Goal: Task Accomplishment & Management: Complete application form

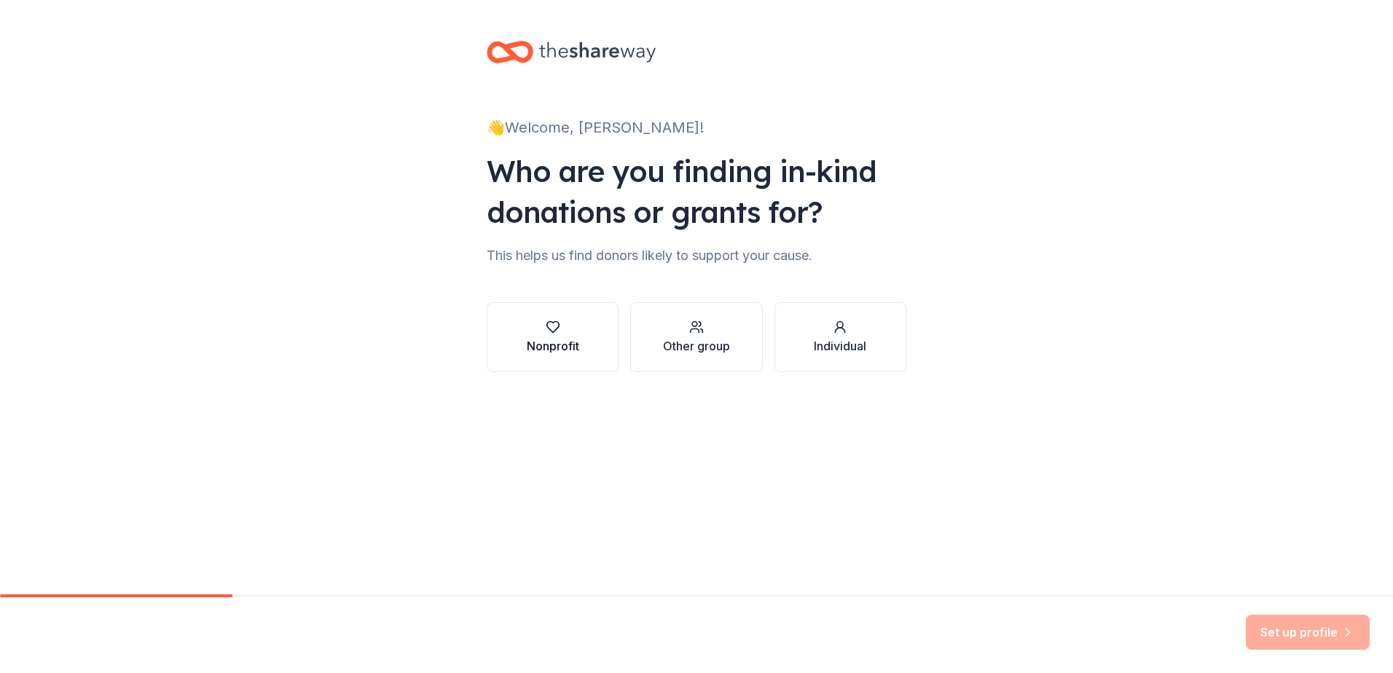
click at [527, 329] on div "button" at bounding box center [553, 327] width 52 height 15
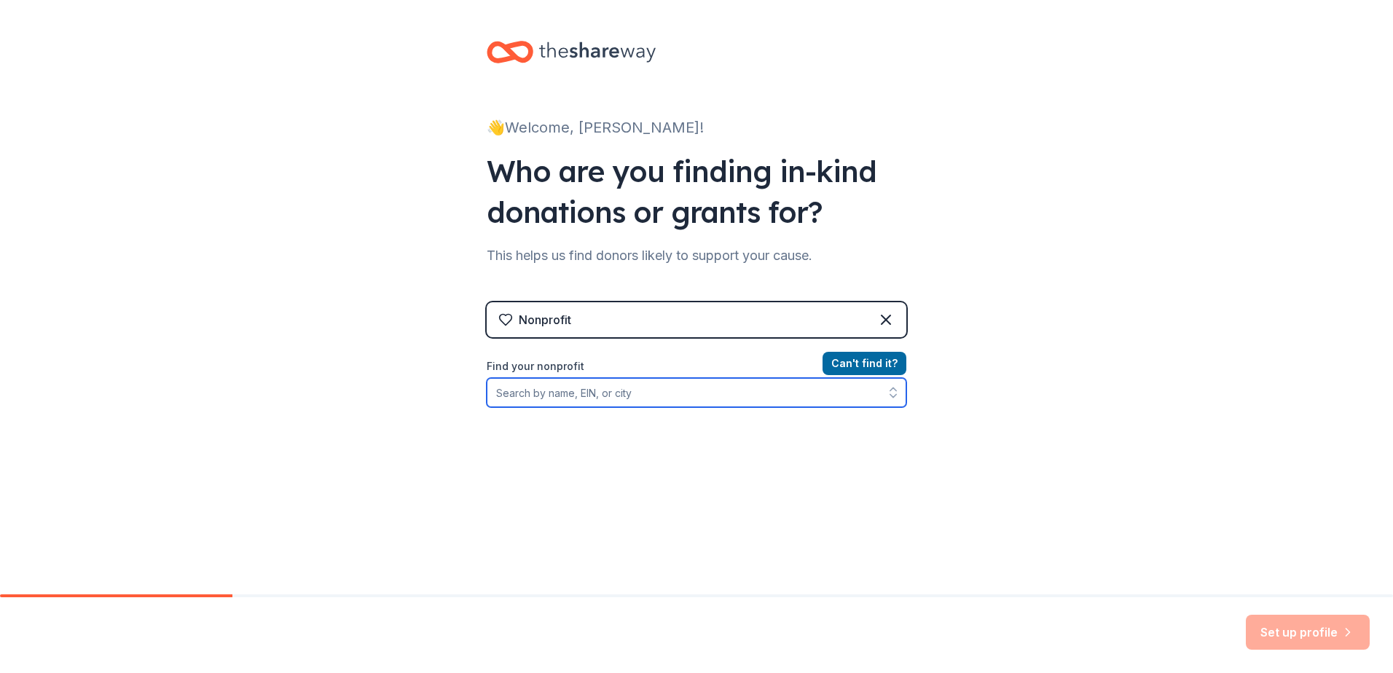
click at [607, 390] on input "Find your nonprofit" at bounding box center [697, 392] width 420 height 29
type input "46-3474088"
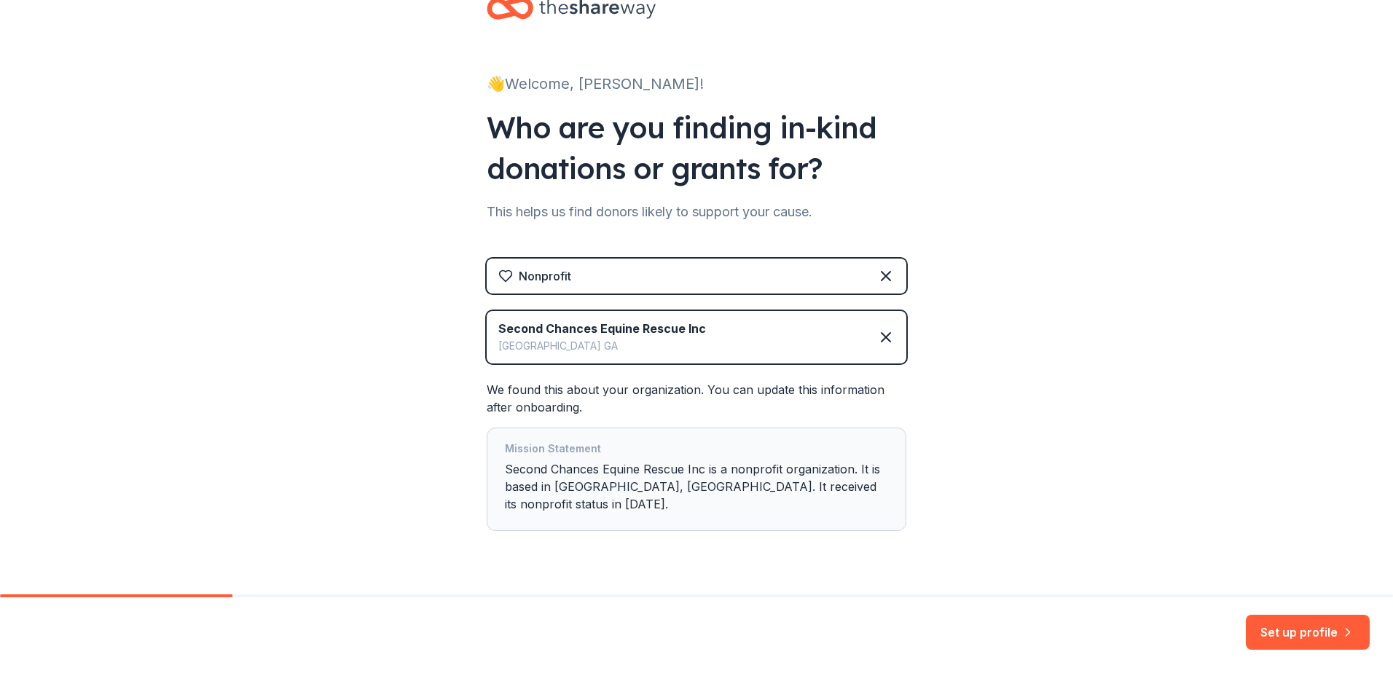
scroll to position [62, 0]
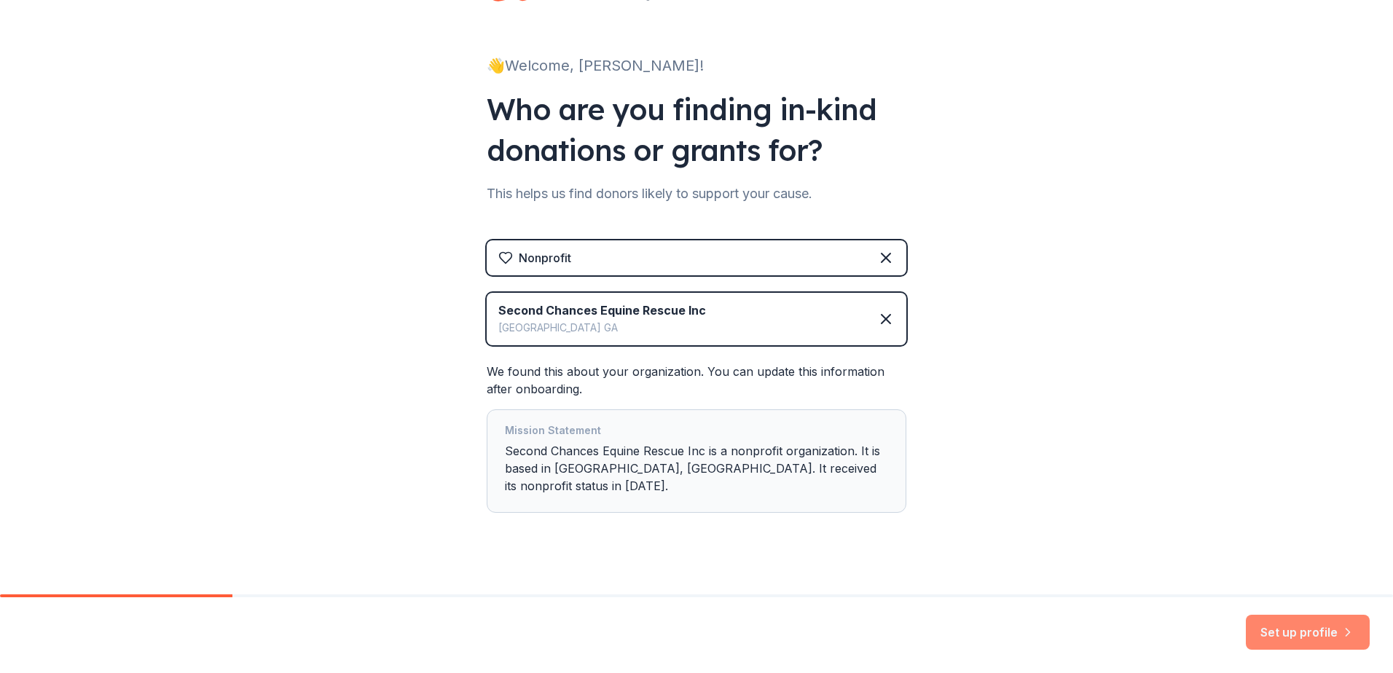
click at [1284, 631] on button "Set up profile" at bounding box center [1308, 632] width 124 height 35
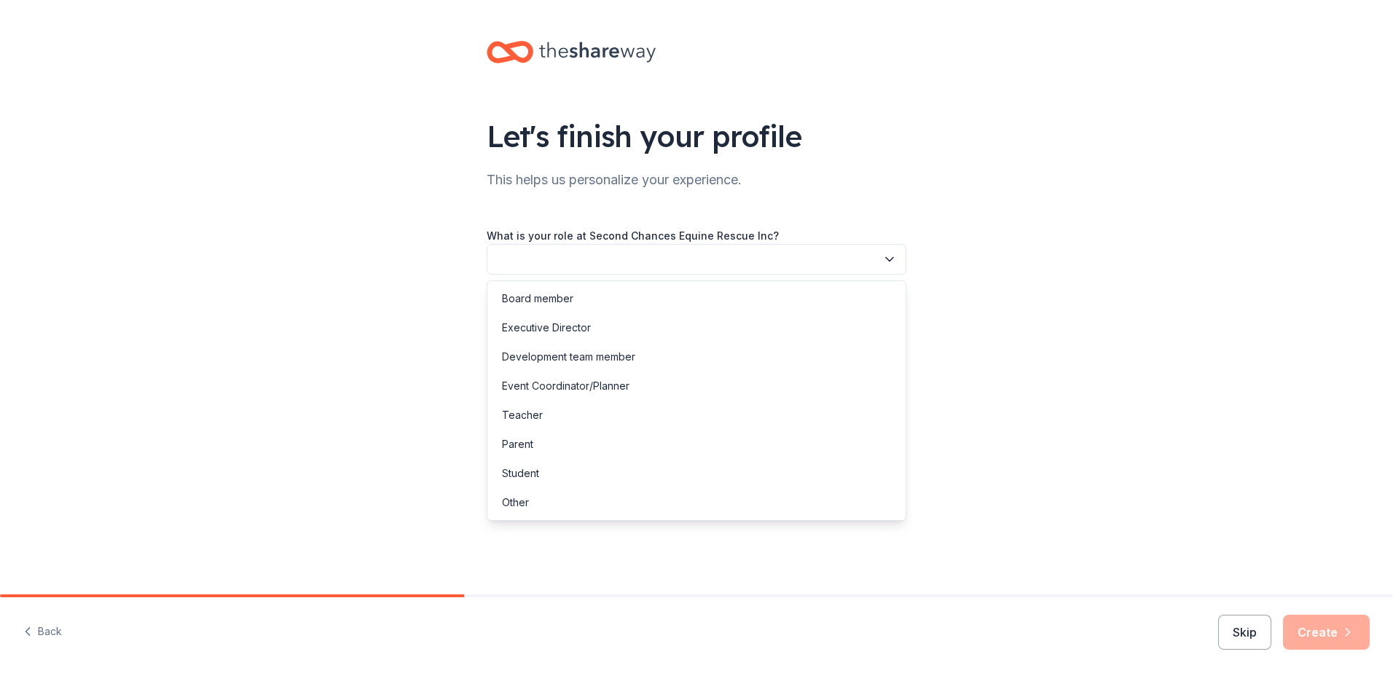
click at [758, 266] on button "button" at bounding box center [697, 259] width 420 height 31
click at [691, 319] on div "Executive Director" at bounding box center [696, 327] width 412 height 29
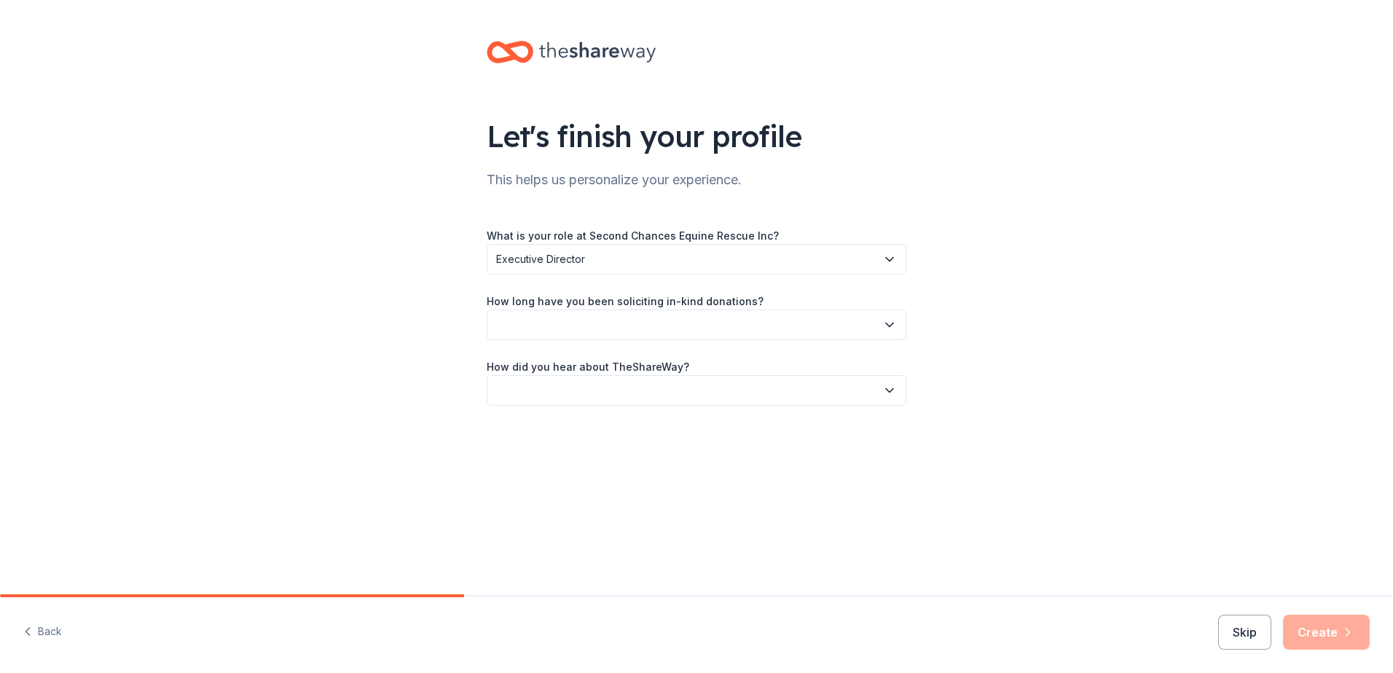
click at [691, 319] on button "button" at bounding box center [697, 325] width 420 height 31
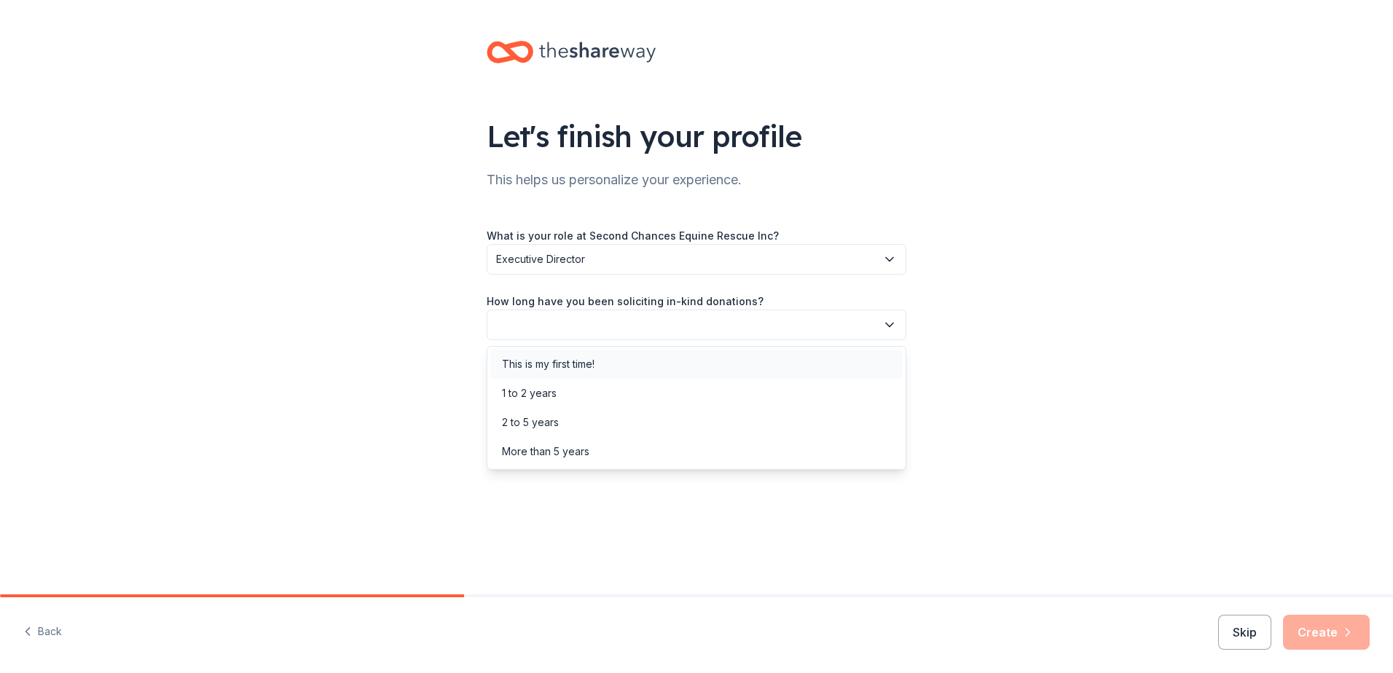
click at [676, 369] on div "This is my first time!" at bounding box center [696, 364] width 412 height 29
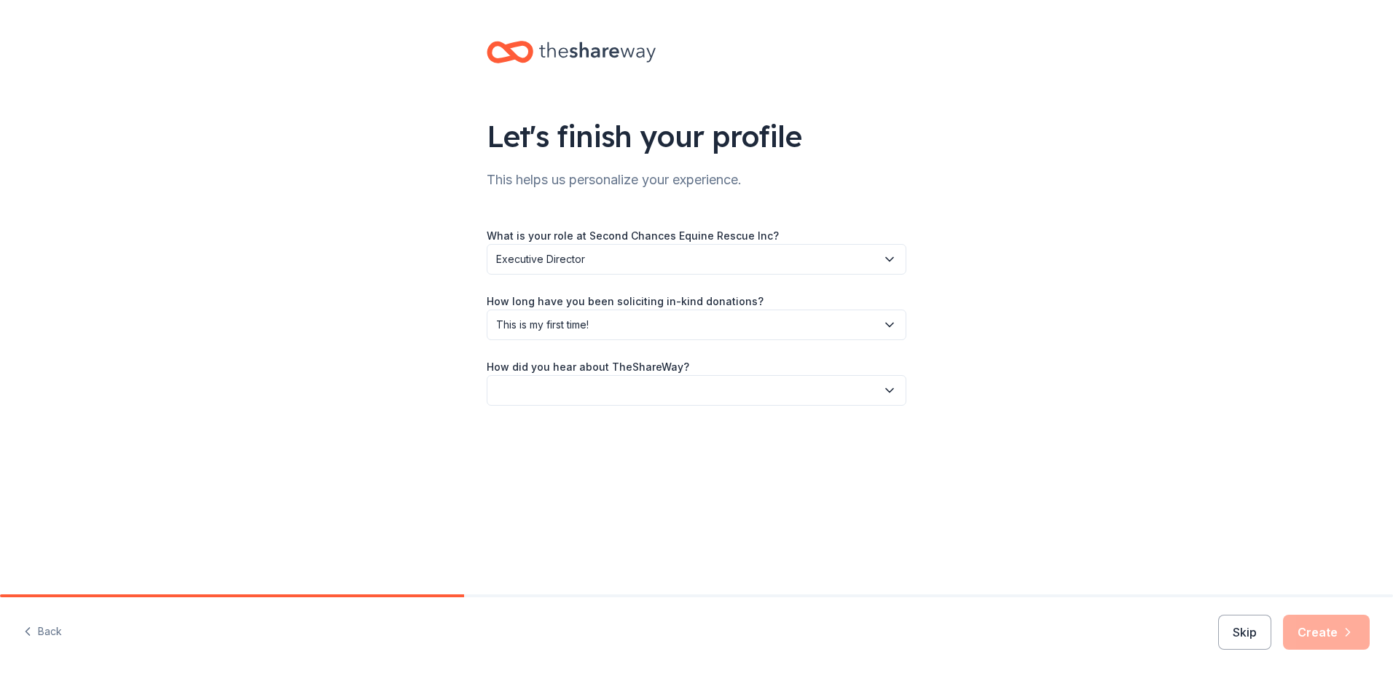
click at [676, 391] on button "button" at bounding box center [697, 390] width 420 height 31
click at [556, 544] on div "Other" at bounding box center [696, 546] width 412 height 29
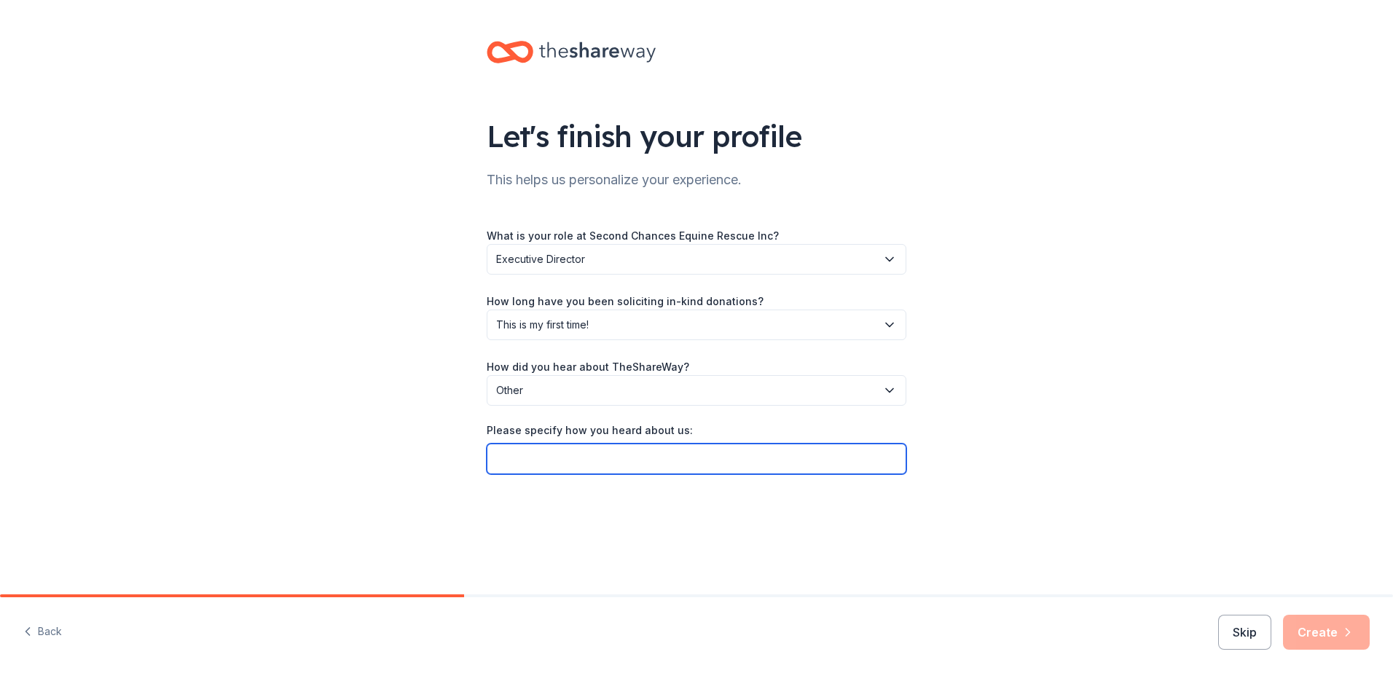
paste input "GIVEBUTTER"
type input "GIVEBUTTER"
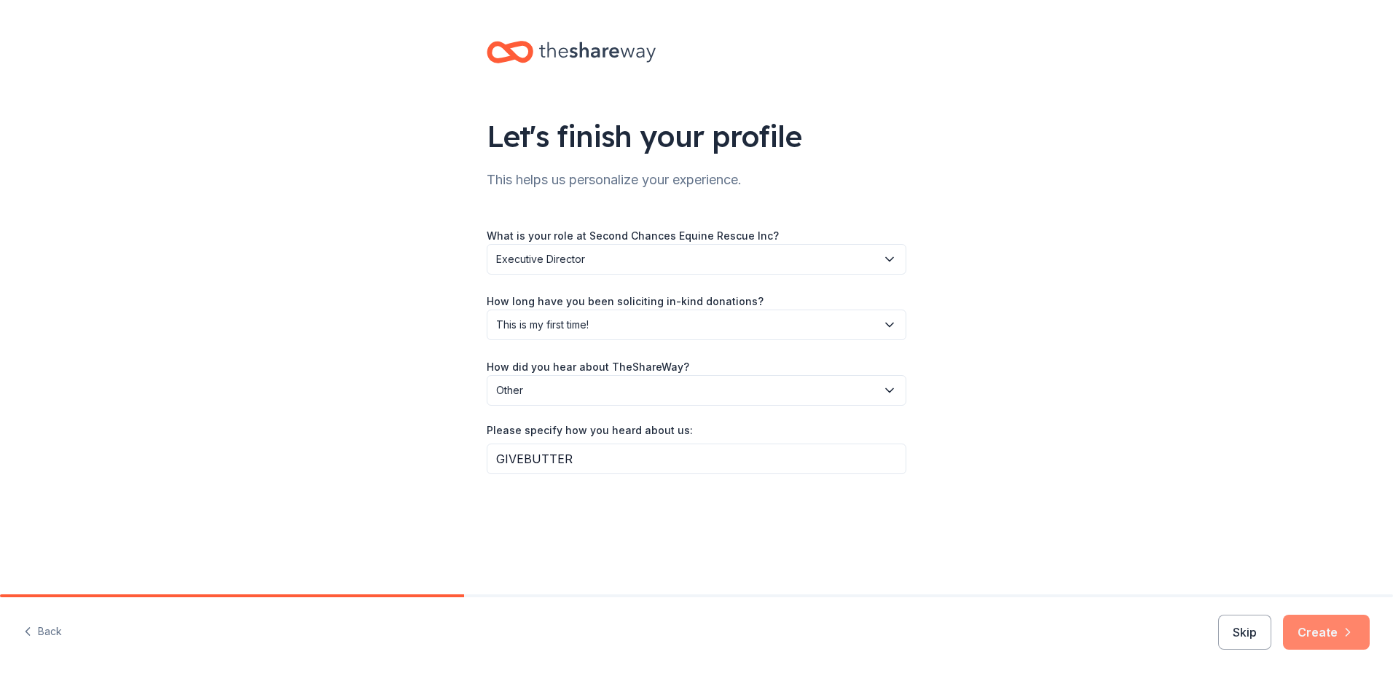
click at [1326, 631] on button "Create" at bounding box center [1326, 632] width 87 height 35
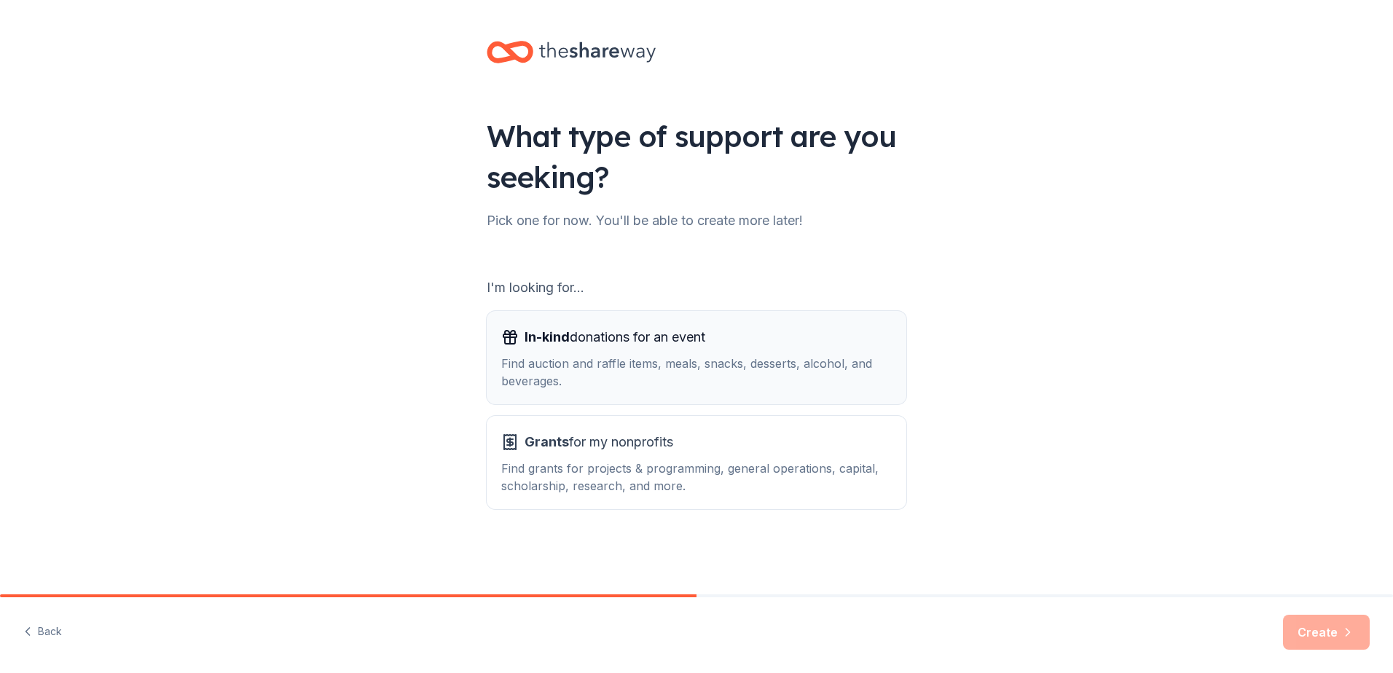
click at [692, 356] on div "Find auction and raffle items, meals, snacks, desserts, alcohol, and beverages." at bounding box center [696, 372] width 391 height 35
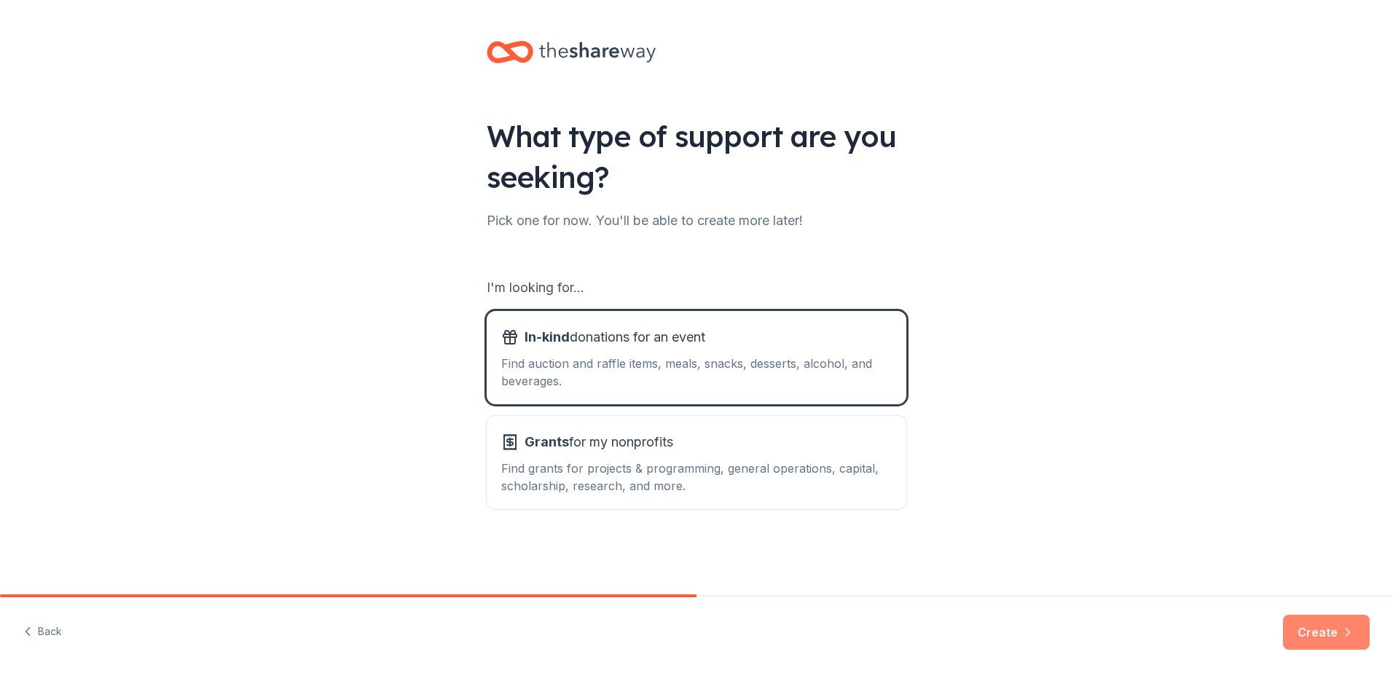
click at [1317, 631] on button "Create" at bounding box center [1326, 632] width 87 height 35
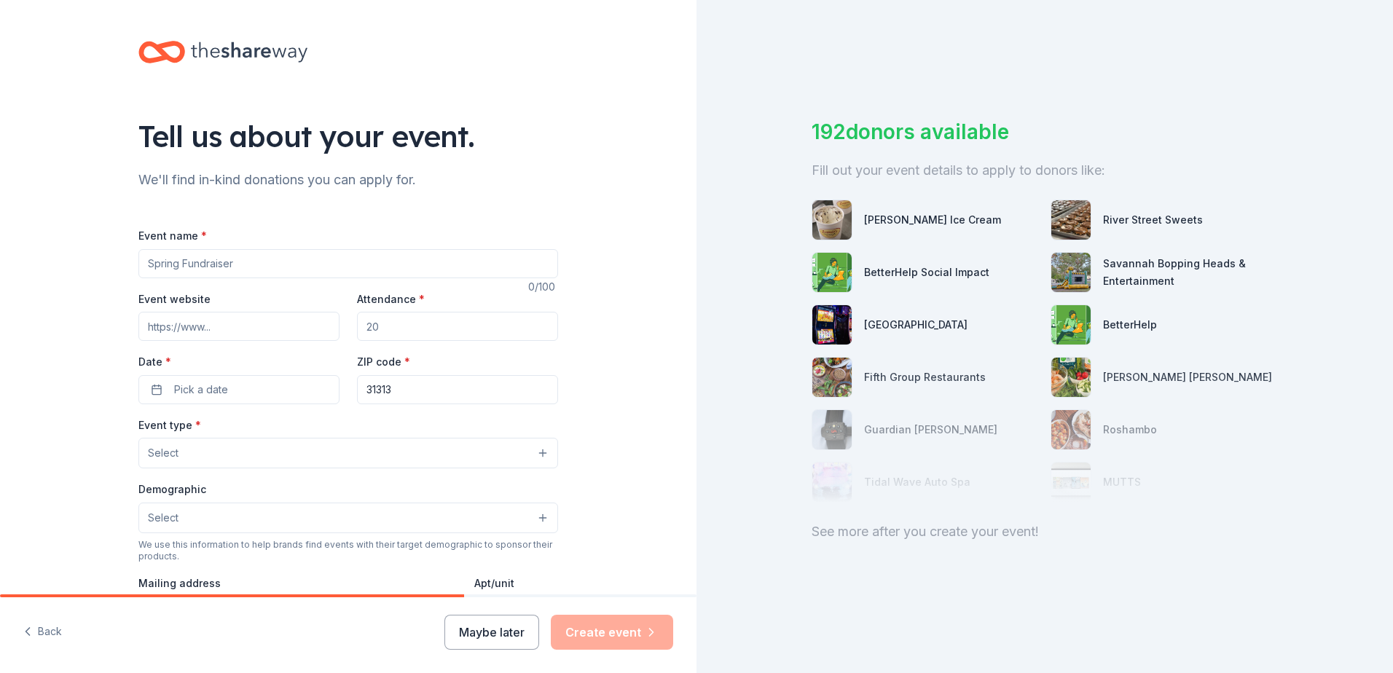
click at [226, 256] on input "Event name *" at bounding box center [348, 263] width 420 height 29
type input "Blind Auction"
click at [213, 386] on span "Pick a date" at bounding box center [201, 389] width 54 height 17
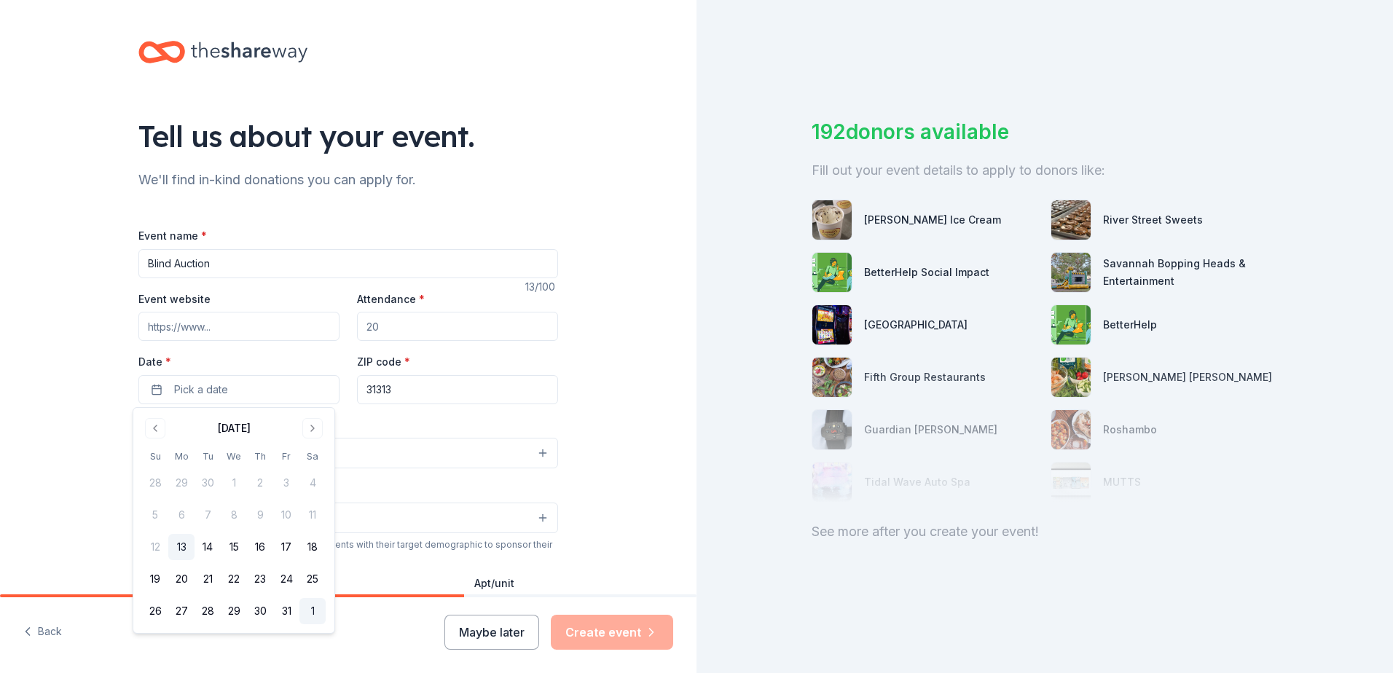
click at [318, 619] on button "1" at bounding box center [312, 611] width 26 height 26
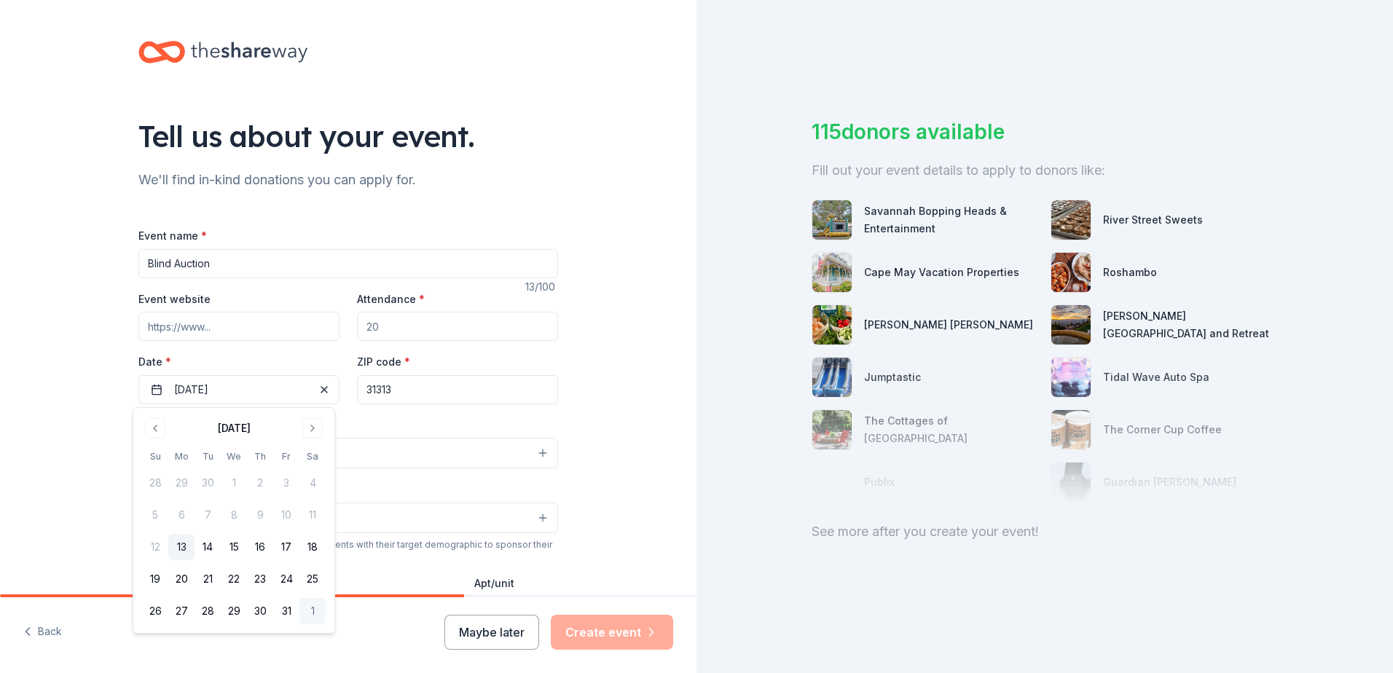
click at [629, 434] on div "Tell us about your event. We'll find in-kind donations you can apply for. Event…" at bounding box center [348, 485] width 696 height 970
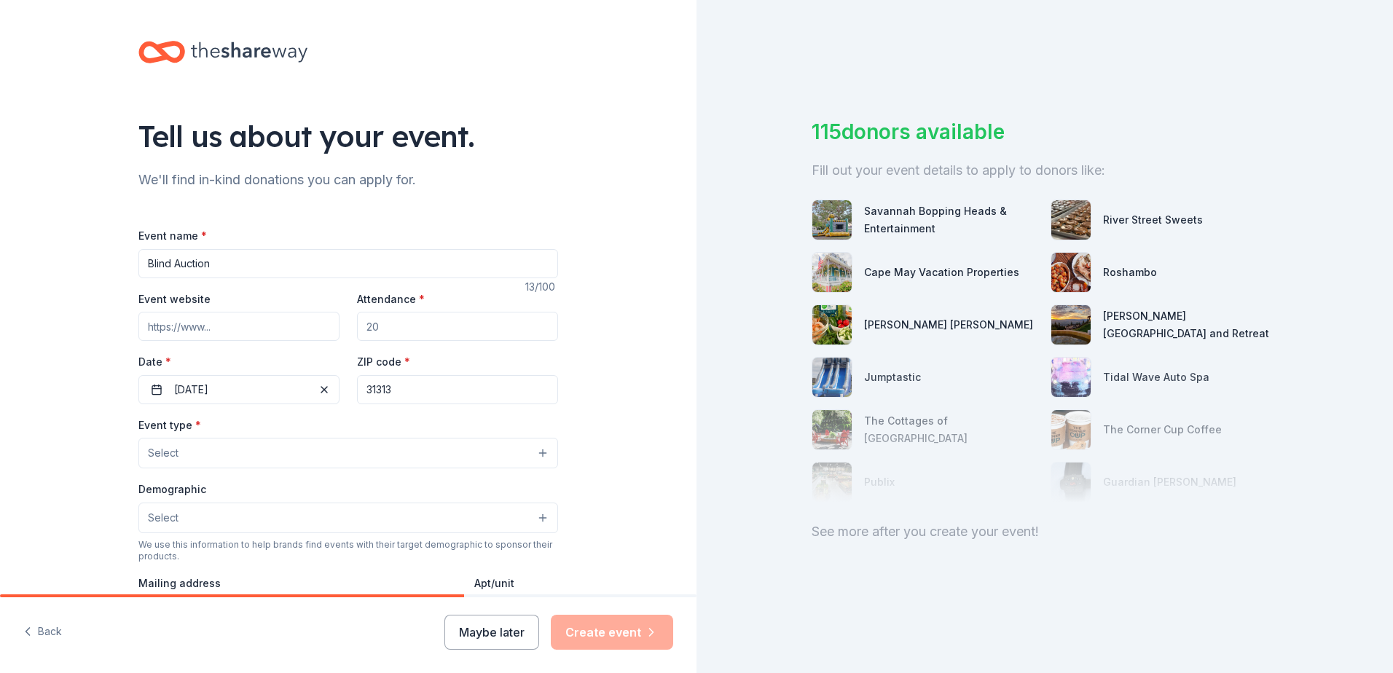
click at [394, 450] on button "Select" at bounding box center [348, 453] width 420 height 31
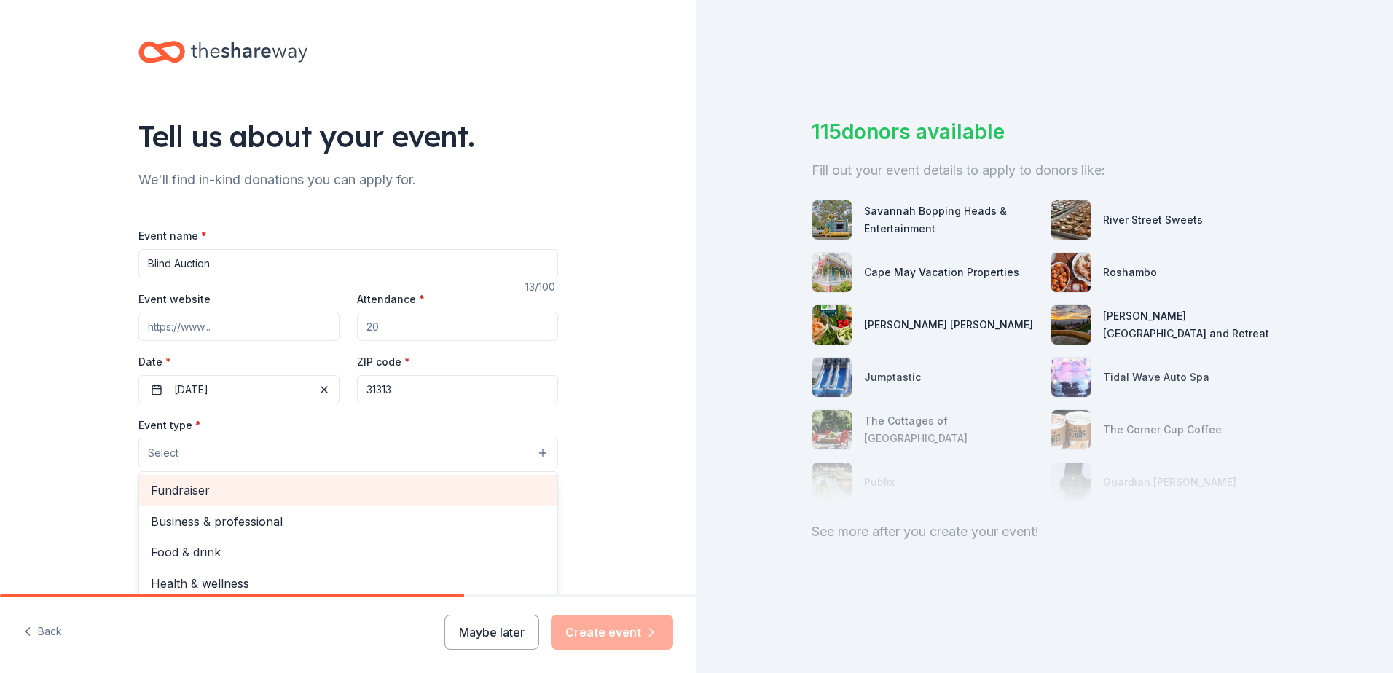
click at [318, 491] on span "Fundraiser" at bounding box center [348, 490] width 395 height 19
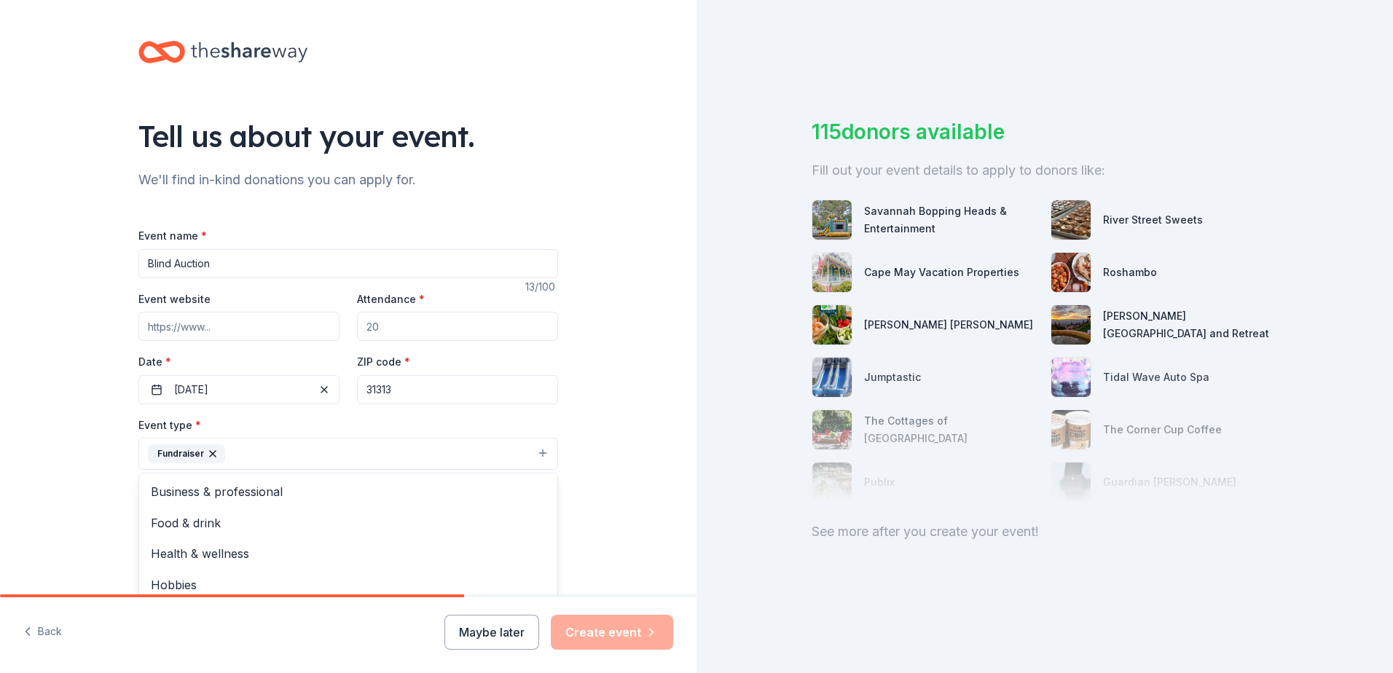
click at [615, 463] on div "Tell us about your event. We'll find in-kind donations you can apply for. Event…" at bounding box center [348, 485] width 696 height 971
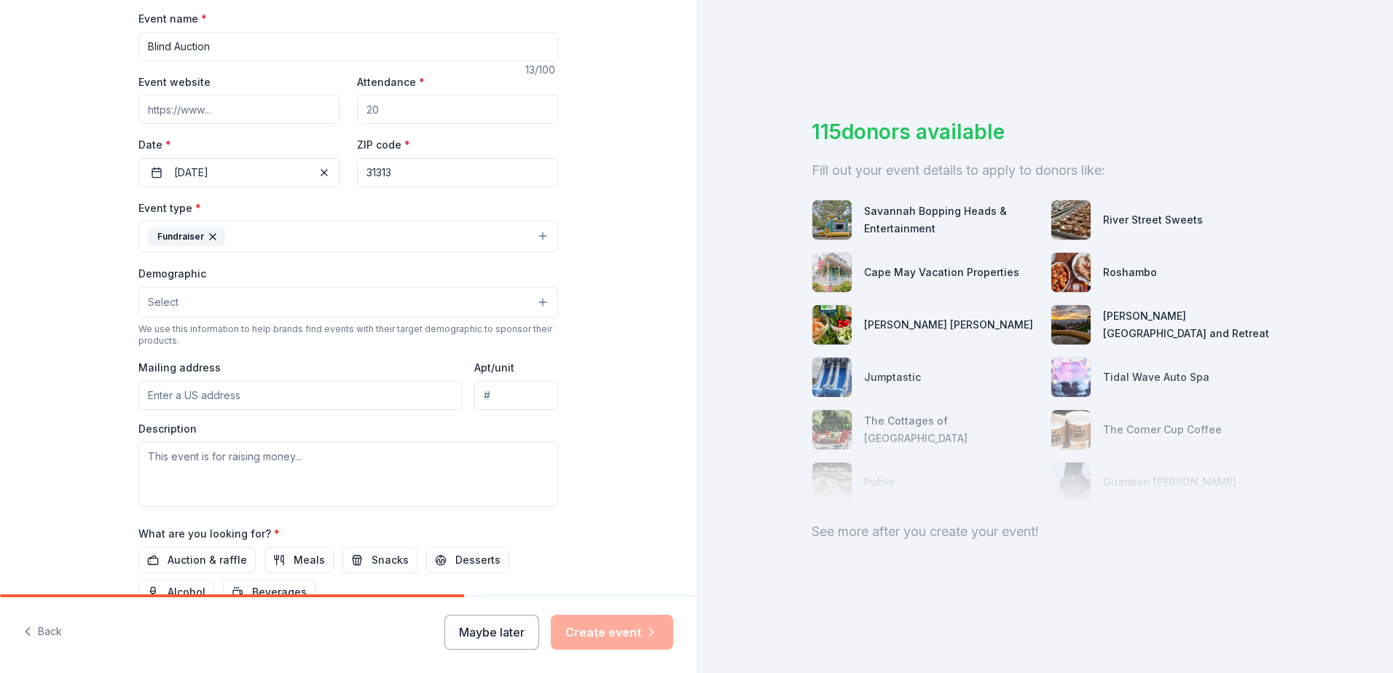
scroll to position [219, 0]
click at [377, 295] on button "Select" at bounding box center [348, 301] width 420 height 31
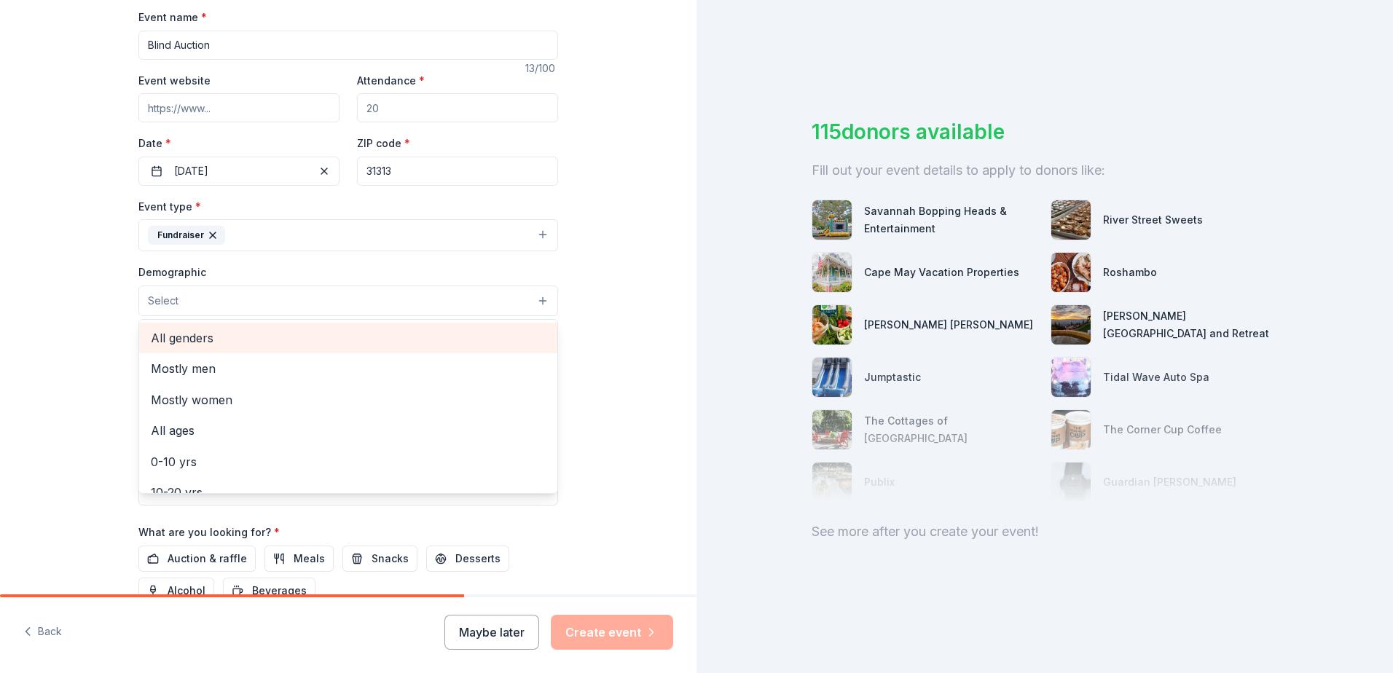
click at [358, 331] on span "All genders" at bounding box center [348, 338] width 395 height 19
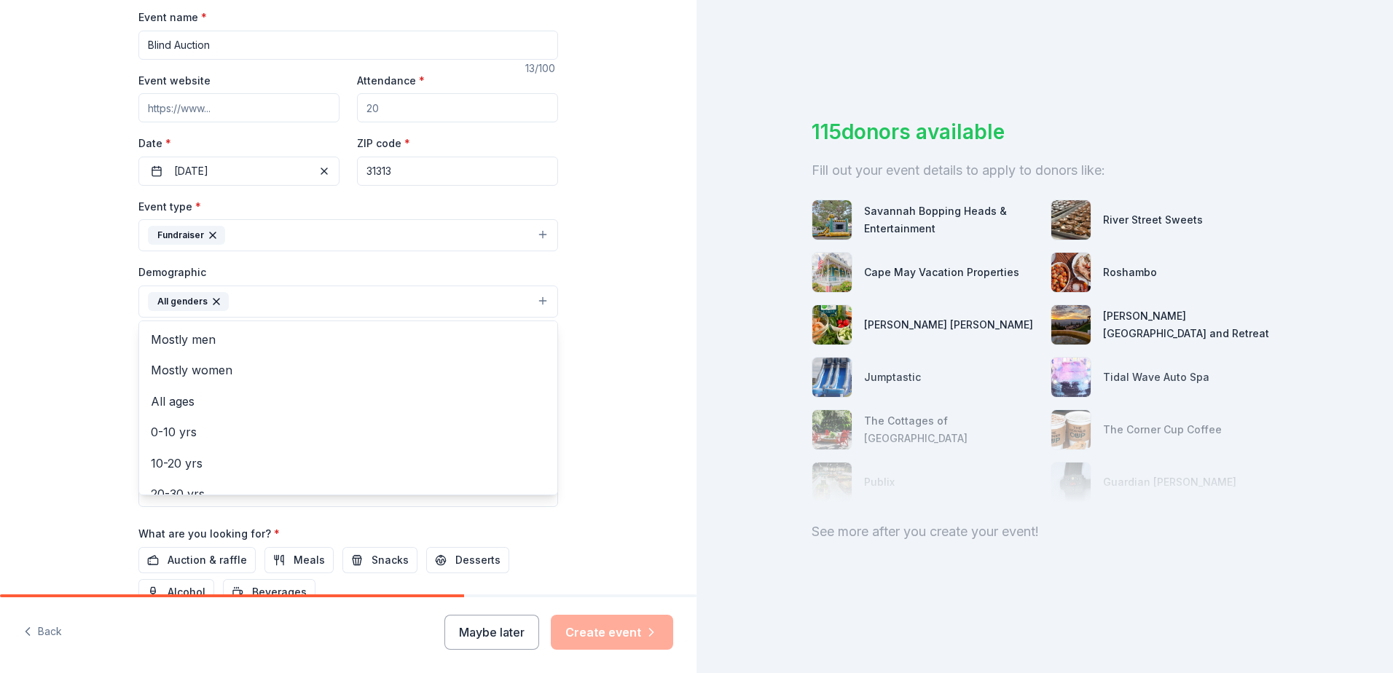
click at [633, 331] on div "Tell us about your event. We'll find in-kind donations you can apply for. Event…" at bounding box center [348, 267] width 696 height 973
click at [243, 396] on input "Mailing address" at bounding box center [300, 395] width 324 height 29
type input "7663 GA HIGHWAY 196 W"
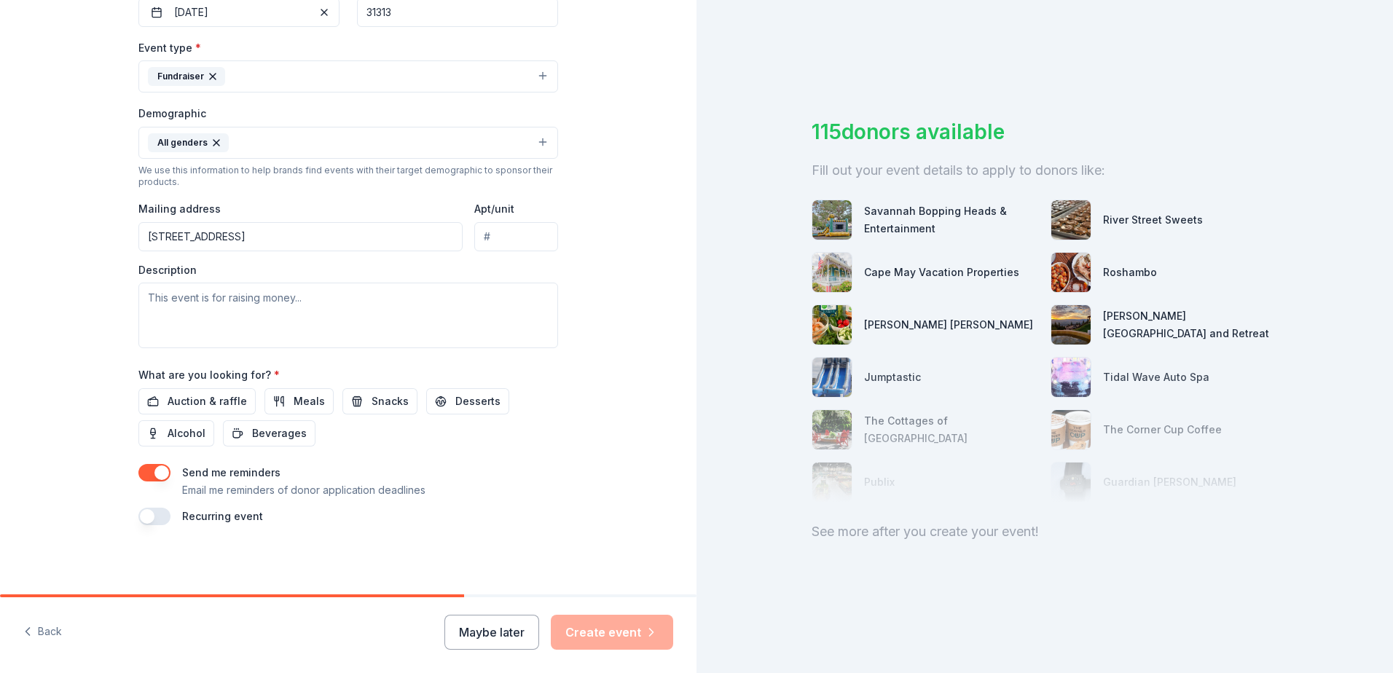
scroll to position [378, 0]
drag, startPoint x: 178, startPoint y: 409, endPoint x: 205, endPoint y: 409, distance: 27.0
click at [178, 409] on span "Auction & raffle" at bounding box center [207, 400] width 79 height 17
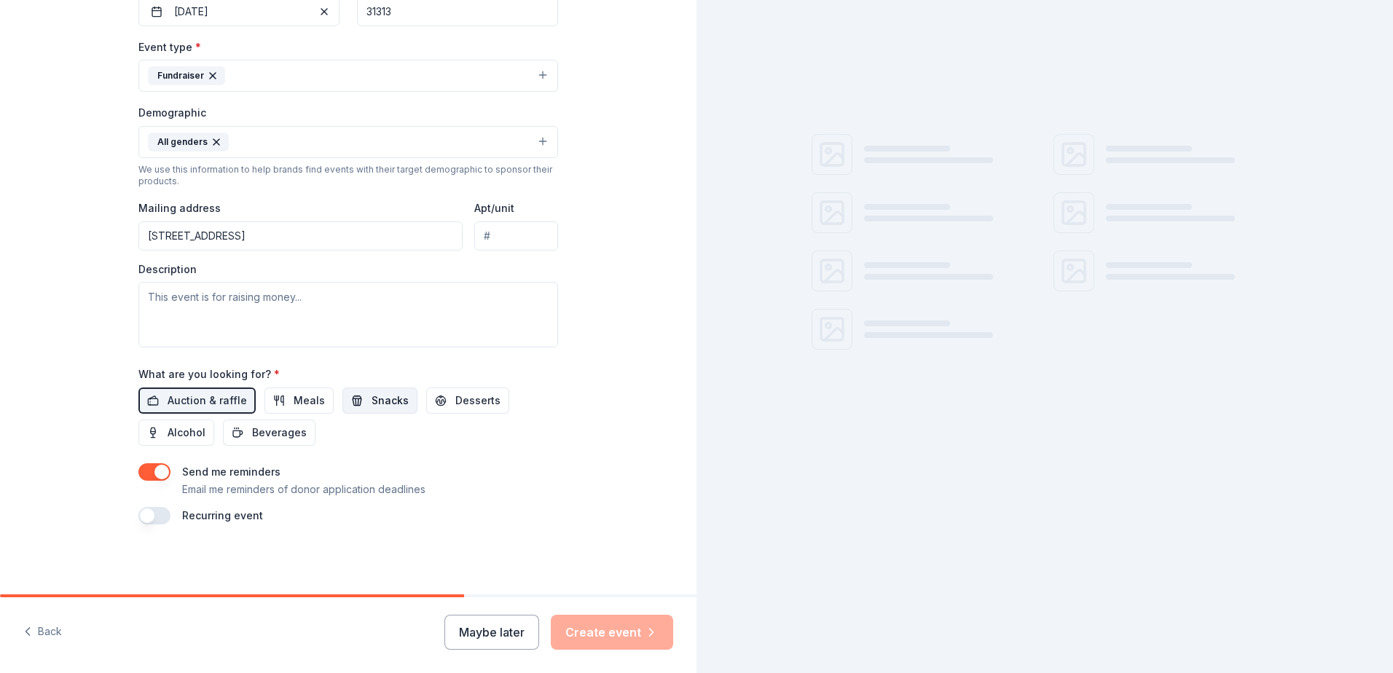
drag, startPoint x: 313, startPoint y: 405, endPoint x: 332, endPoint y: 404, distance: 19.0
click at [314, 405] on button "Meals" at bounding box center [298, 401] width 69 height 26
click at [372, 403] on span "Snacks" at bounding box center [390, 400] width 37 height 17
drag, startPoint x: 437, startPoint y: 403, endPoint x: 418, endPoint y: 404, distance: 19.0
click at [438, 403] on button "Desserts" at bounding box center [467, 401] width 83 height 26
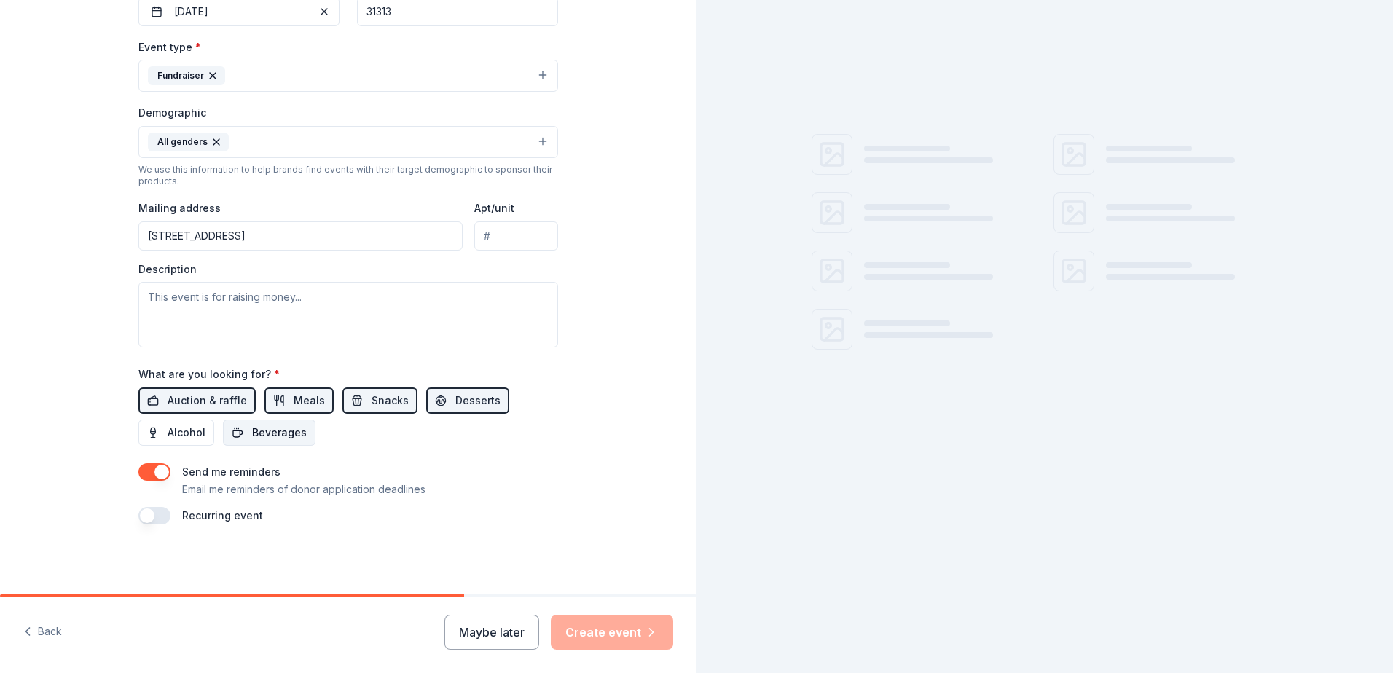
drag, startPoint x: 172, startPoint y: 433, endPoint x: 223, endPoint y: 433, distance: 51.0
click at [173, 433] on span "Alcohol" at bounding box center [187, 432] width 38 height 17
click at [259, 433] on span "Beverages" at bounding box center [279, 432] width 55 height 17
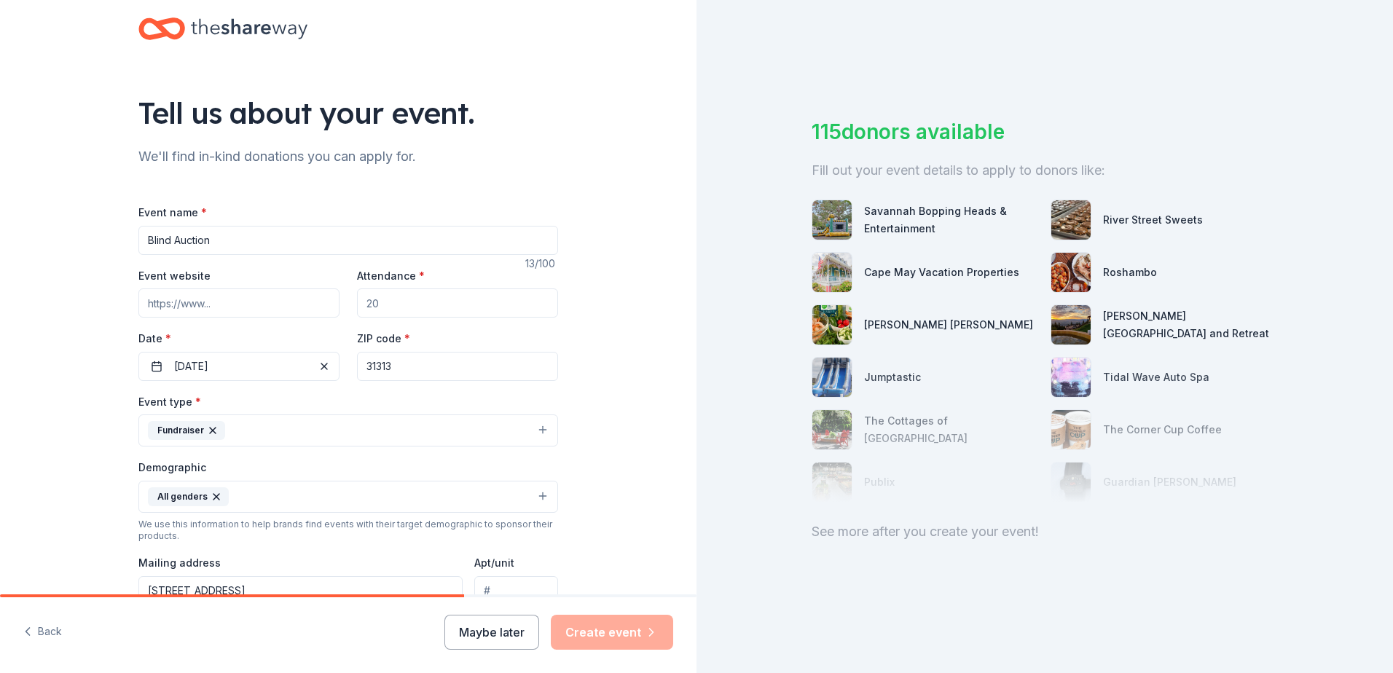
scroll to position [14, 0]
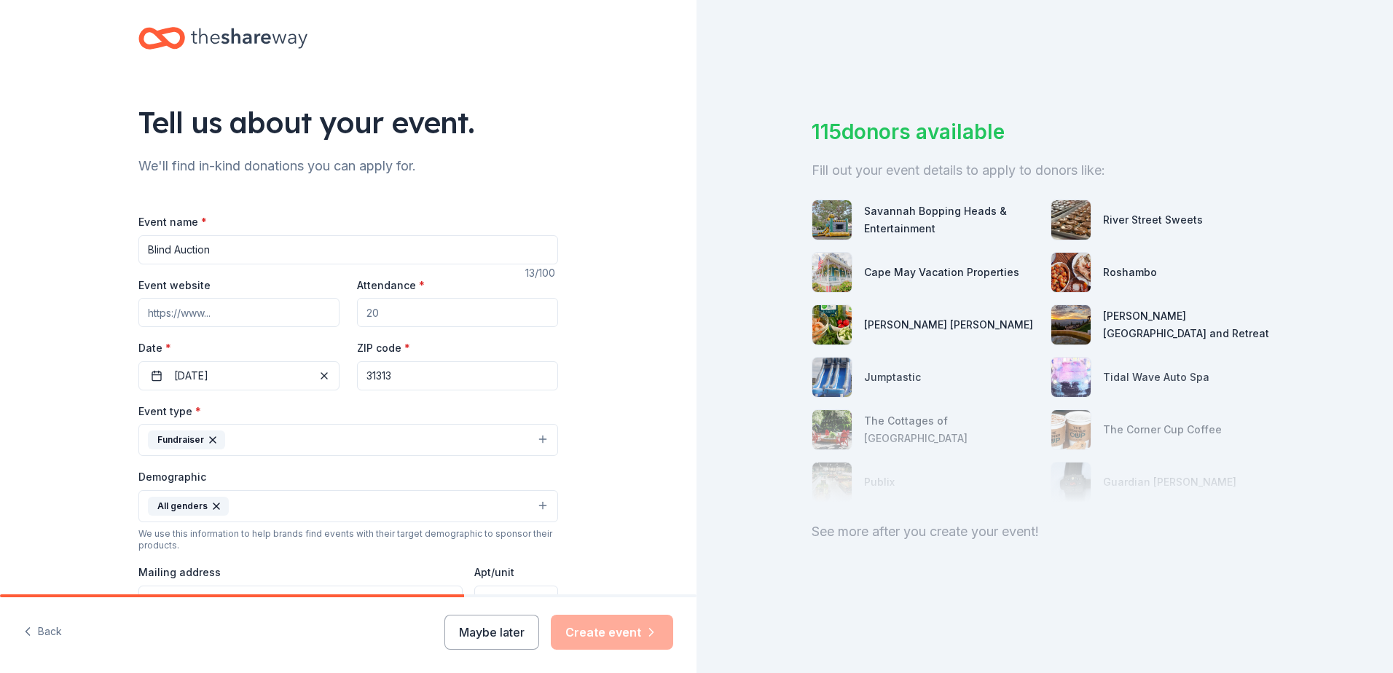
click at [415, 315] on input "Attendance *" at bounding box center [457, 312] width 201 height 29
type input "200"
click at [615, 632] on button "Create event" at bounding box center [612, 632] width 122 height 35
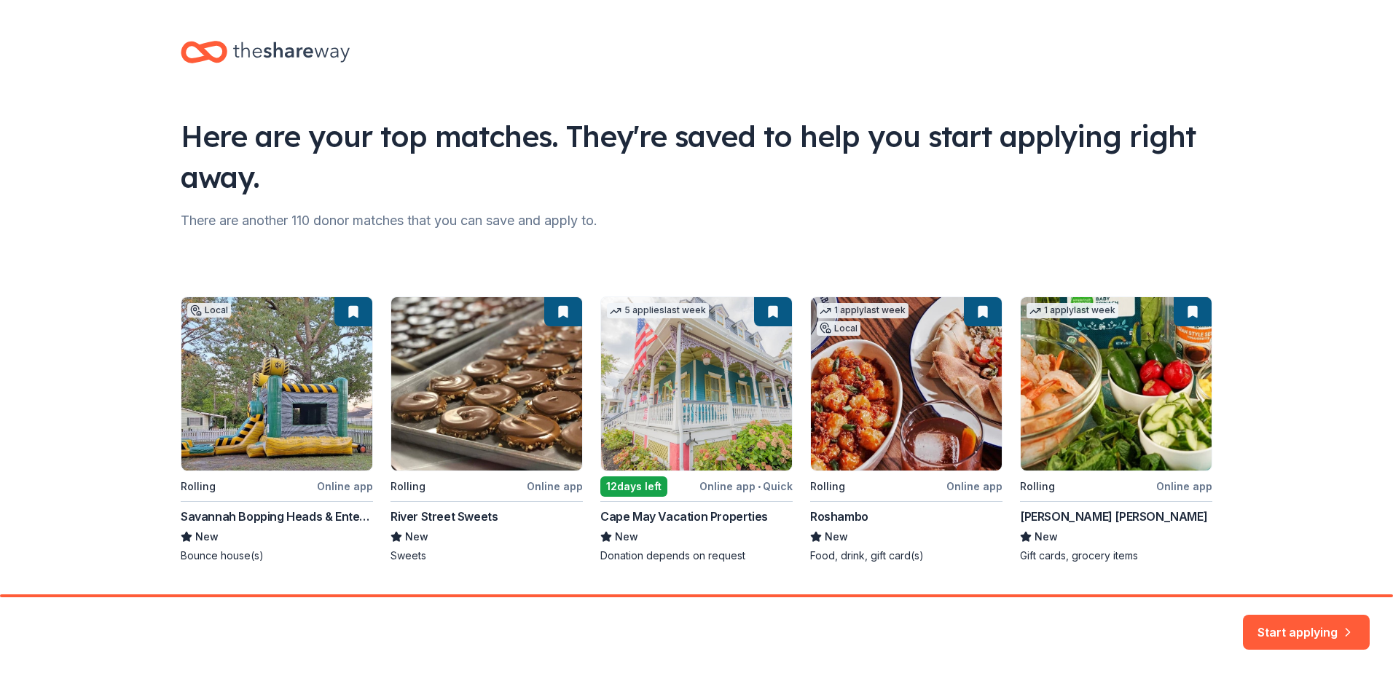
scroll to position [39, 0]
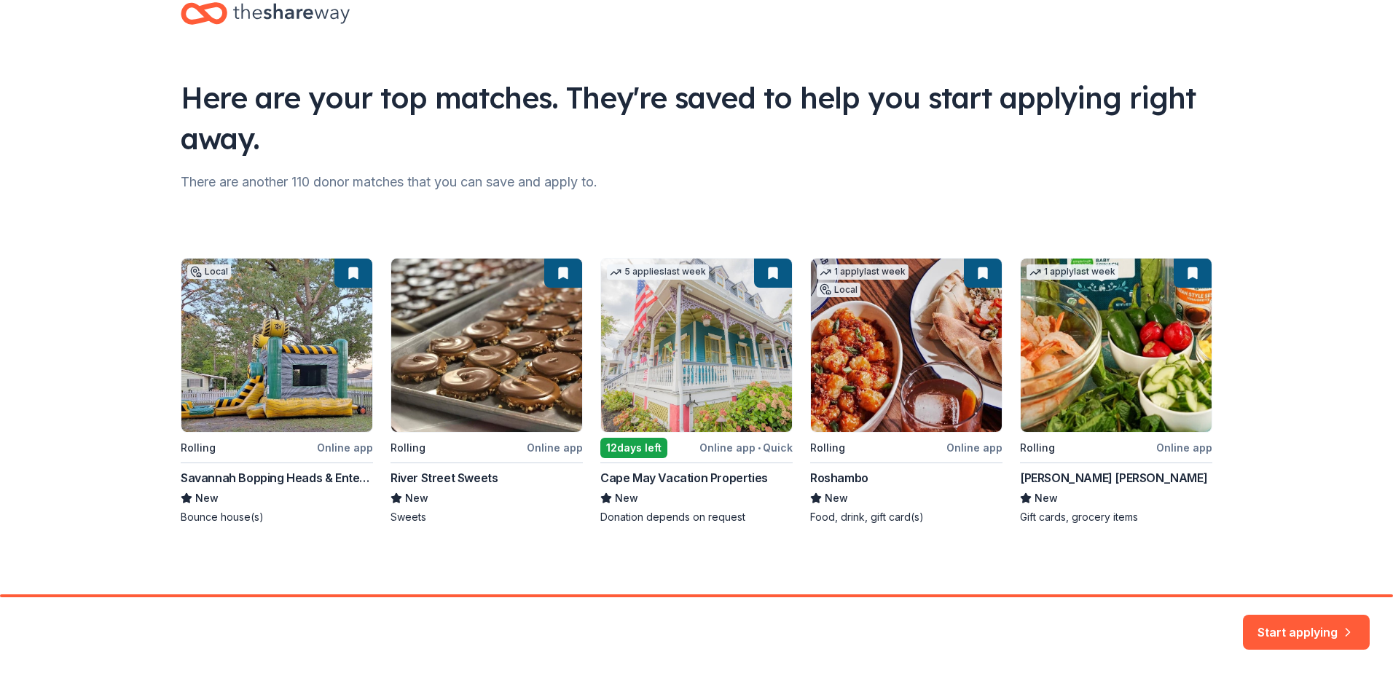
click at [1293, 635] on button "Start applying" at bounding box center [1306, 628] width 127 height 35
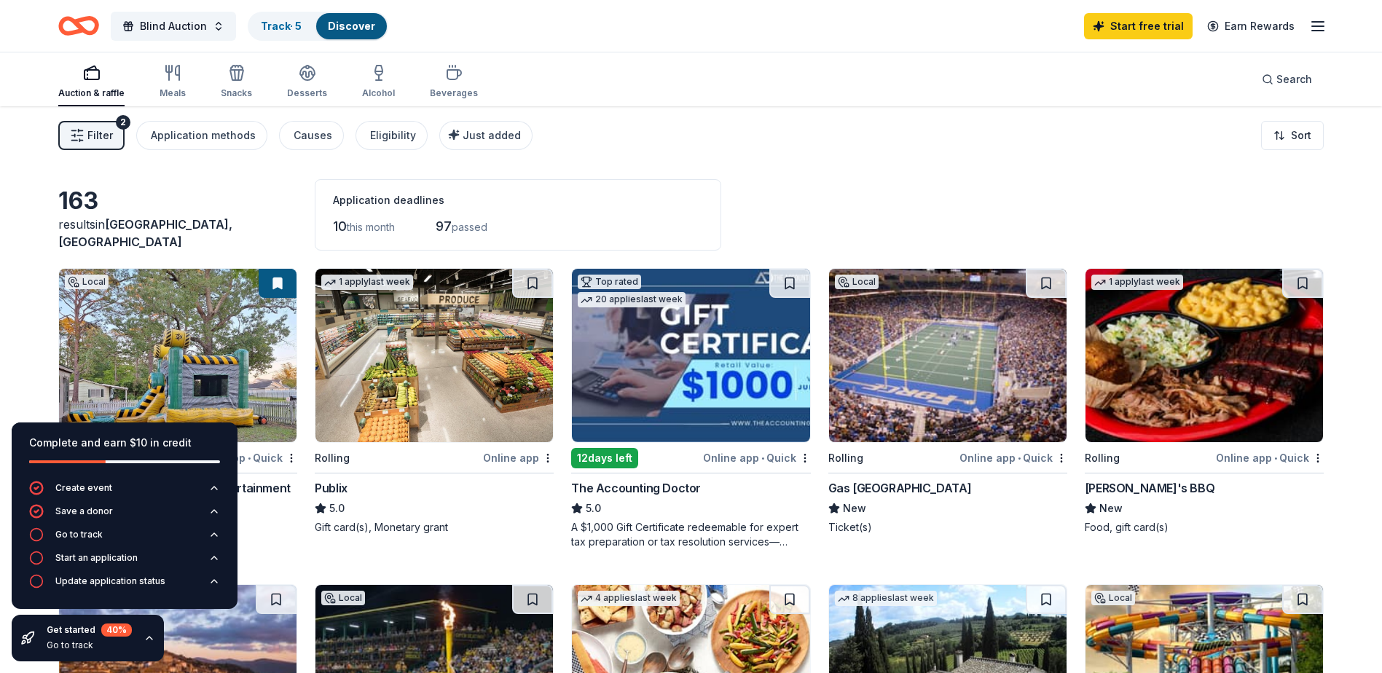
click at [71, 135] on icon "button" at bounding box center [77, 135] width 15 height 15
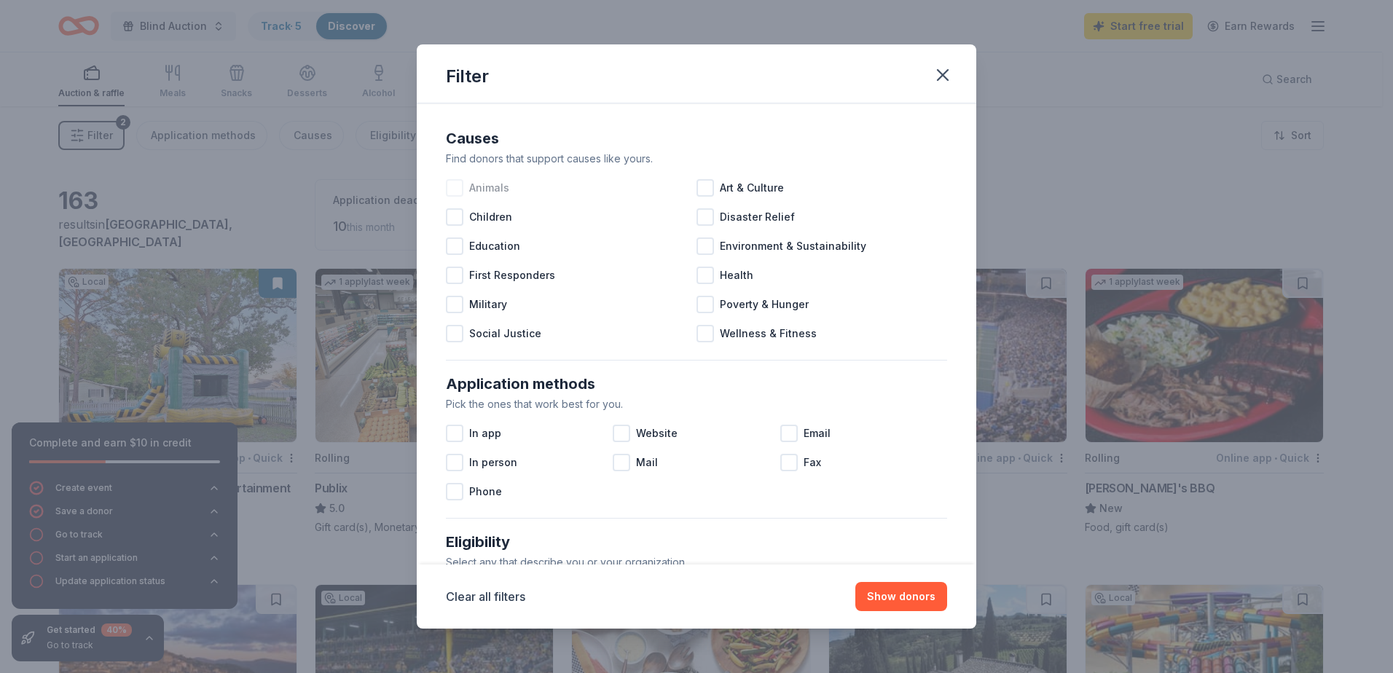
click at [450, 190] on div at bounding box center [454, 187] width 17 height 17
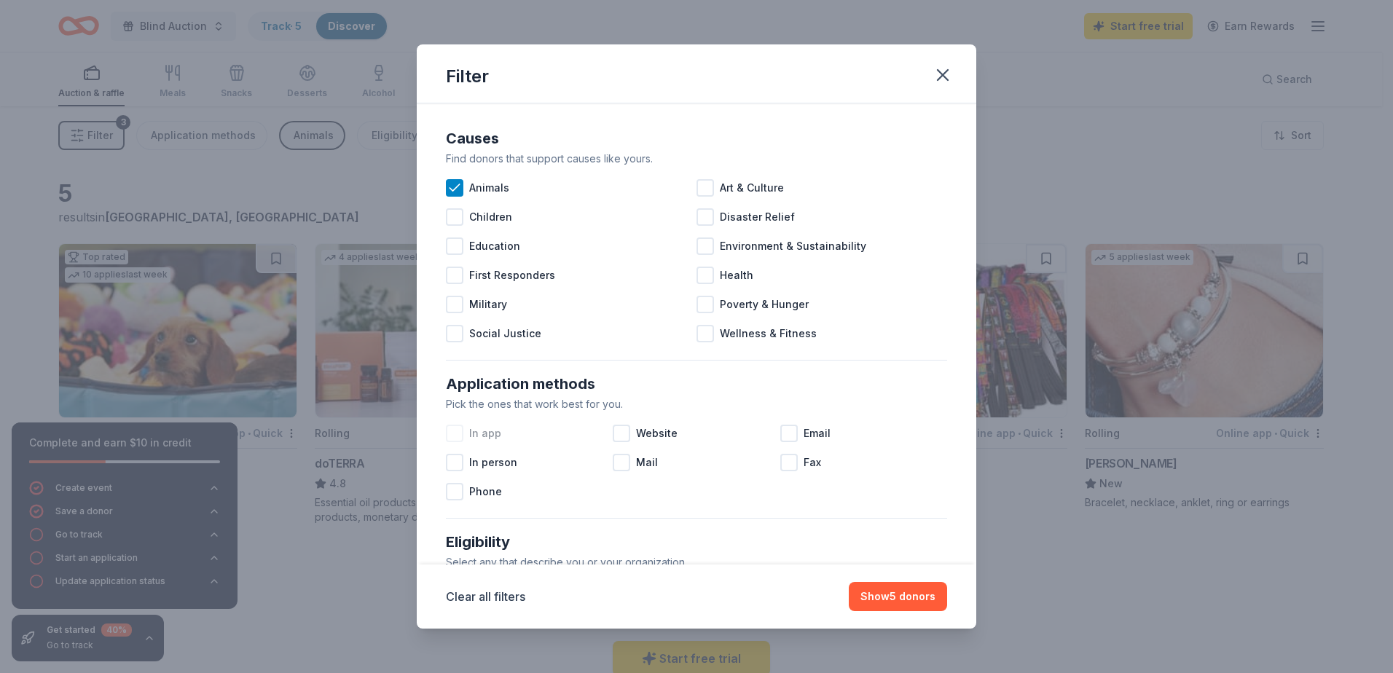
click at [453, 439] on div at bounding box center [454, 433] width 17 height 17
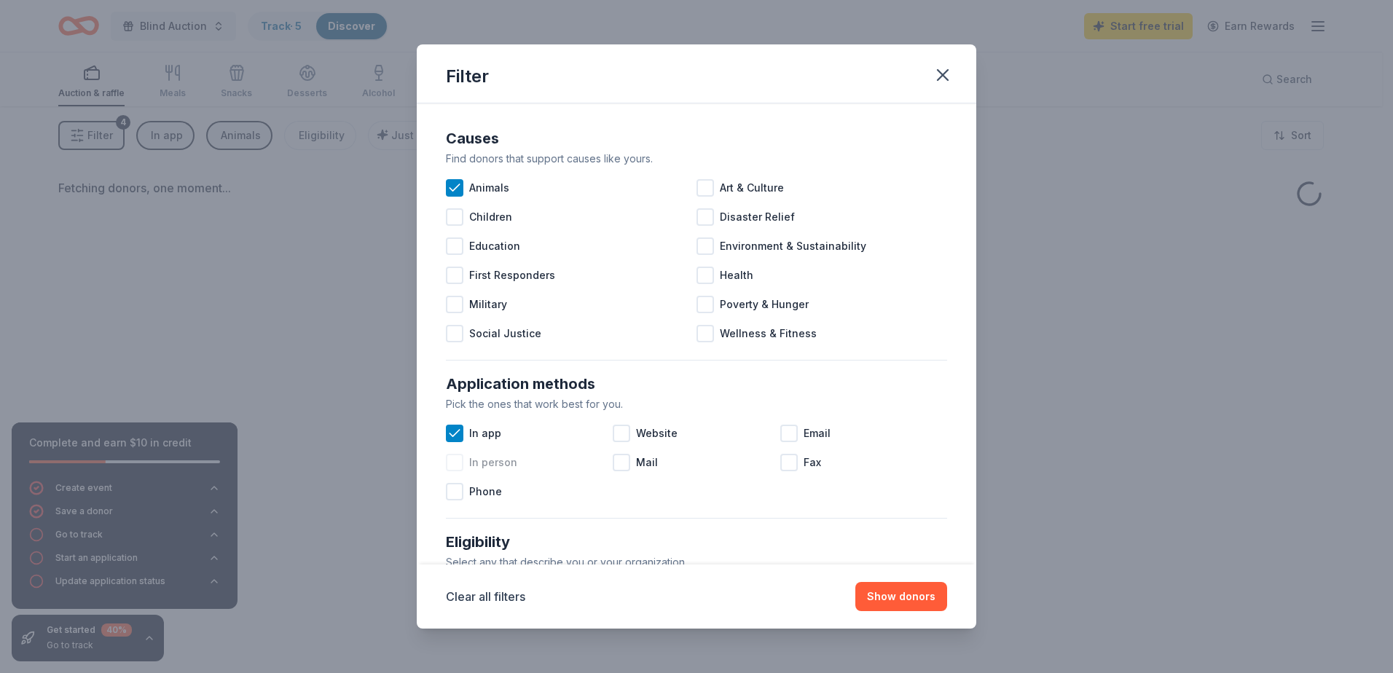
click at [457, 463] on div at bounding box center [454, 462] width 17 height 17
click at [618, 464] on div at bounding box center [621, 462] width 17 height 17
click at [624, 440] on div at bounding box center [621, 433] width 17 height 17
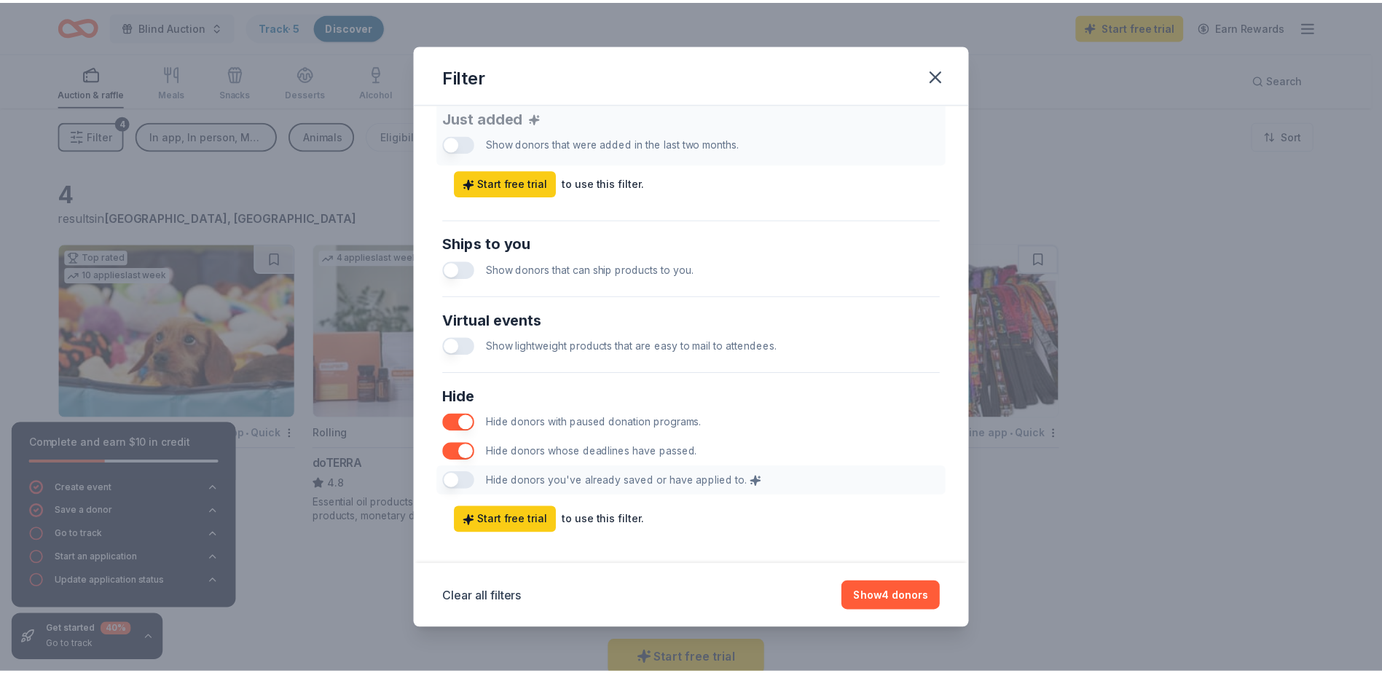
scroll to position [597, 0]
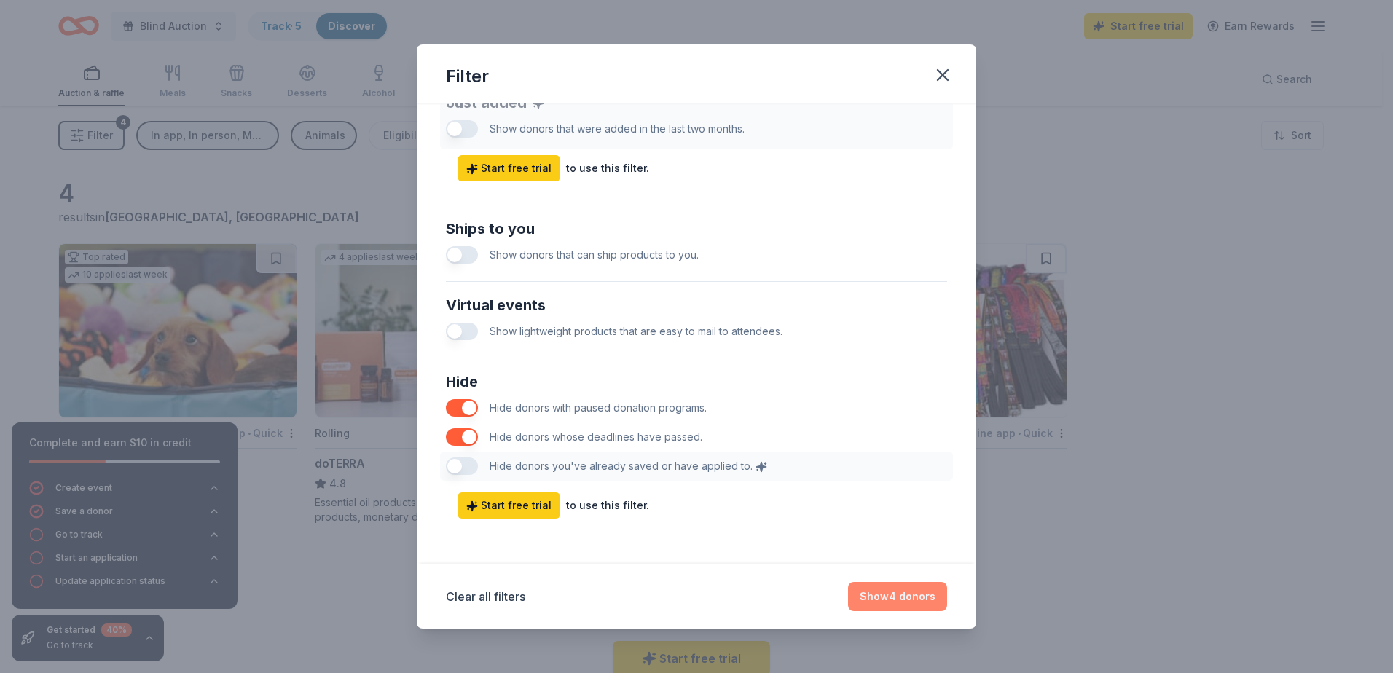
click at [901, 595] on button "Show 4 donors" at bounding box center [897, 596] width 99 height 29
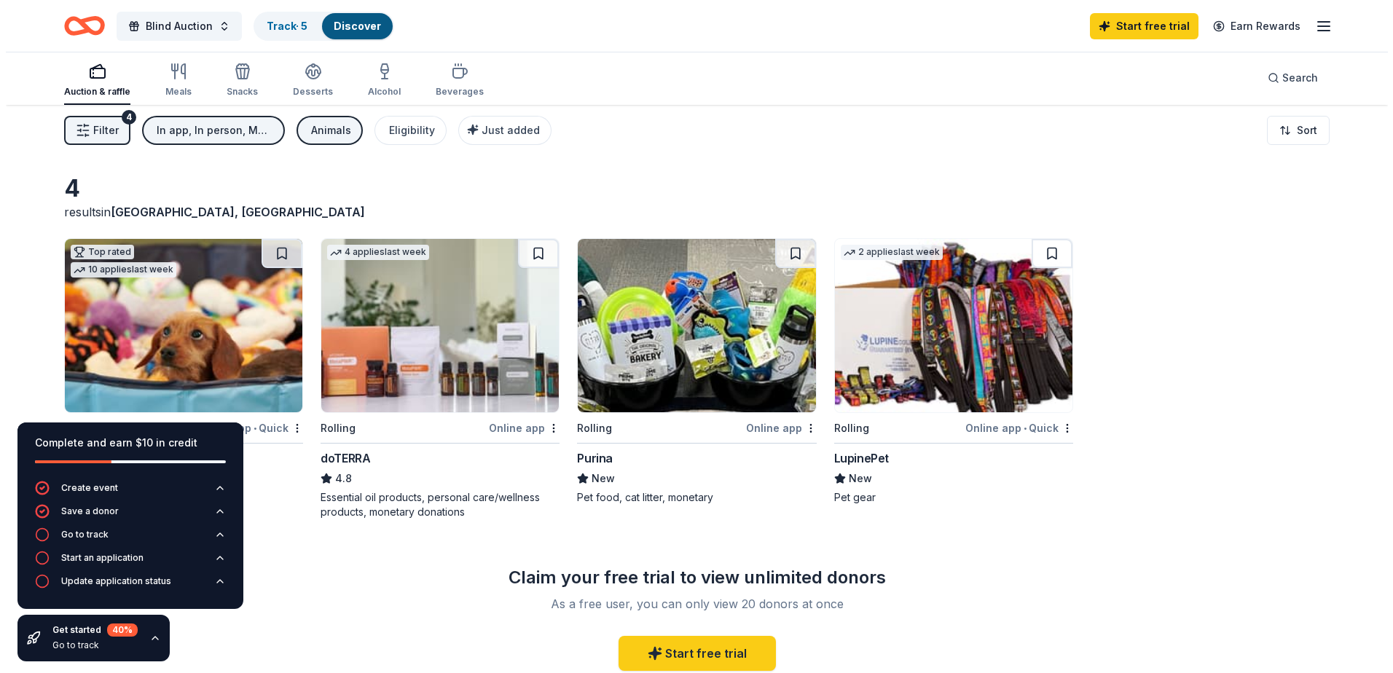
scroll to position [0, 0]
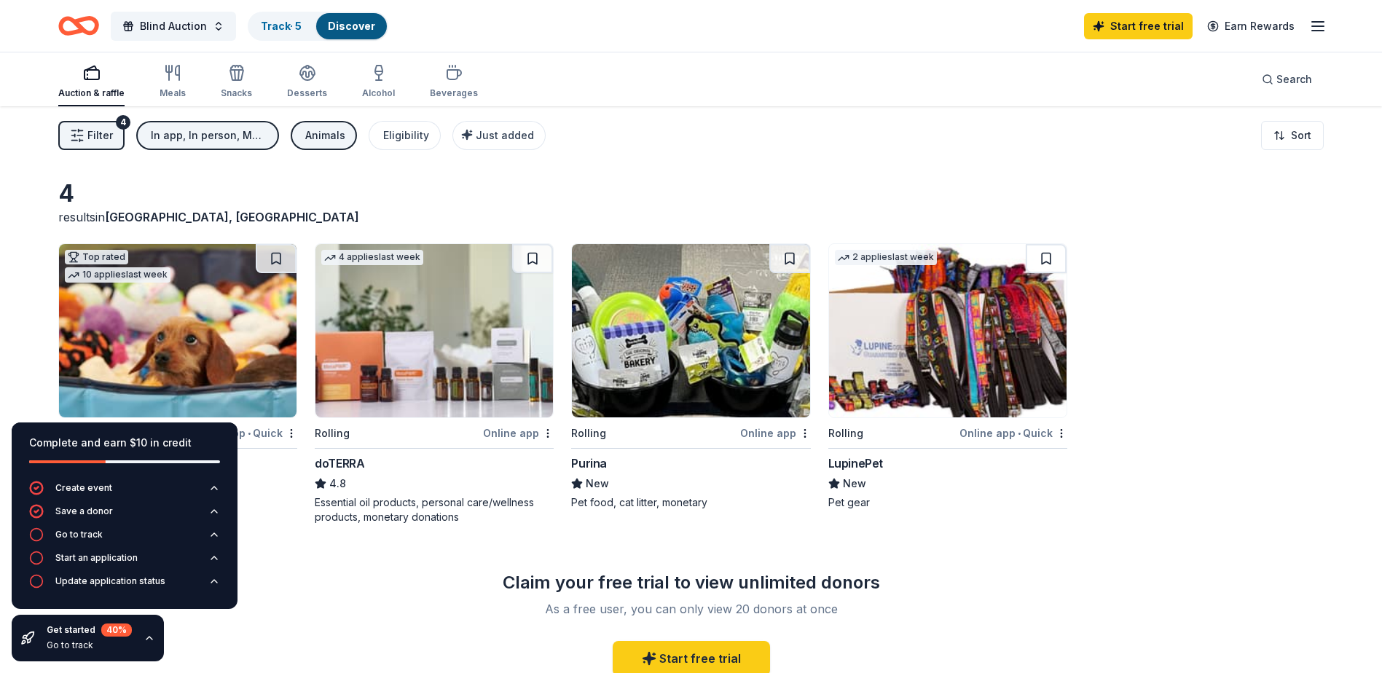
click at [107, 131] on span "Filter" at bounding box center [99, 135] width 25 height 17
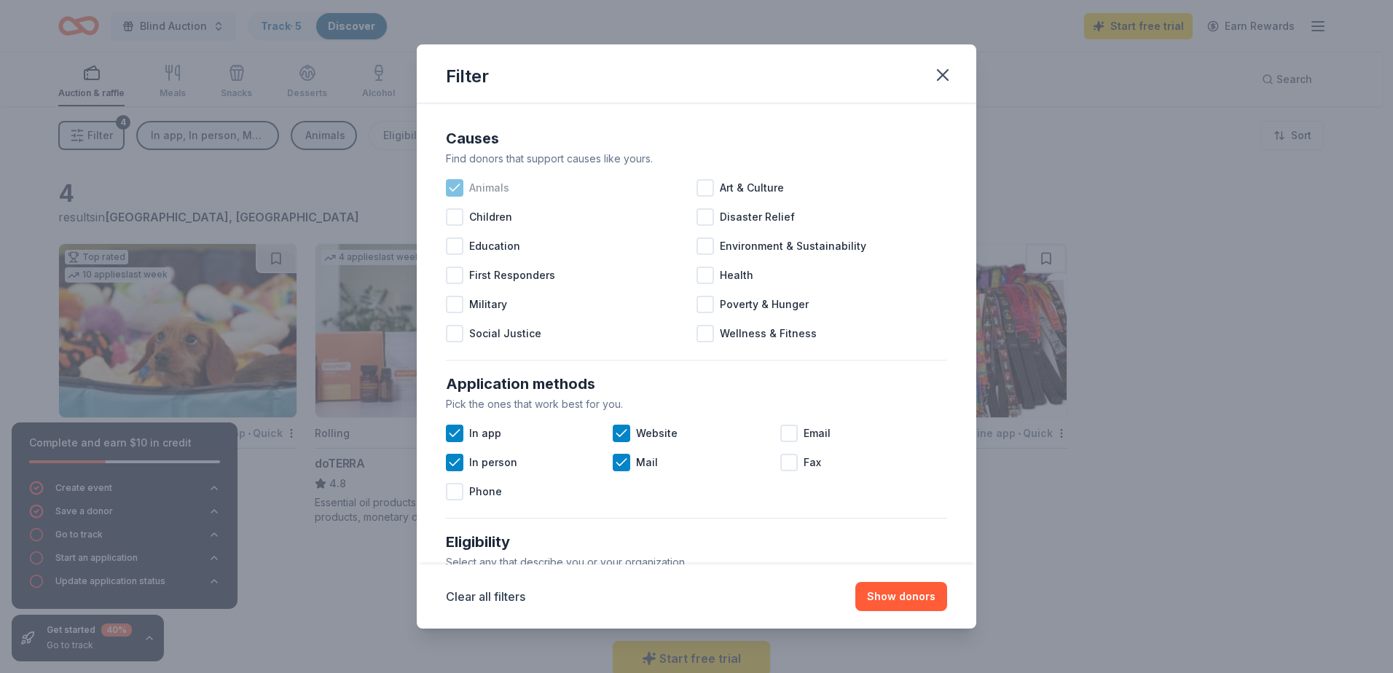
click at [450, 185] on icon at bounding box center [454, 188] width 15 height 15
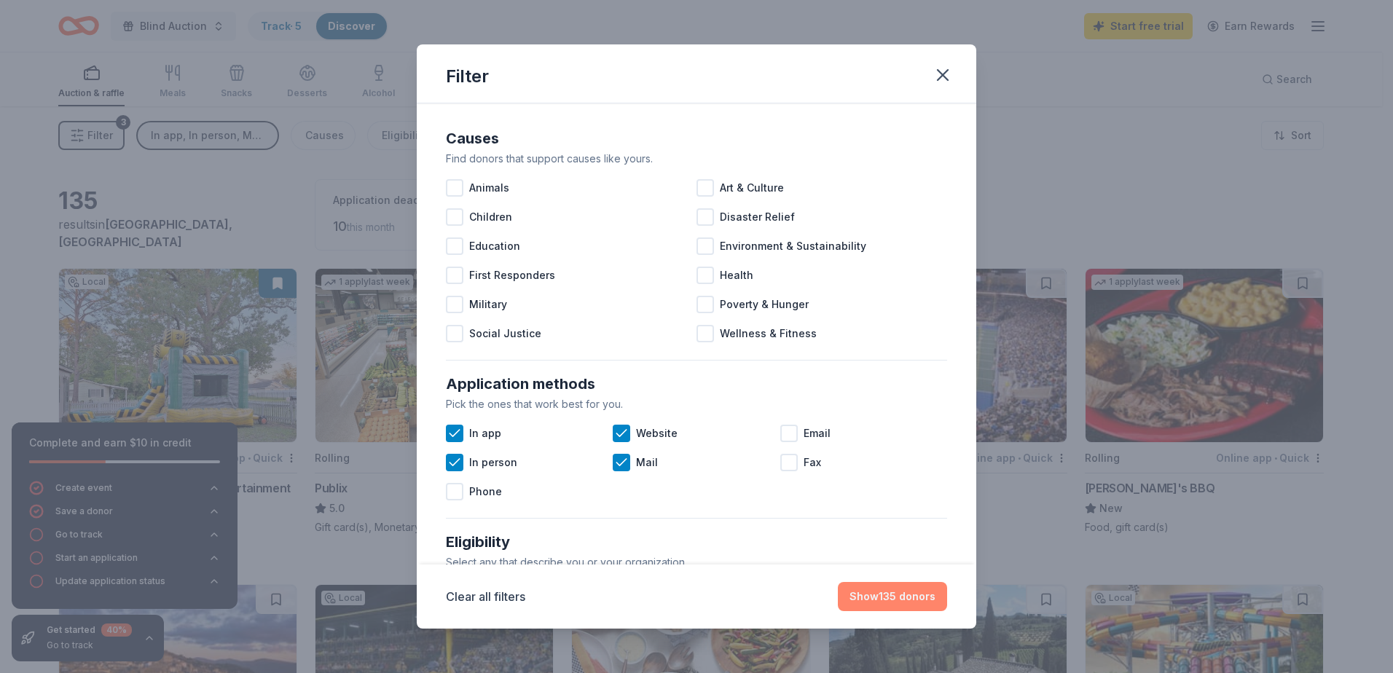
click at [909, 595] on button "Show 135 donors" at bounding box center [892, 596] width 109 height 29
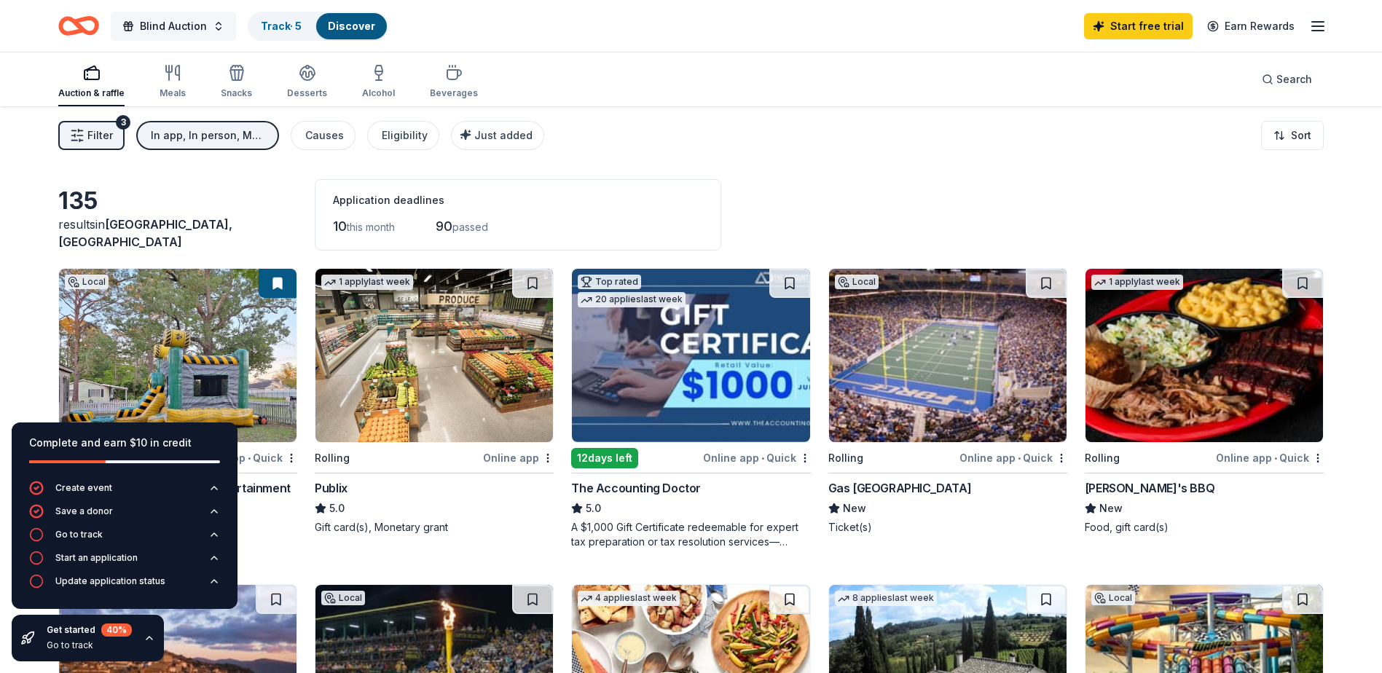
click at [162, 25] on span "Blind Auction" at bounding box center [173, 25] width 67 height 17
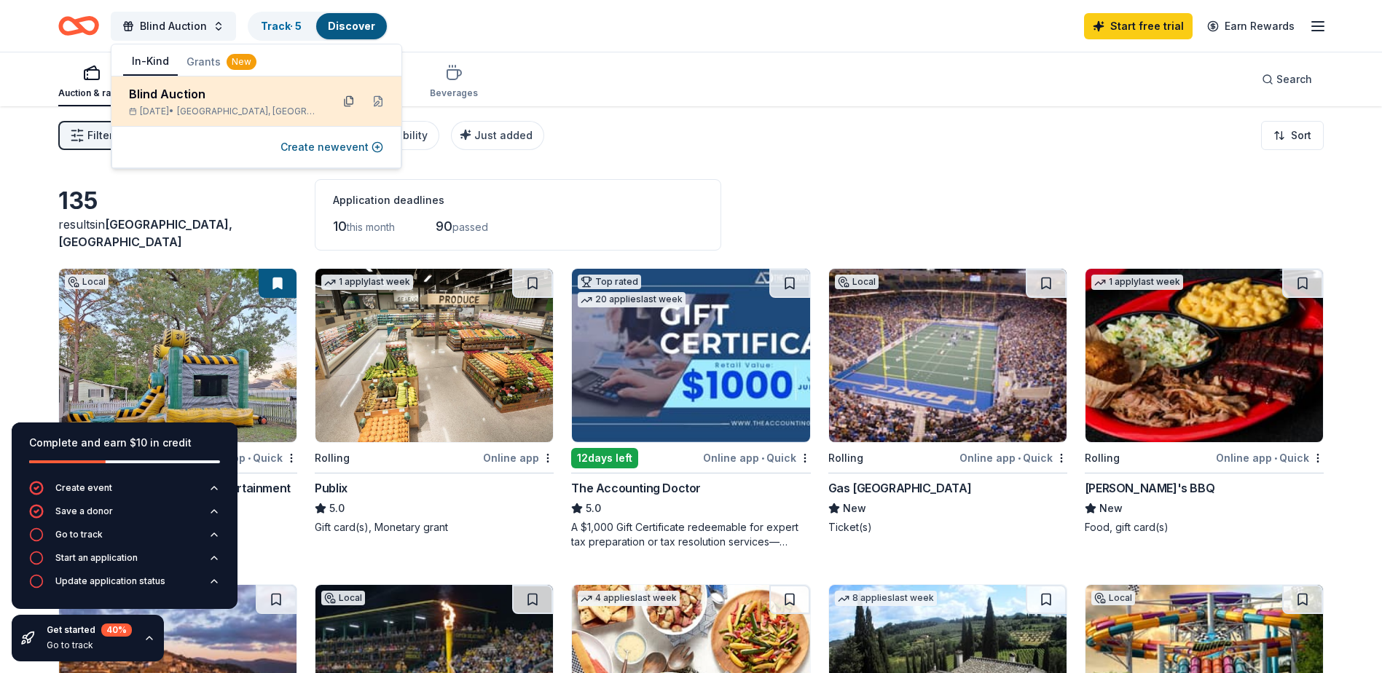
click at [350, 106] on button at bounding box center [348, 101] width 23 height 23
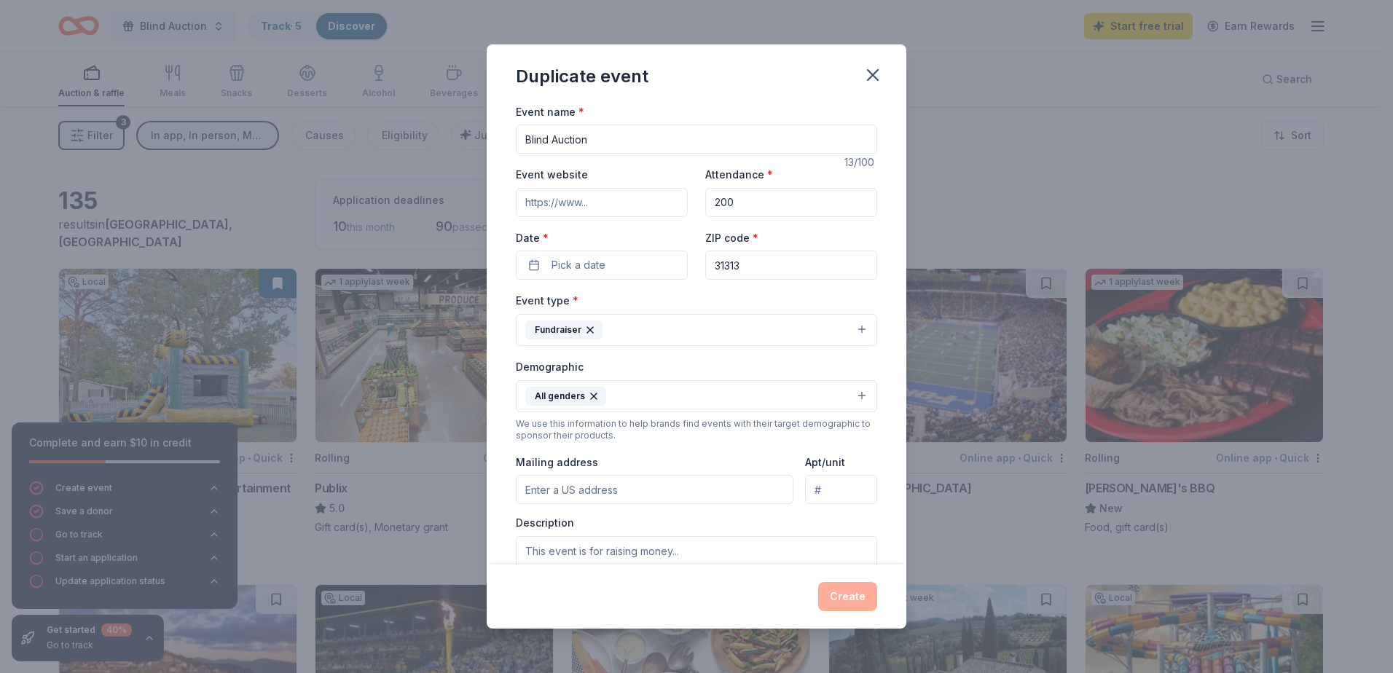
paste input "https://givebutter.com/c/EwDUWc"
type input "https://givebutter.com/c/EwDUWc"
click at [887, 447] on div "Event name * Blind Auction 13 /100 Event website https://givebutter.com/c/EwDUW…" at bounding box center [697, 334] width 420 height 463
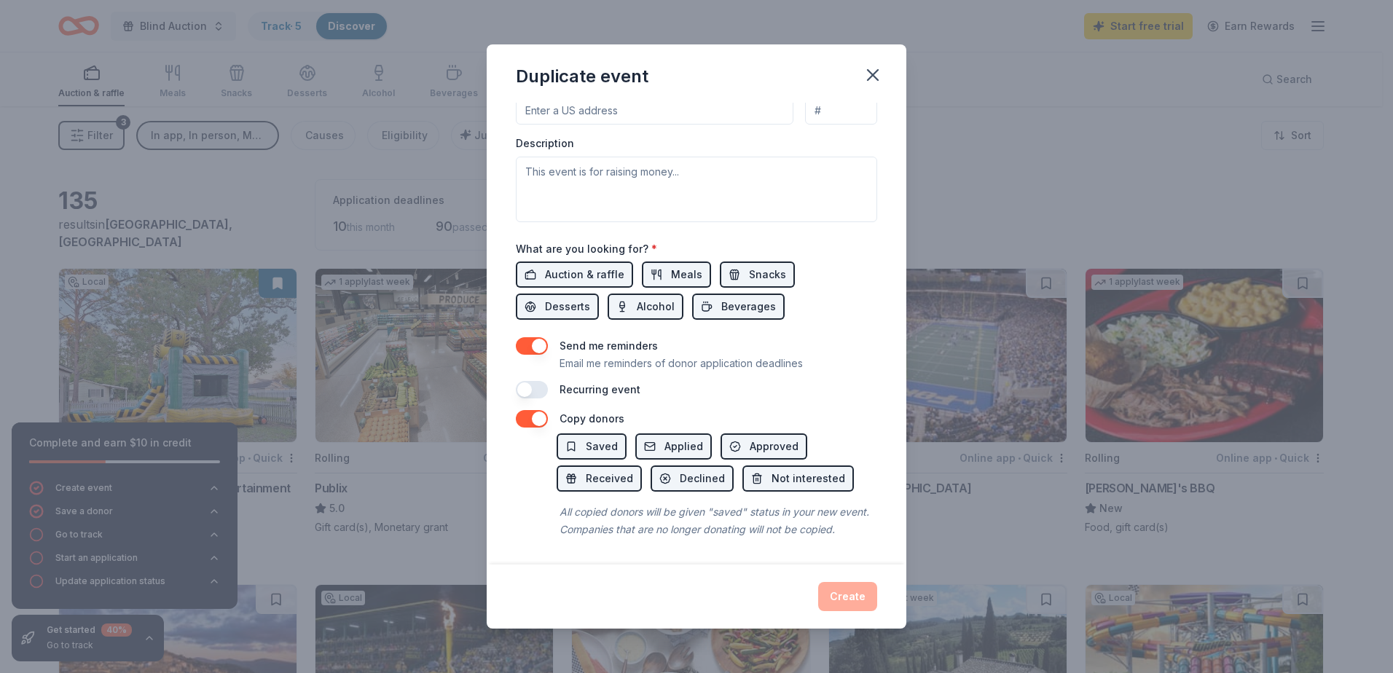
scroll to position [397, 0]
click at [844, 600] on div "Create" at bounding box center [696, 596] width 361 height 29
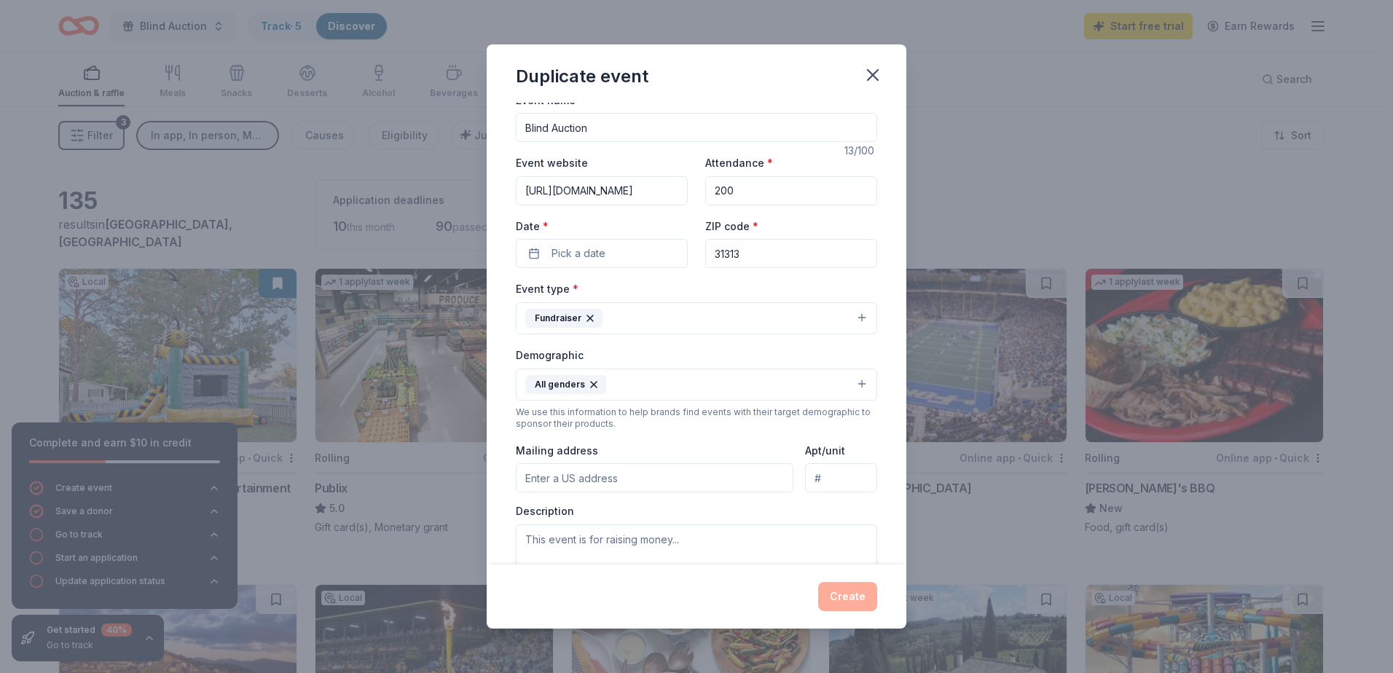
scroll to position [0, 0]
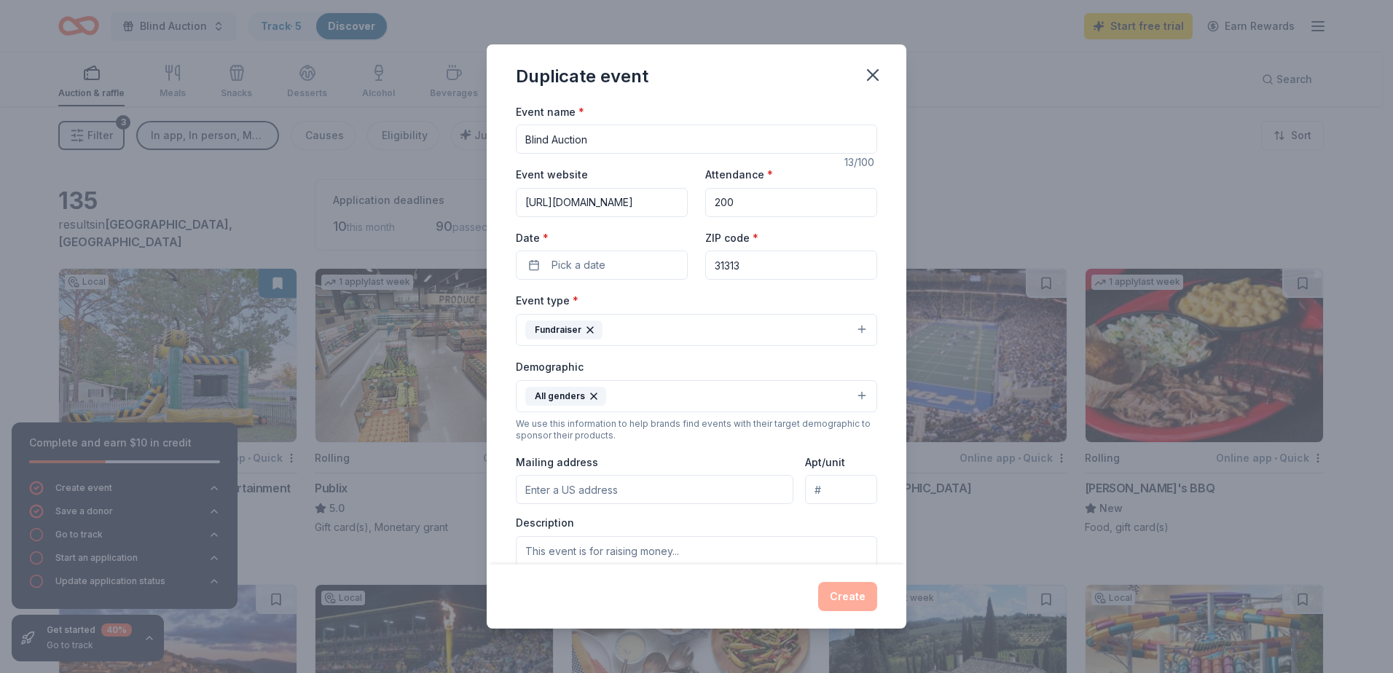
drag, startPoint x: 878, startPoint y: 75, endPoint x: 776, endPoint y: 58, distance: 103.5
click at [879, 75] on icon "button" at bounding box center [873, 75] width 20 height 20
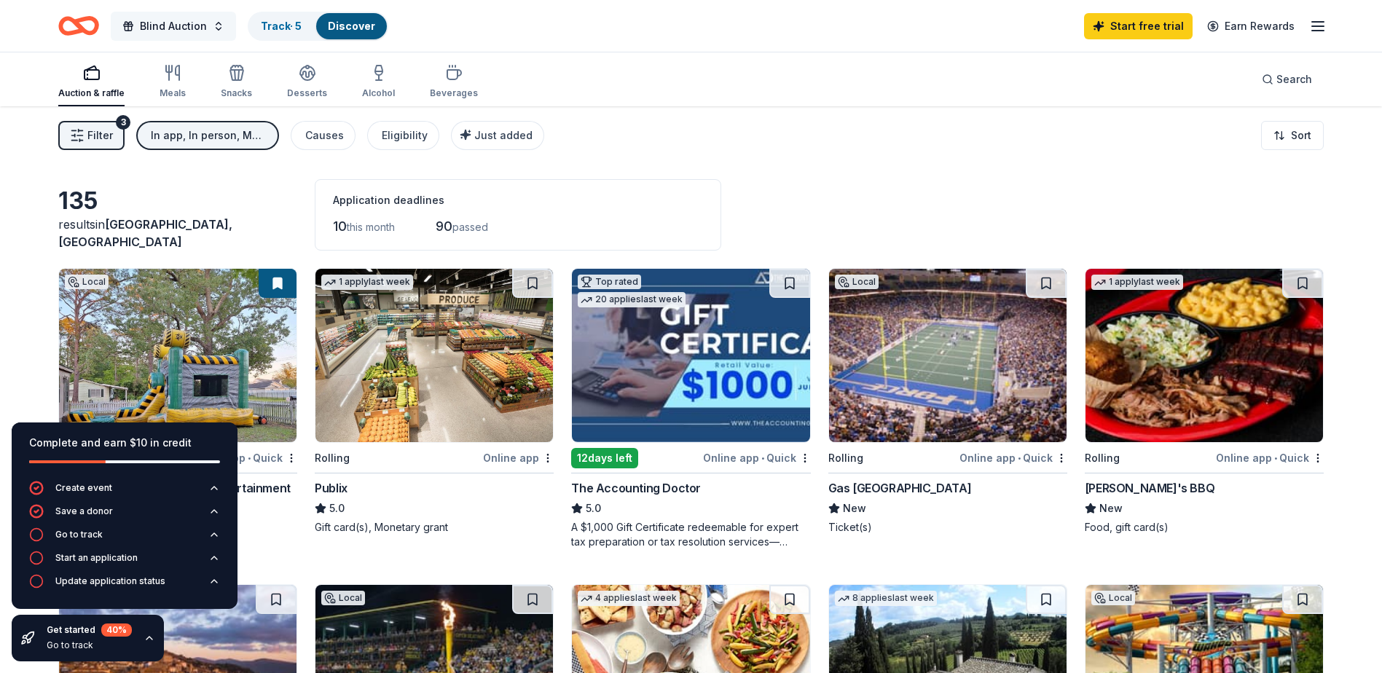
click at [159, 26] on span "Blind Auction" at bounding box center [173, 25] width 67 height 17
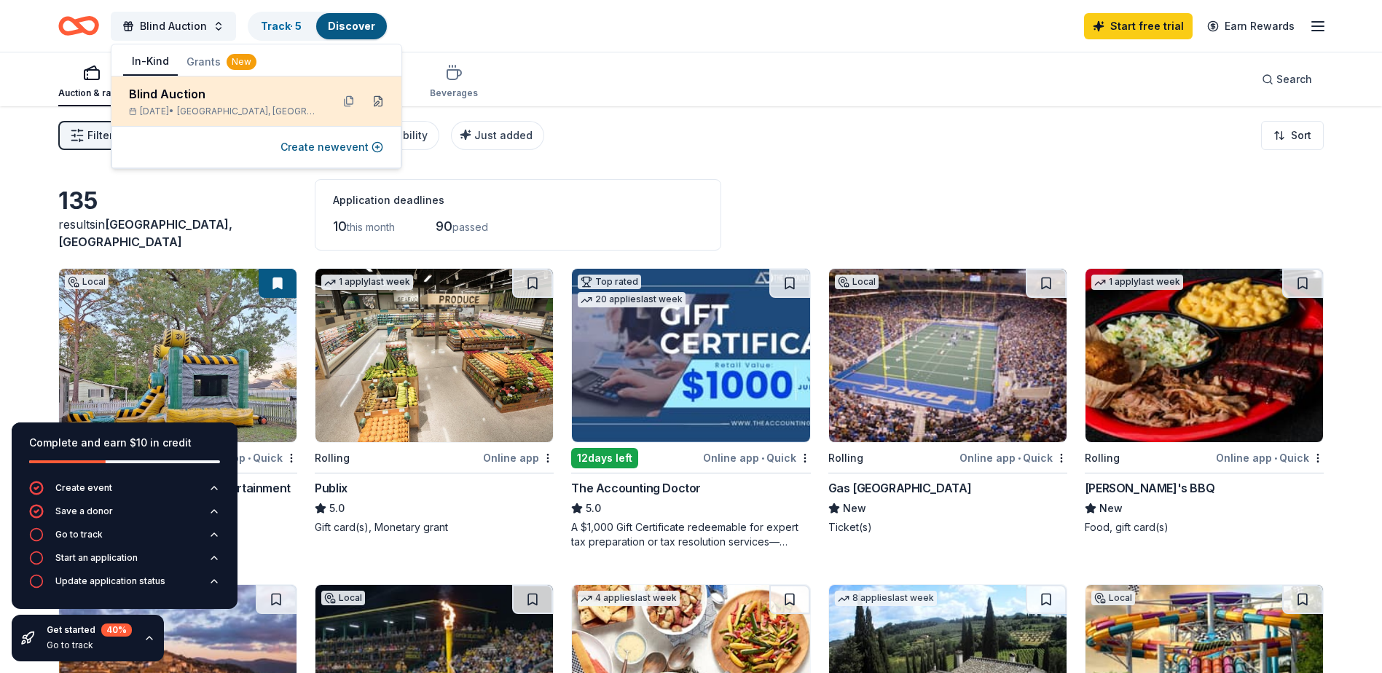
click at [377, 102] on button at bounding box center [377, 101] width 23 height 23
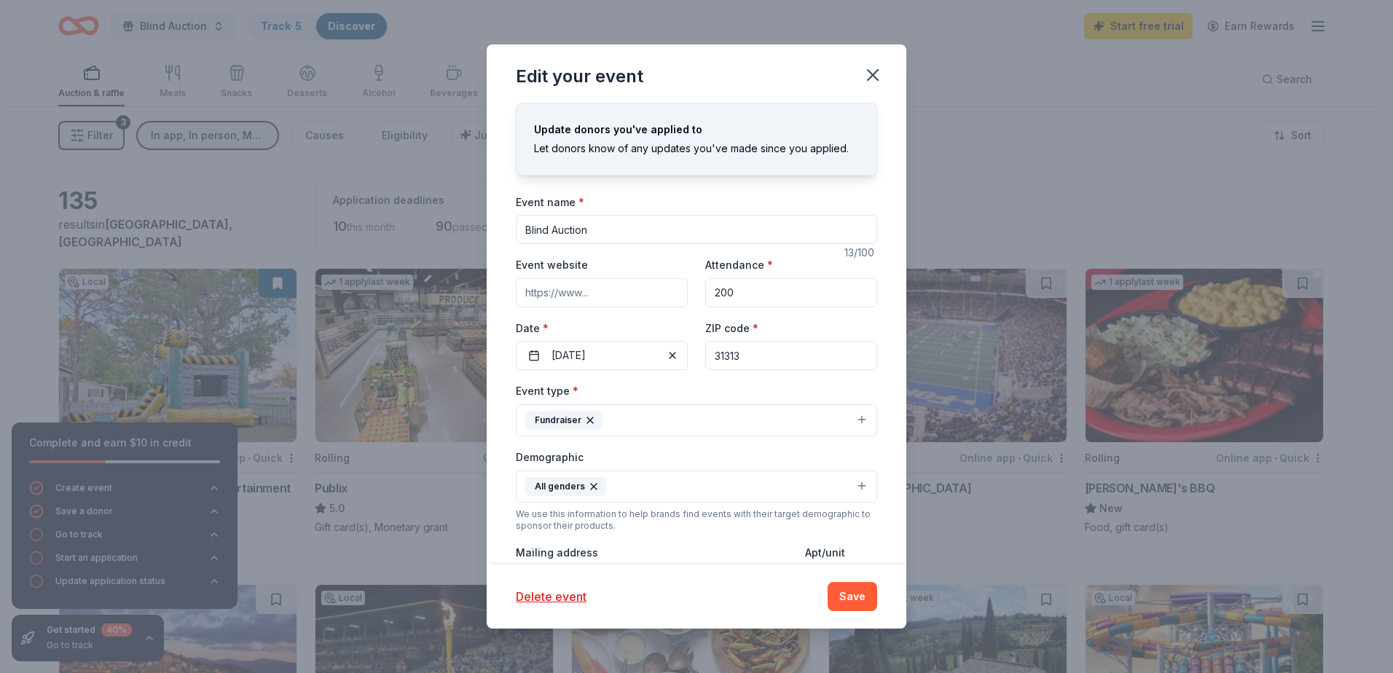
paste input "https://givebutter.com/c/EwDUWc"
type input "https://givebutter.com/c/EwDUWc"
click at [852, 589] on button "Save" at bounding box center [853, 596] width 50 height 29
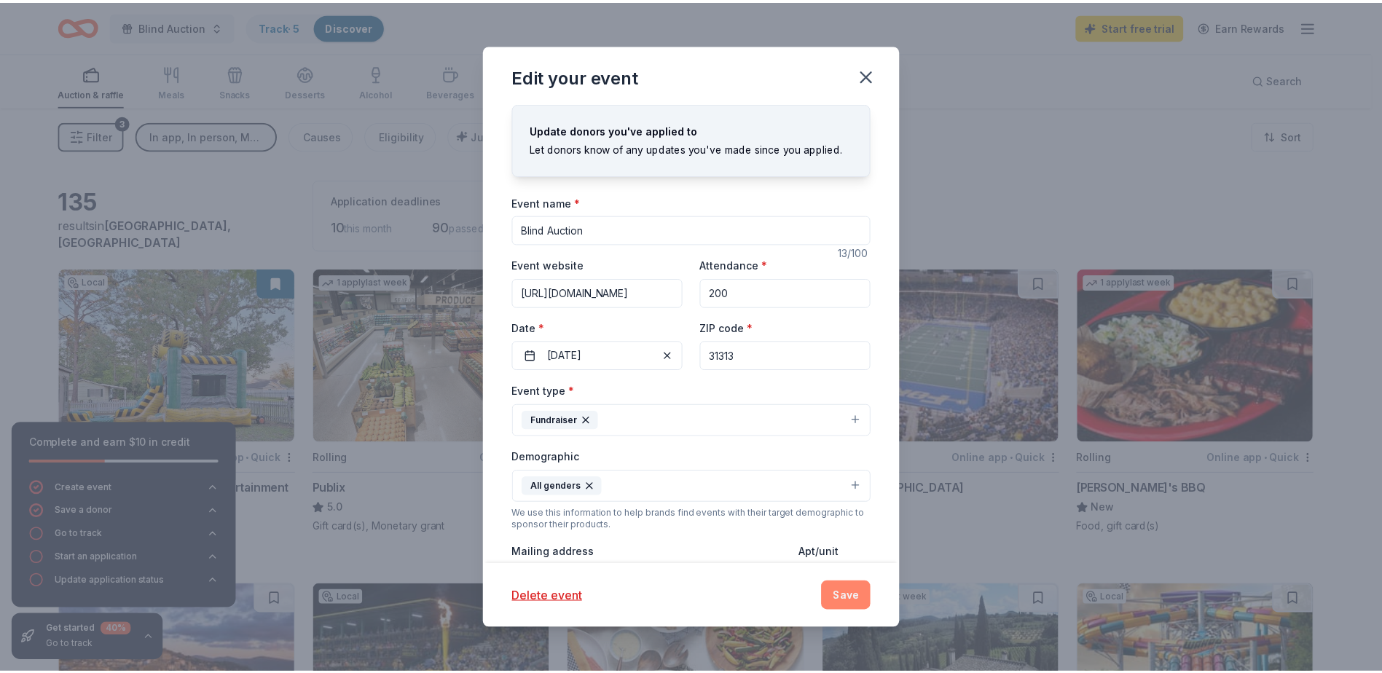
scroll to position [0, 0]
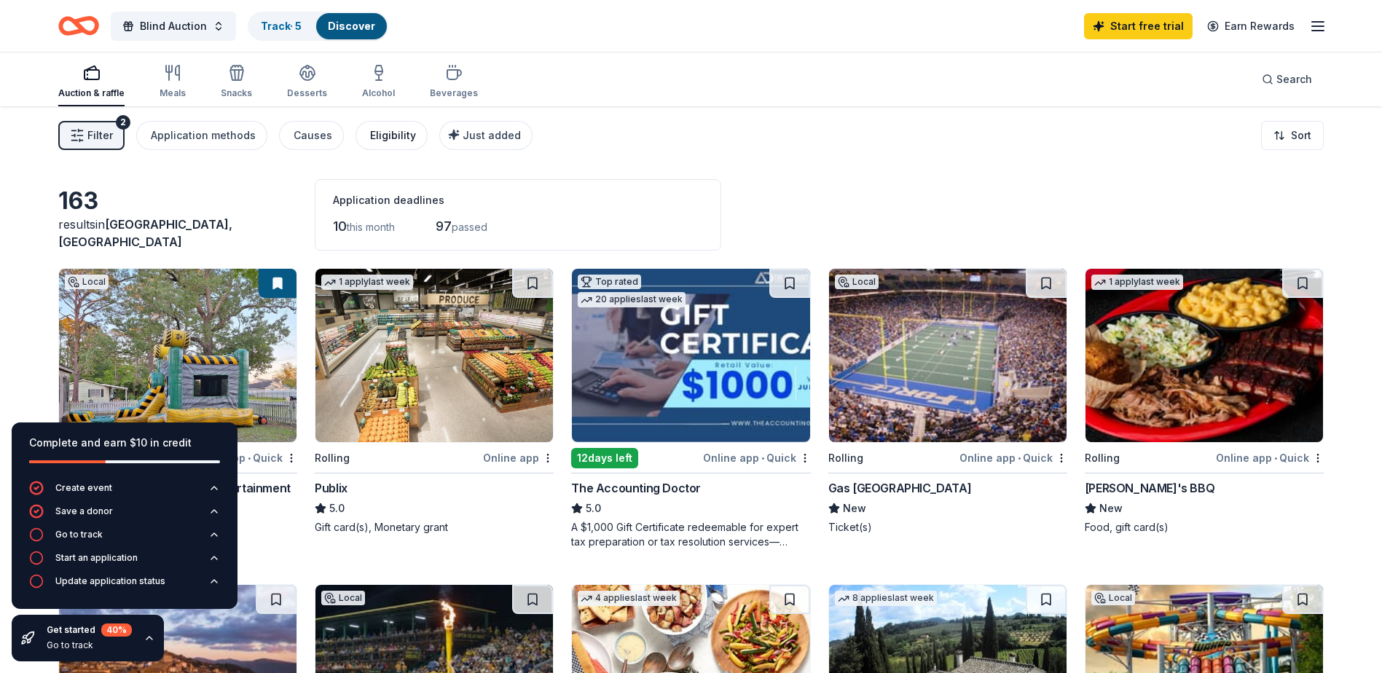
click at [397, 133] on div "Eligibility" at bounding box center [393, 135] width 46 height 17
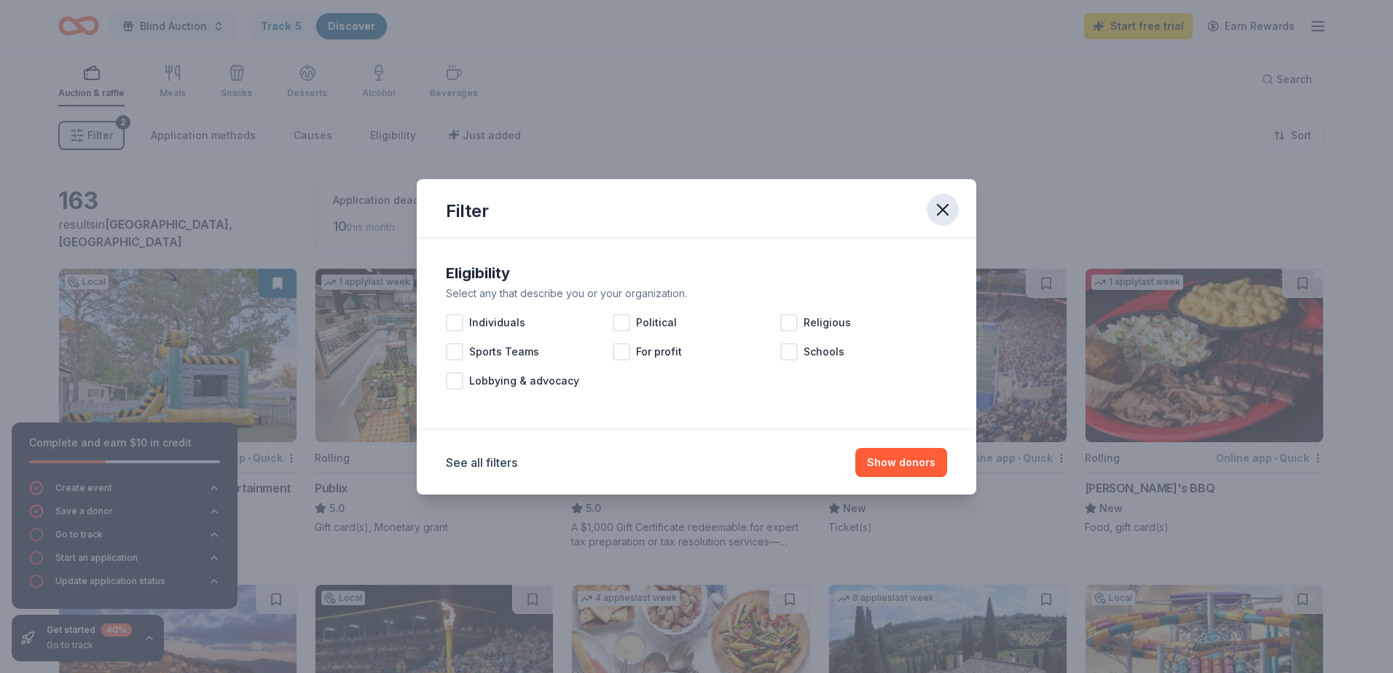
click at [941, 210] on icon "button" at bounding box center [943, 210] width 10 height 10
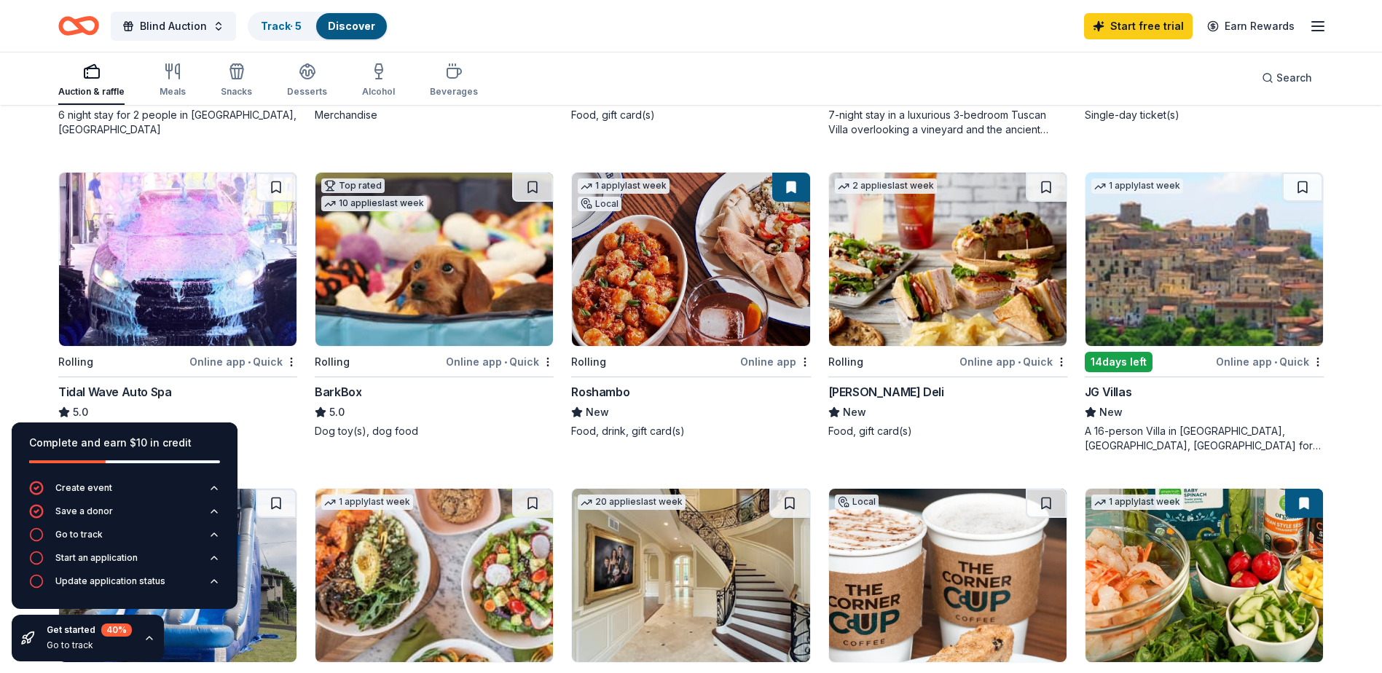
scroll to position [801, 0]
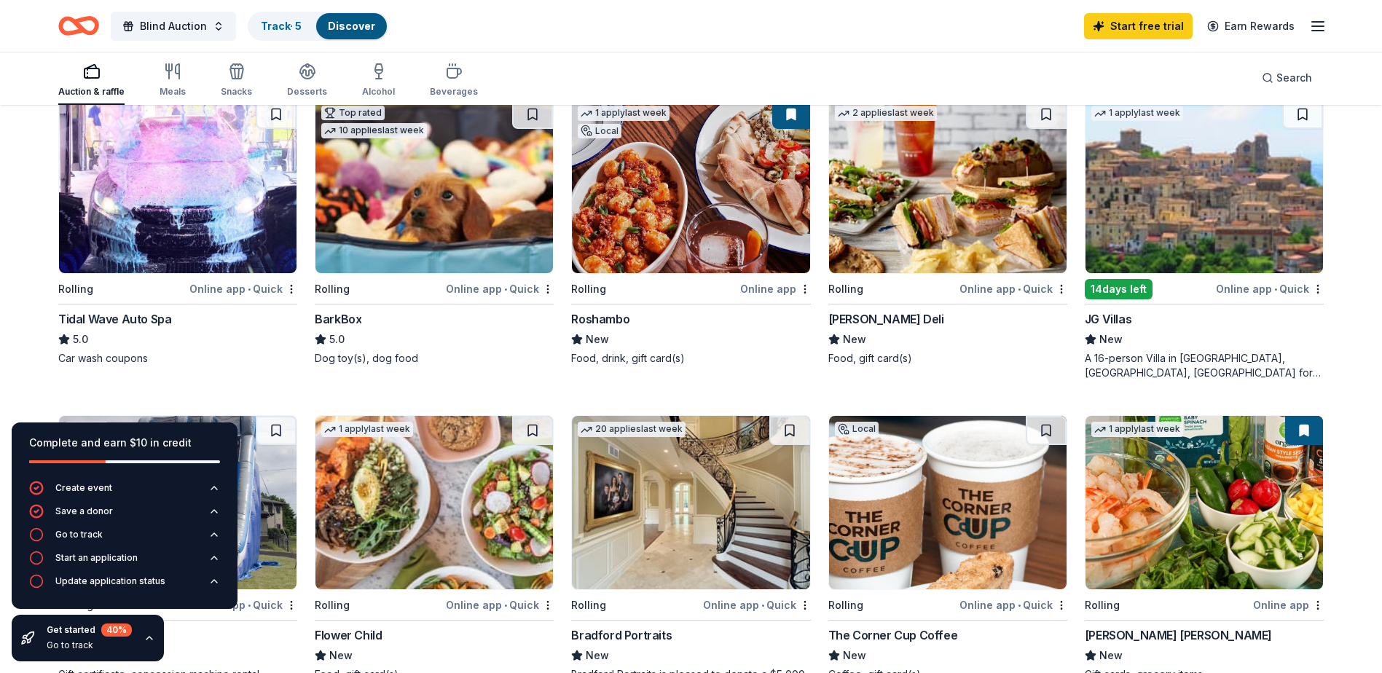
click at [921, 227] on img at bounding box center [948, 186] width 238 height 173
click at [144, 228] on img at bounding box center [178, 186] width 238 height 173
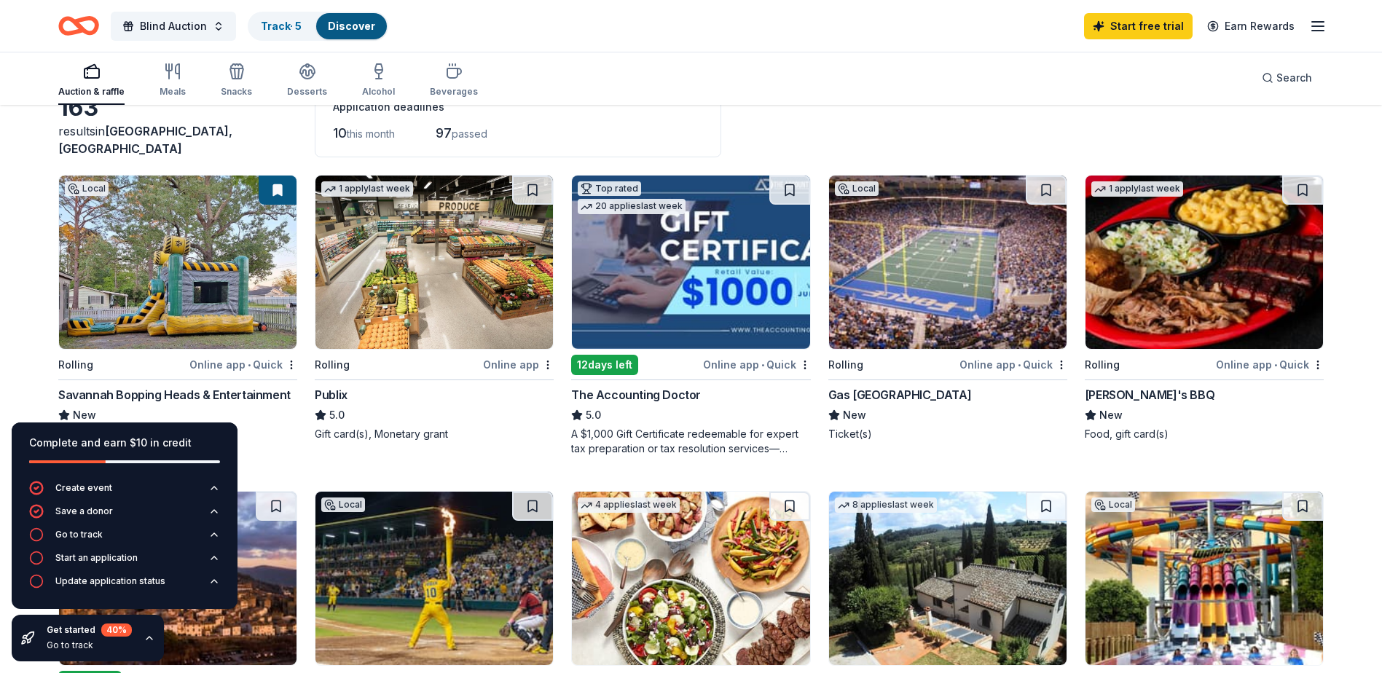
scroll to position [73, 0]
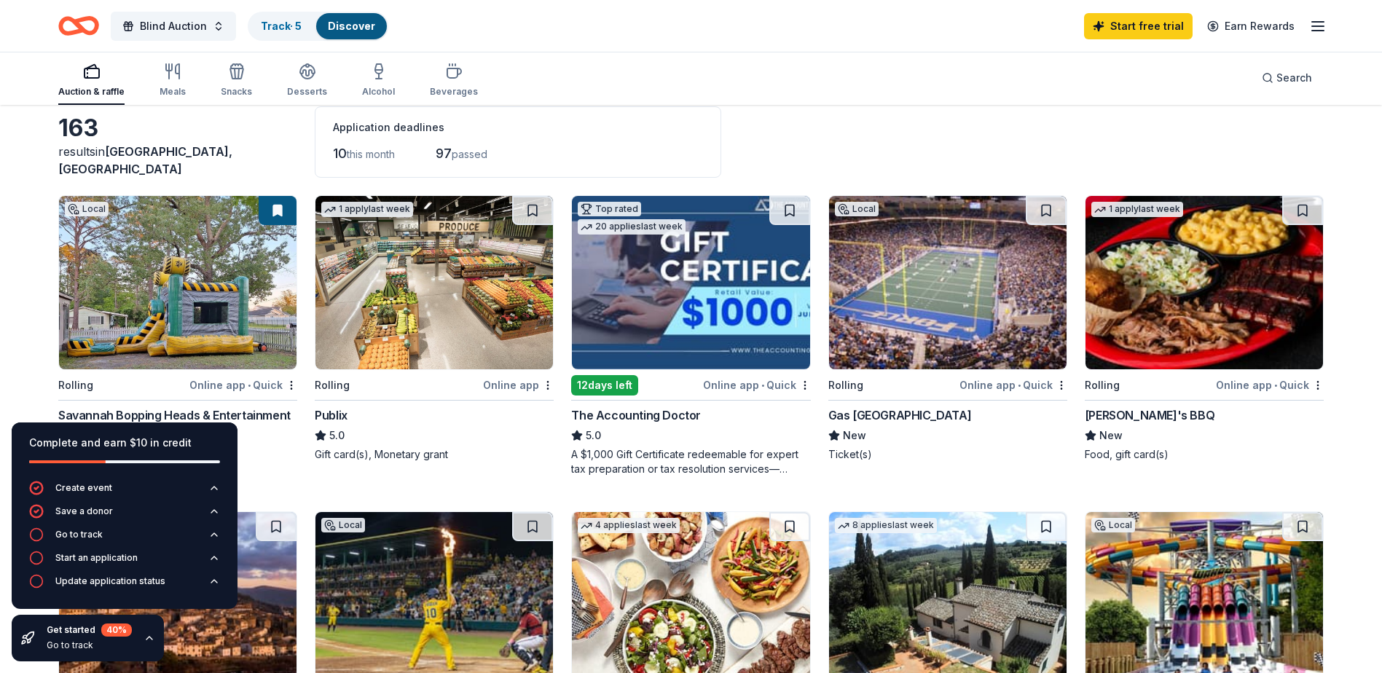
click at [439, 306] on img at bounding box center [434, 282] width 238 height 173
click at [76, 535] on div "Go to track" at bounding box center [78, 535] width 47 height 12
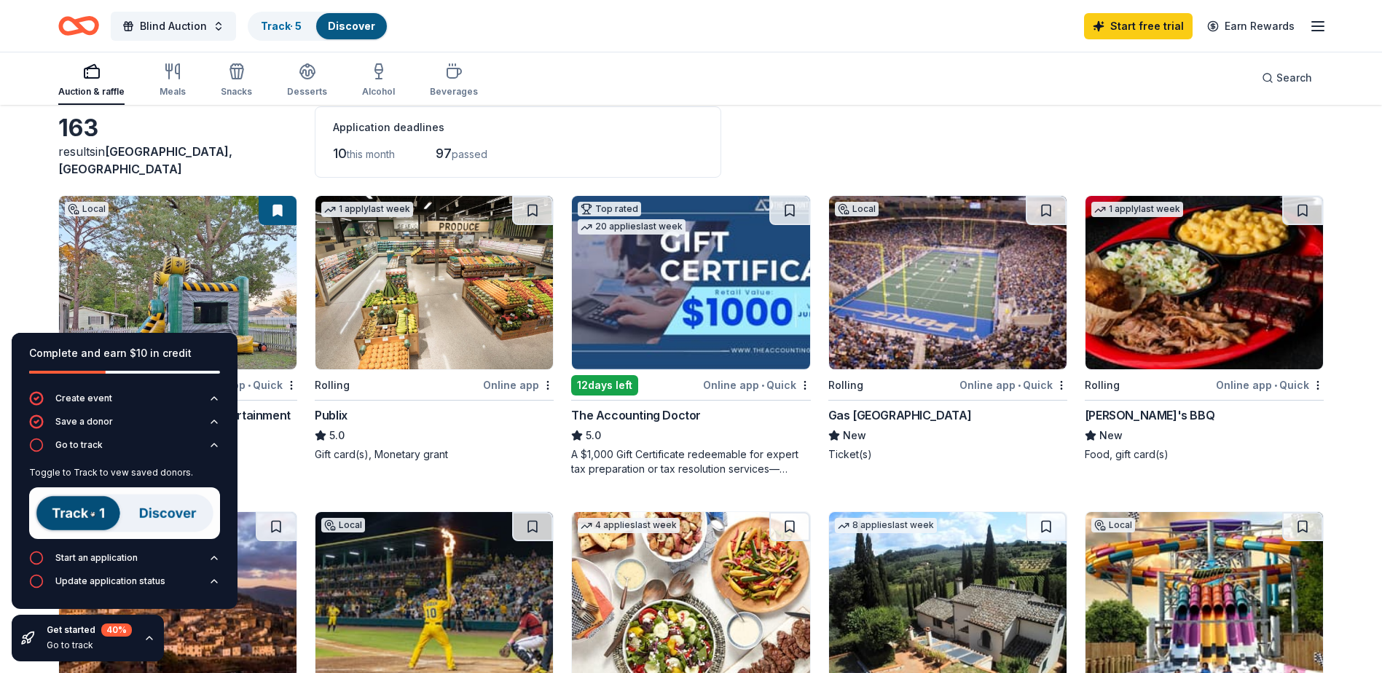
click at [62, 519] on img at bounding box center [124, 513] width 191 height 52
click at [83, 514] on img at bounding box center [124, 513] width 191 height 52
click at [58, 512] on img at bounding box center [124, 513] width 191 height 52
click at [162, 513] on img at bounding box center [124, 513] width 191 height 52
click at [38, 449] on icon "button" at bounding box center [36, 445] width 15 height 15
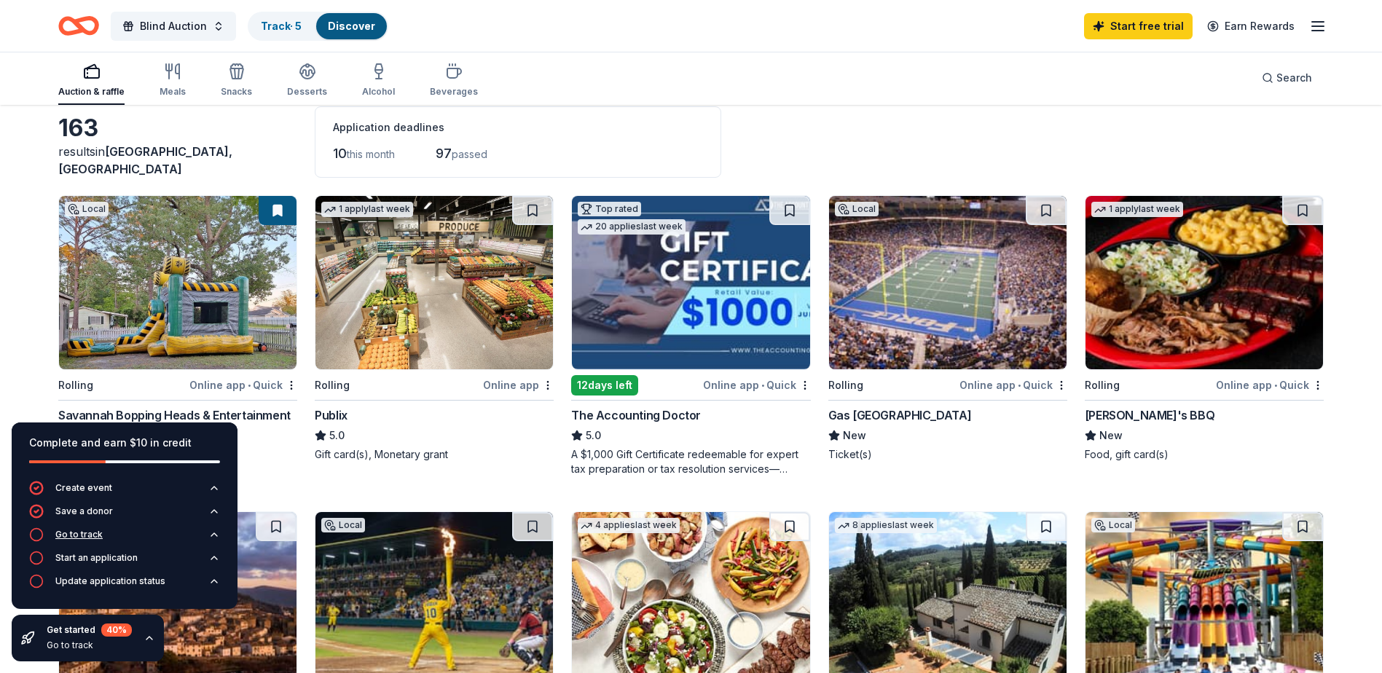
click at [35, 532] on icon "button" at bounding box center [36, 534] width 15 height 15
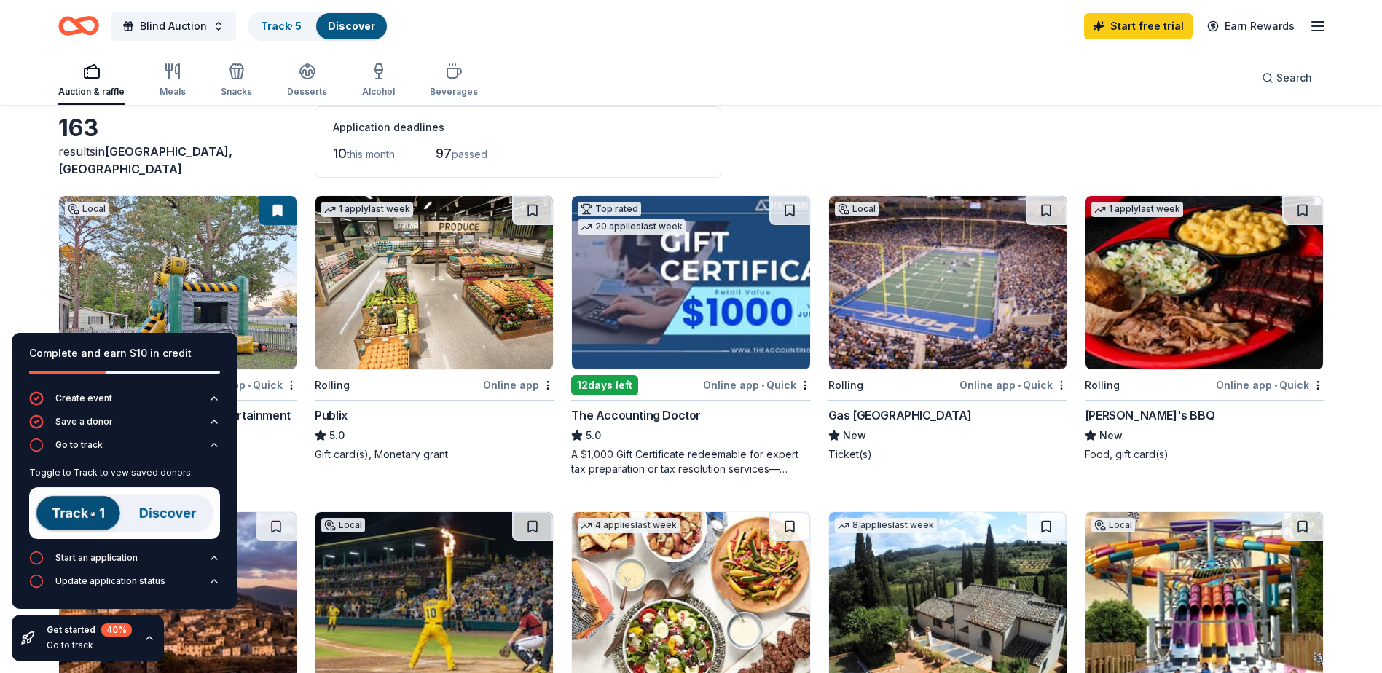
click at [72, 517] on img at bounding box center [124, 513] width 191 height 52
click at [76, 515] on img at bounding box center [124, 513] width 191 height 52
click at [80, 558] on div "Start an application" at bounding box center [96, 558] width 82 height 12
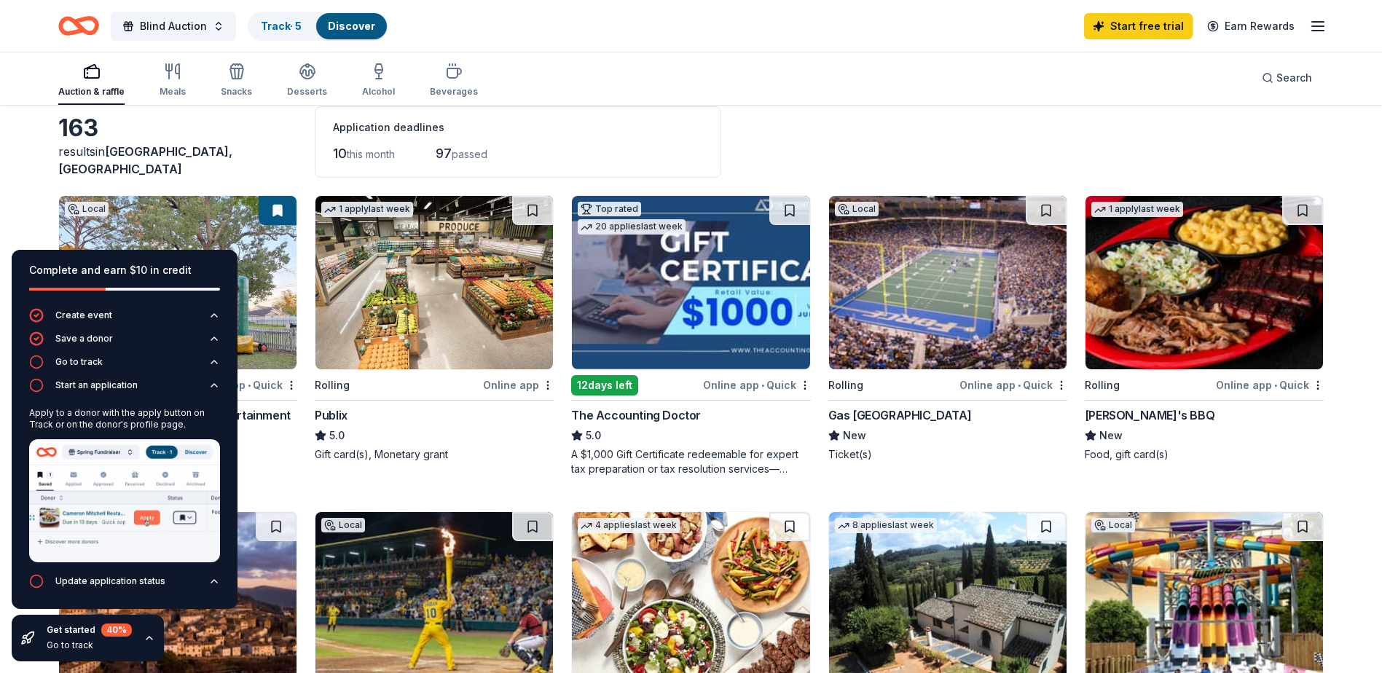
click at [89, 489] on img at bounding box center [124, 500] width 191 height 123
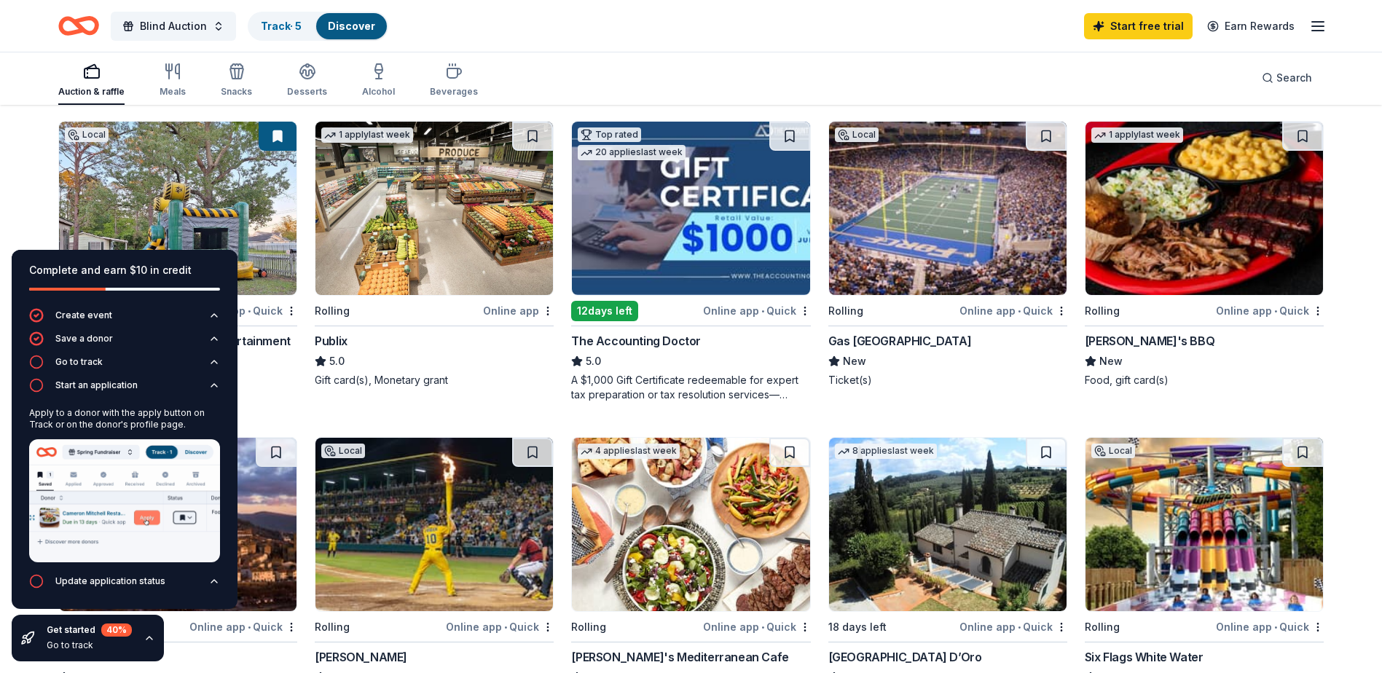
scroll to position [146, 0]
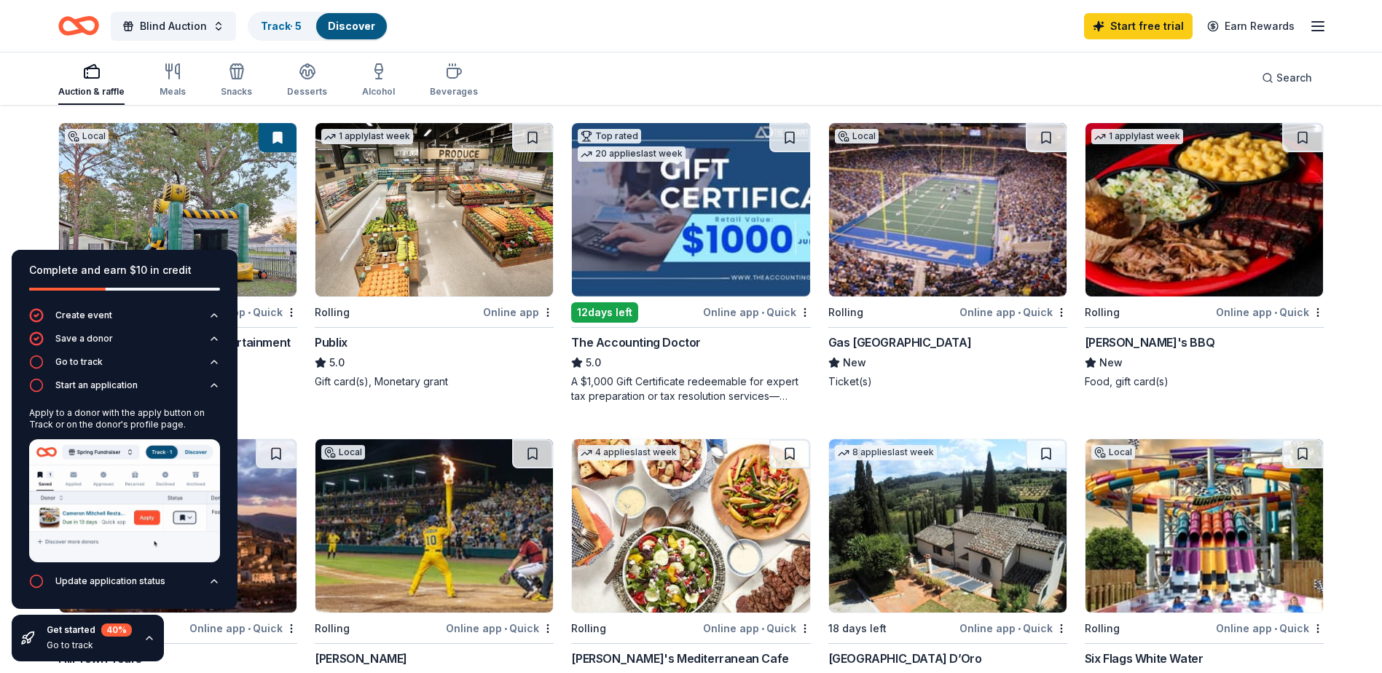
click at [1190, 254] on img at bounding box center [1205, 209] width 238 height 173
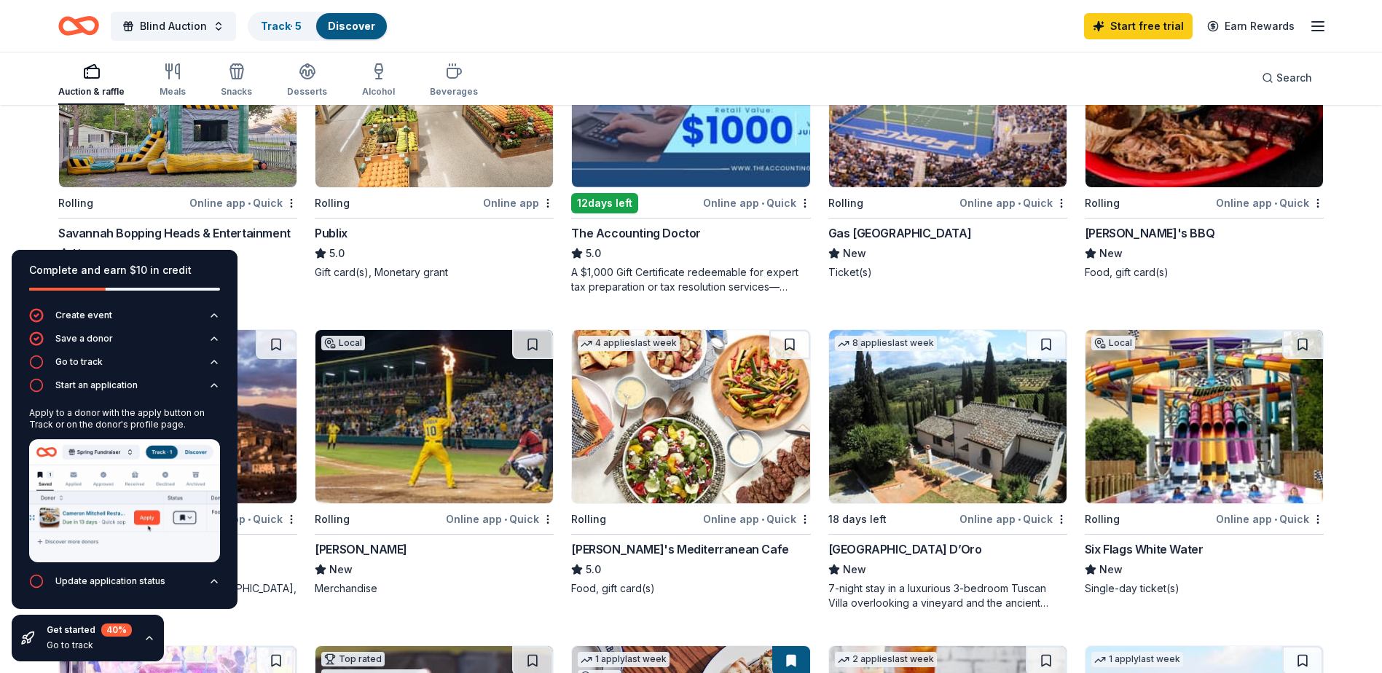
scroll to position [291, 0]
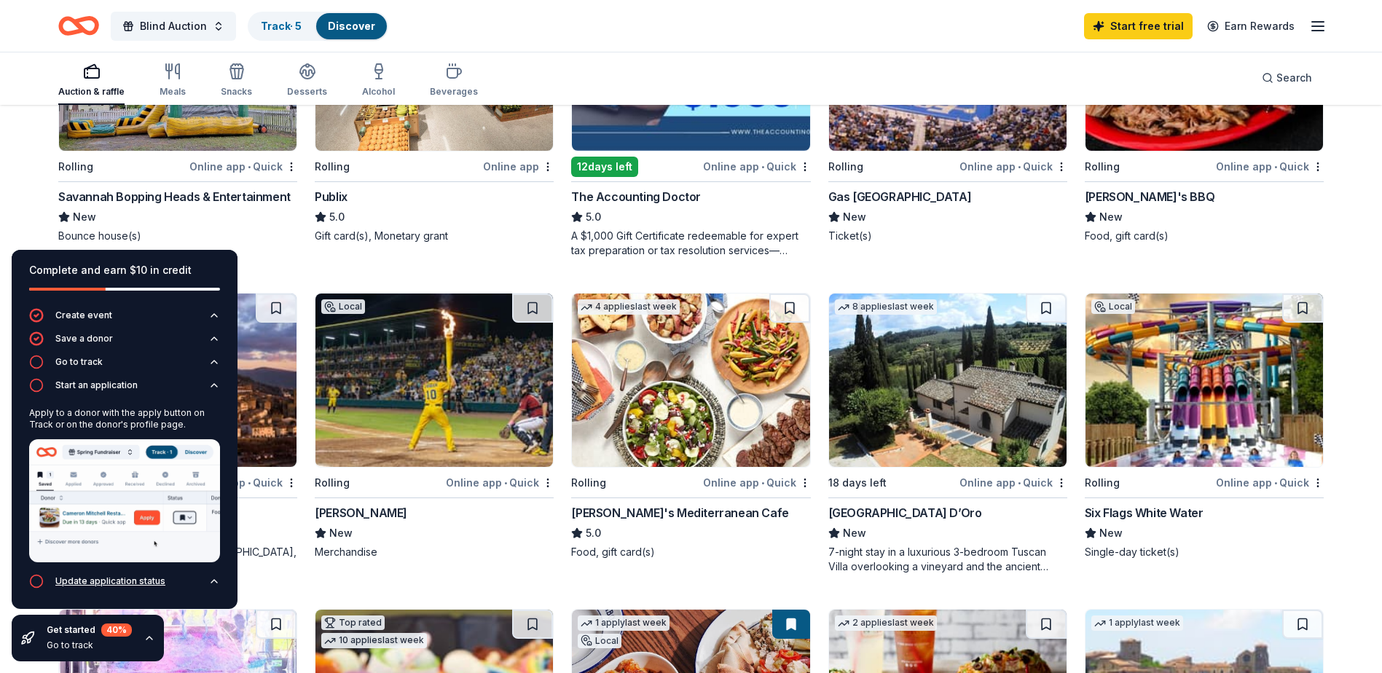
click at [105, 581] on div "Update application status" at bounding box center [110, 582] width 110 height 12
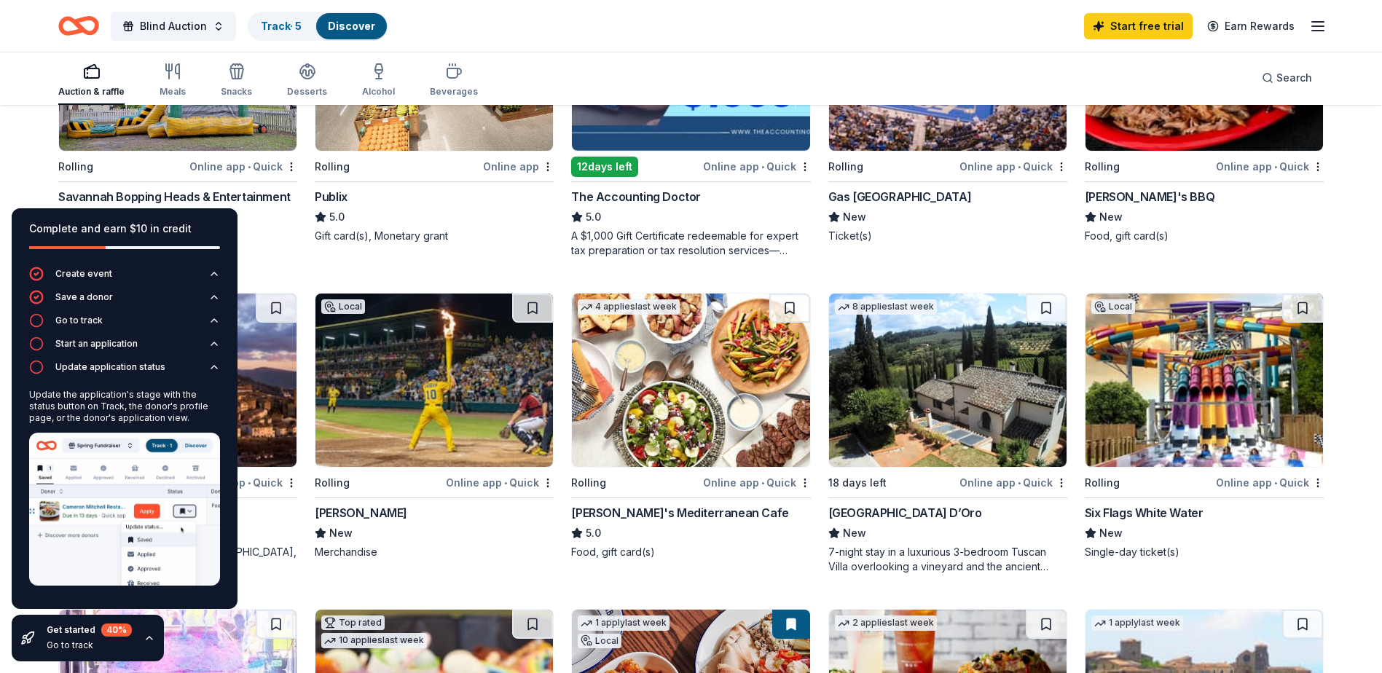
click at [516, 228] on div "Publix 5.0 Gift card(s), Monetary grant" at bounding box center [434, 215] width 239 height 55
click at [1325, 28] on icon "button" at bounding box center [1317, 25] width 17 height 17
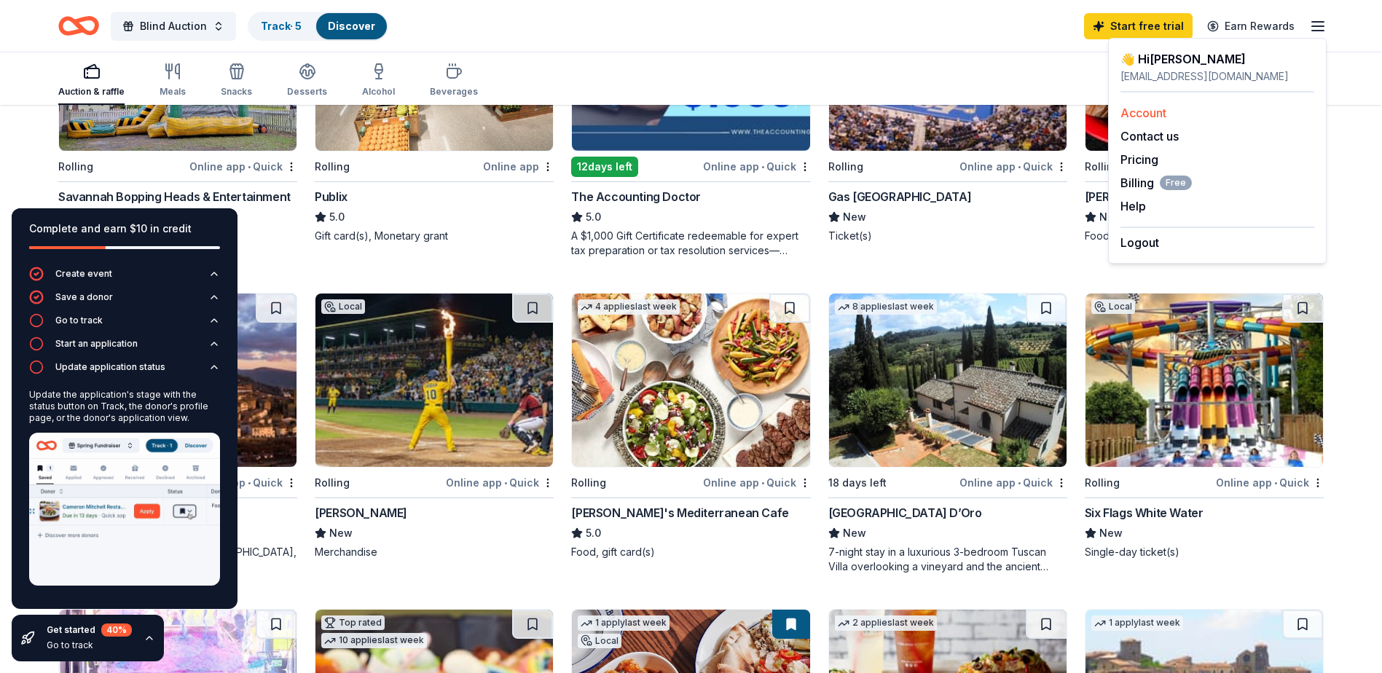
click at [1146, 111] on link "Account" at bounding box center [1144, 113] width 46 height 15
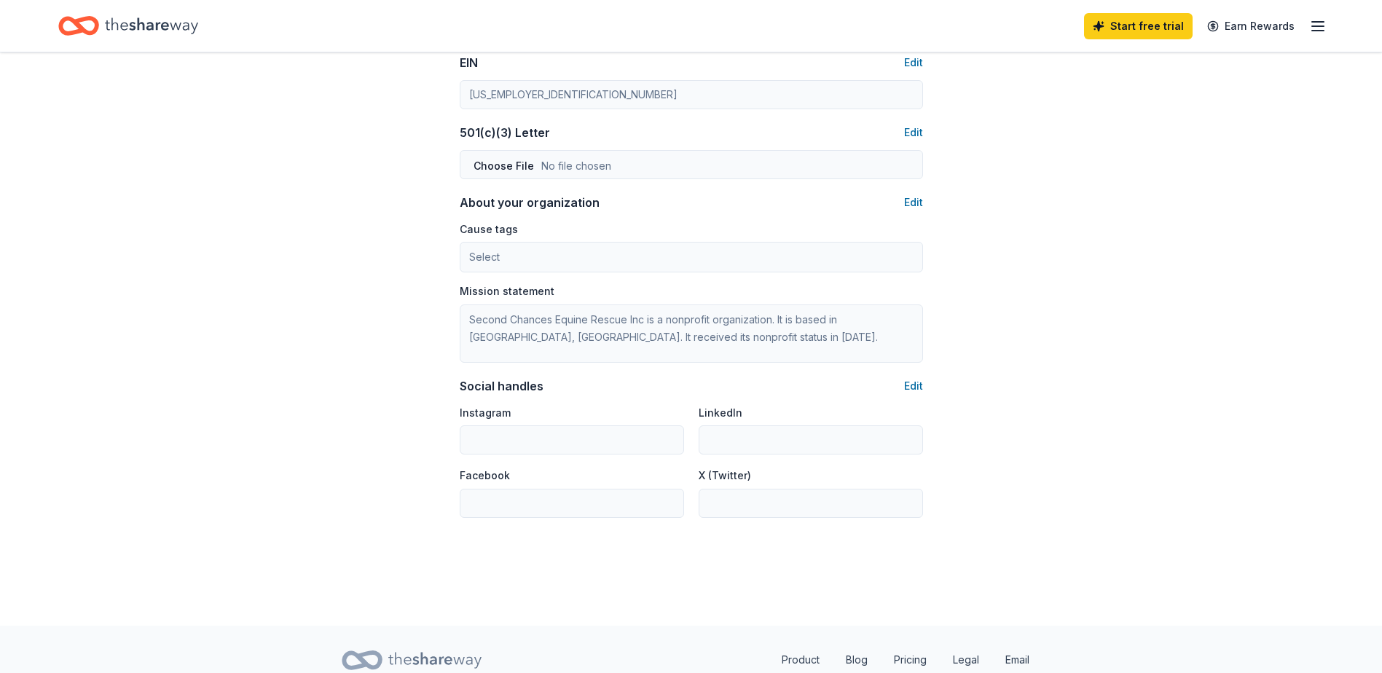
scroll to position [785, 0]
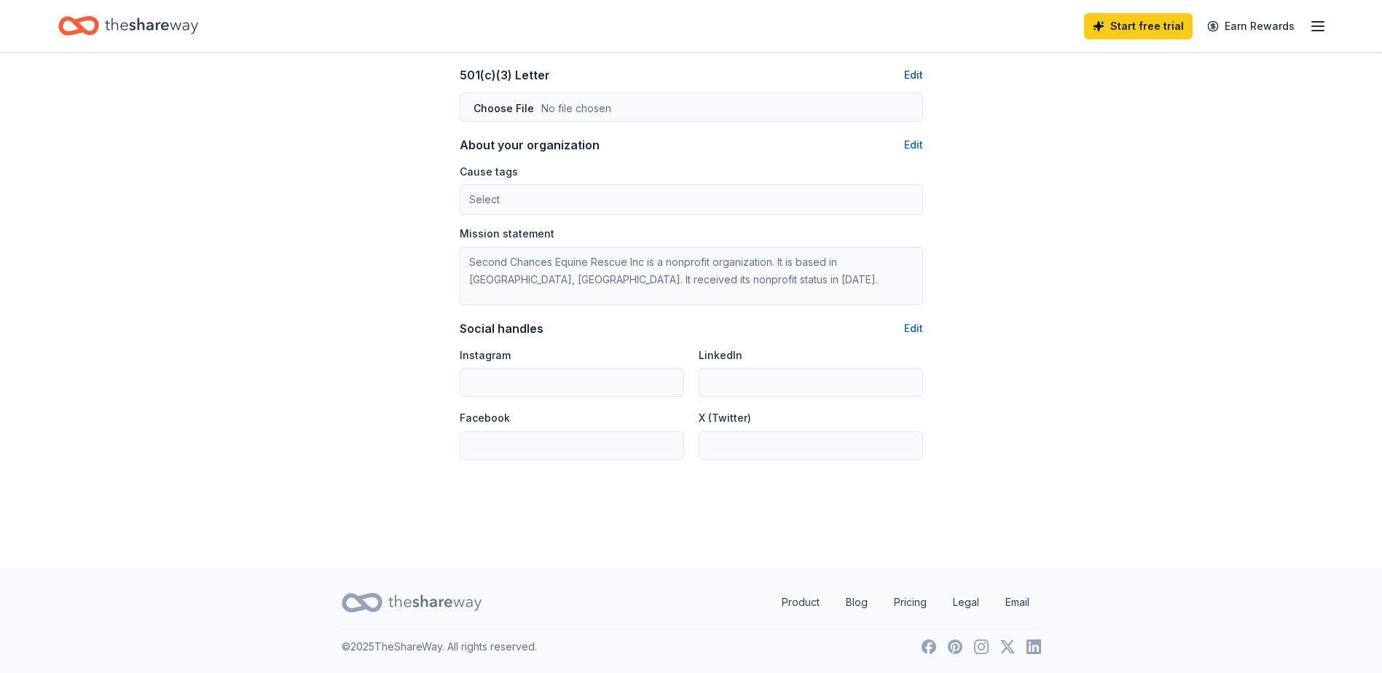
click at [914, 79] on button "Edit" at bounding box center [913, 74] width 19 height 17
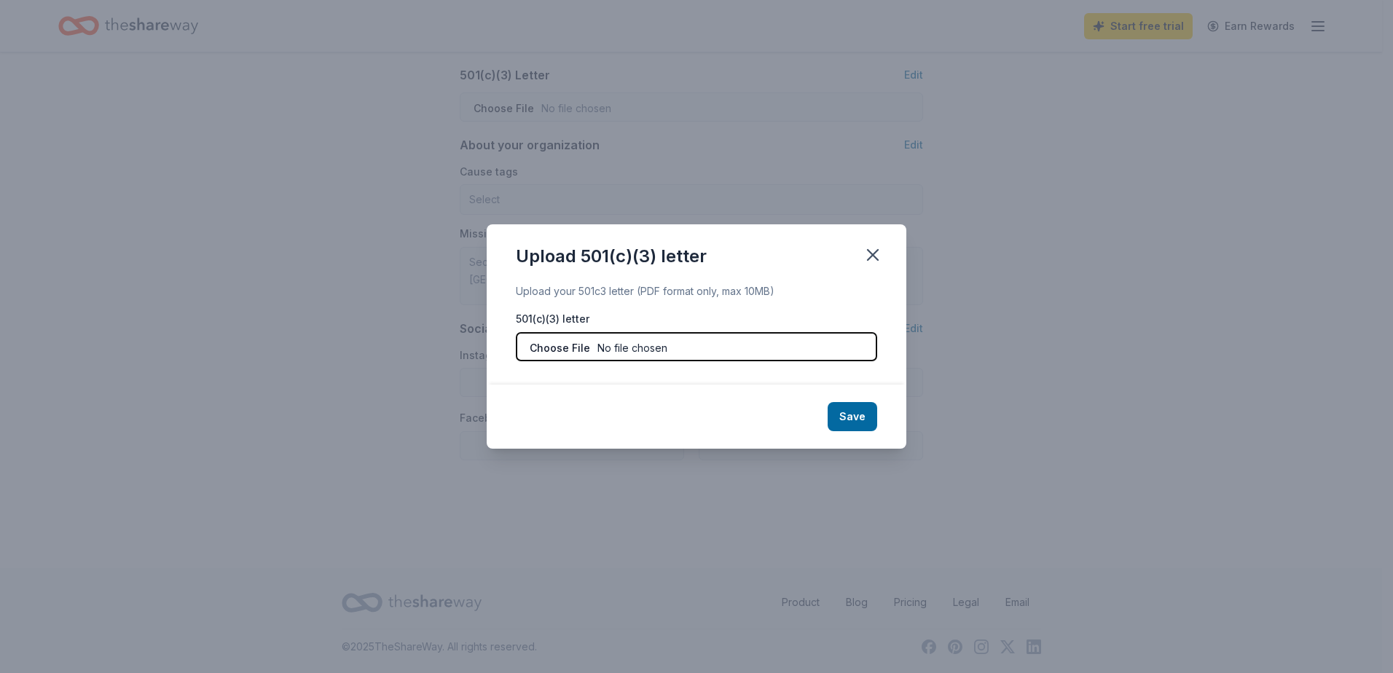
click at [570, 350] on input "file" at bounding box center [696, 346] width 361 height 29
type input "C:\fakepath\501c3 Determination Letter.pdf"
click at [845, 414] on button "Save" at bounding box center [853, 416] width 50 height 29
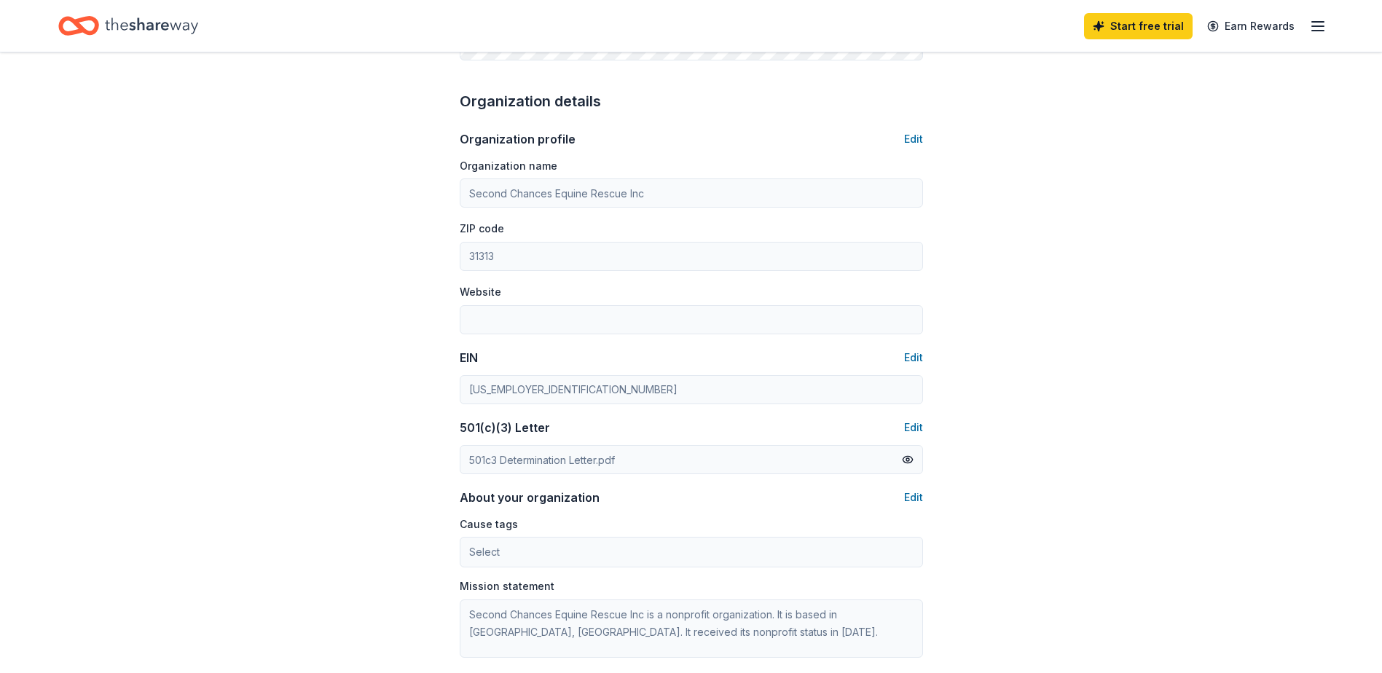
scroll to position [420, 0]
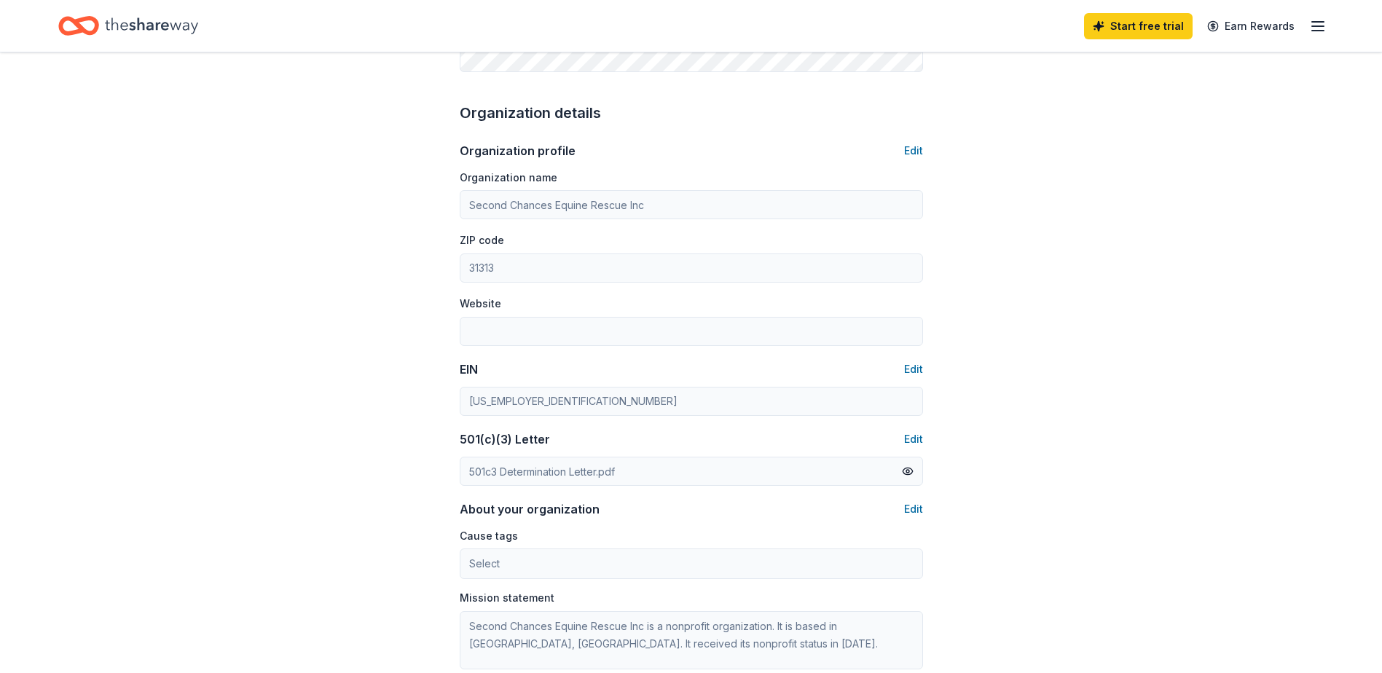
click at [1320, 34] on icon "button" at bounding box center [1317, 25] width 17 height 17
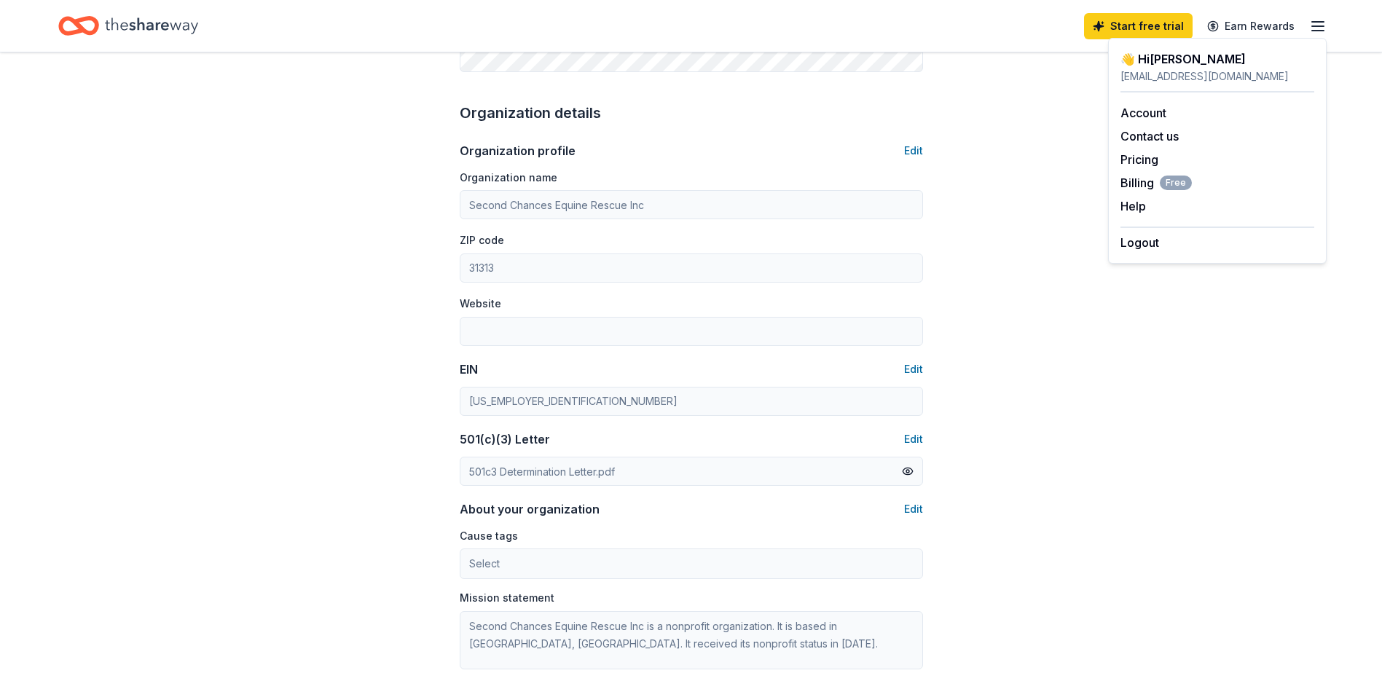
click at [62, 24] on icon "Home" at bounding box center [71, 25] width 23 height 15
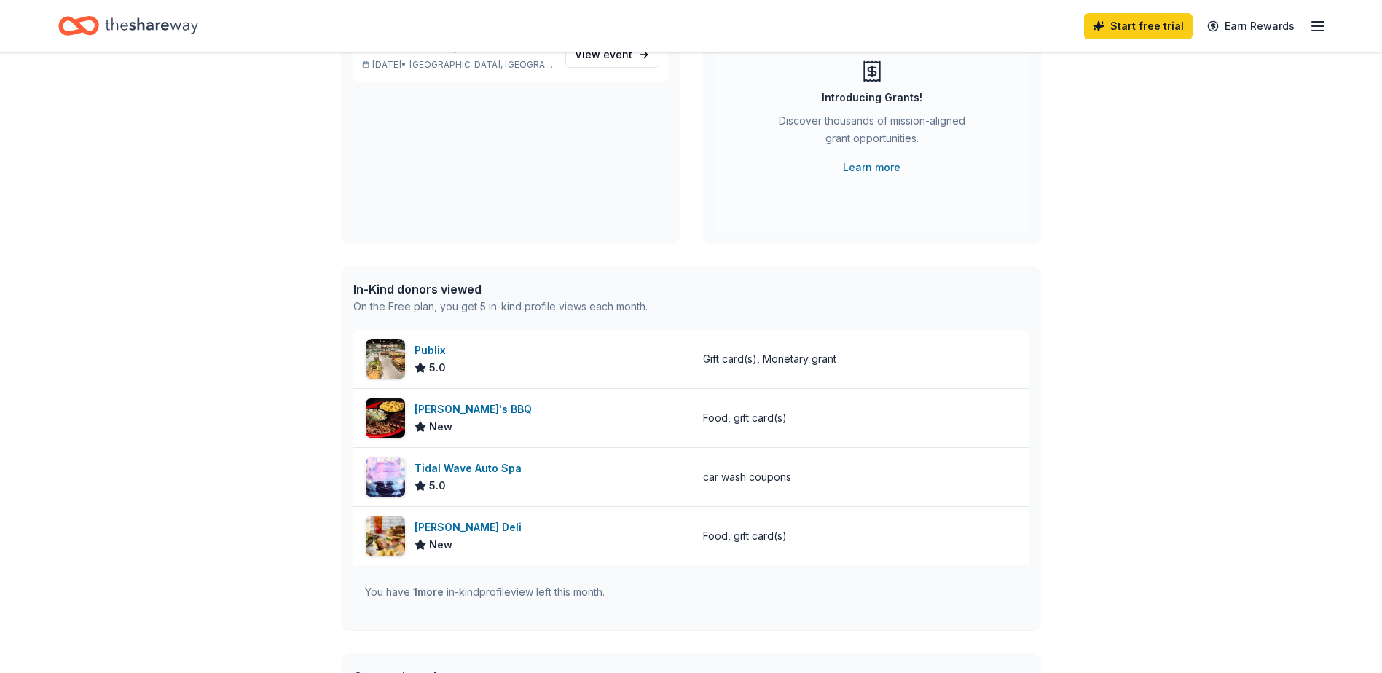
scroll to position [146, 0]
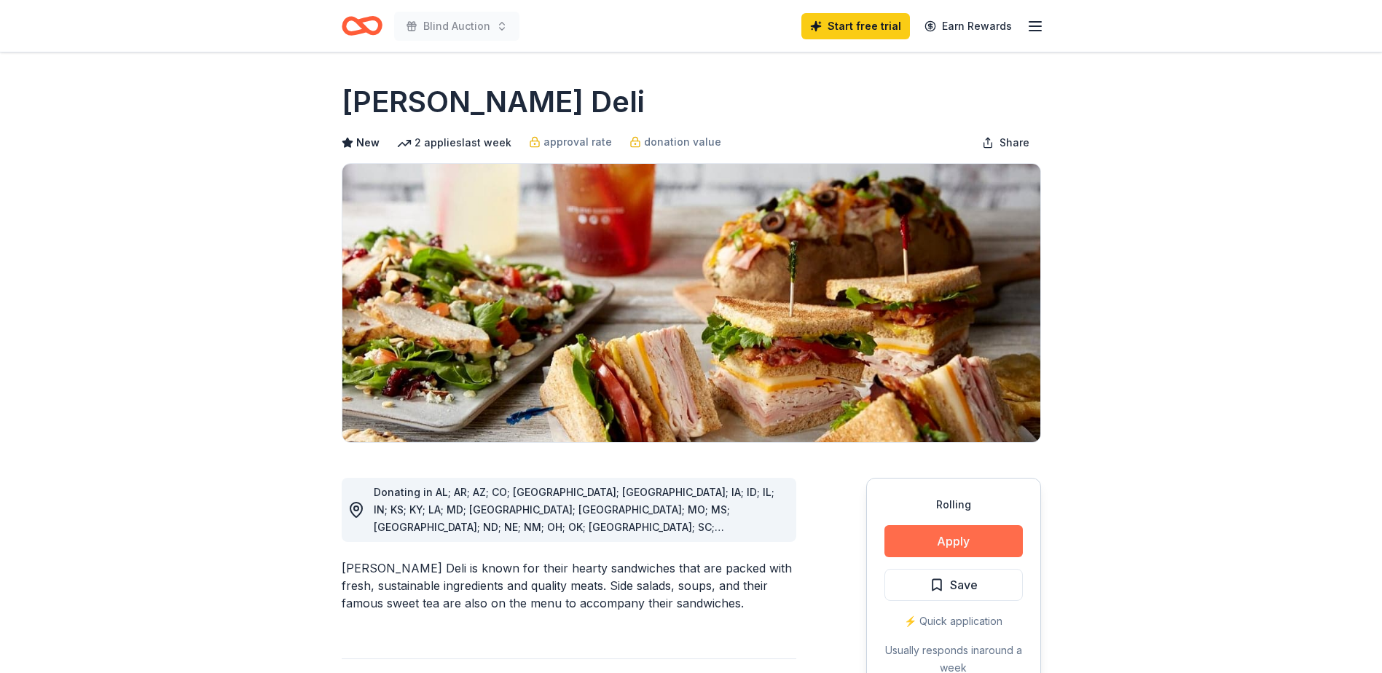
click at [927, 538] on button "Apply" at bounding box center [953, 541] width 138 height 32
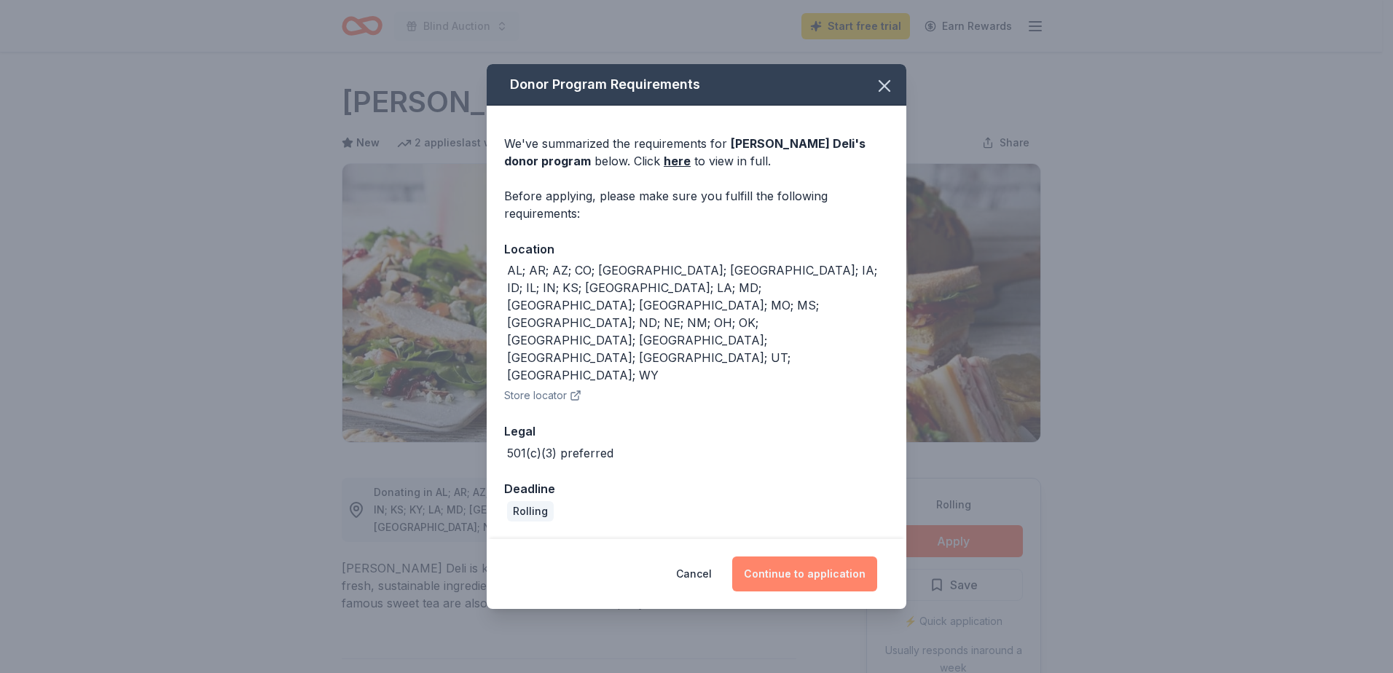
click at [800, 557] on button "Continue to application" at bounding box center [804, 574] width 145 height 35
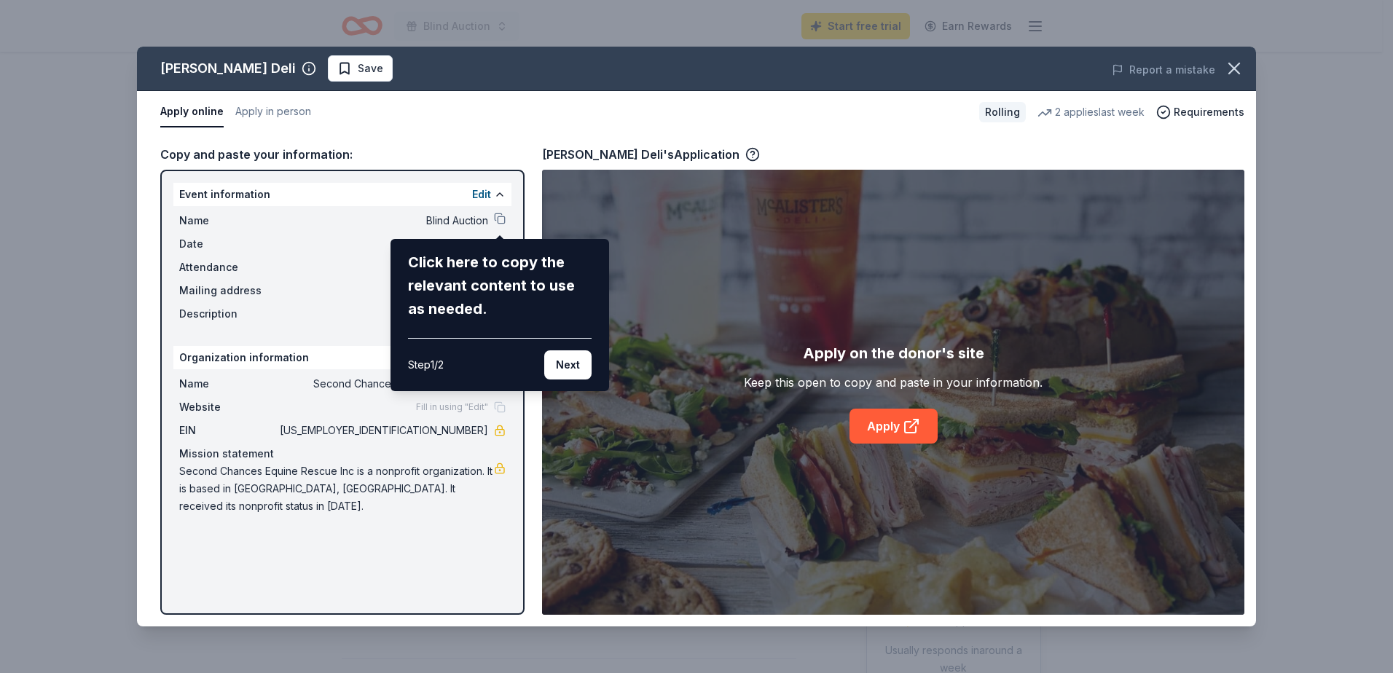
click at [565, 369] on button "Next" at bounding box center [567, 364] width 47 height 29
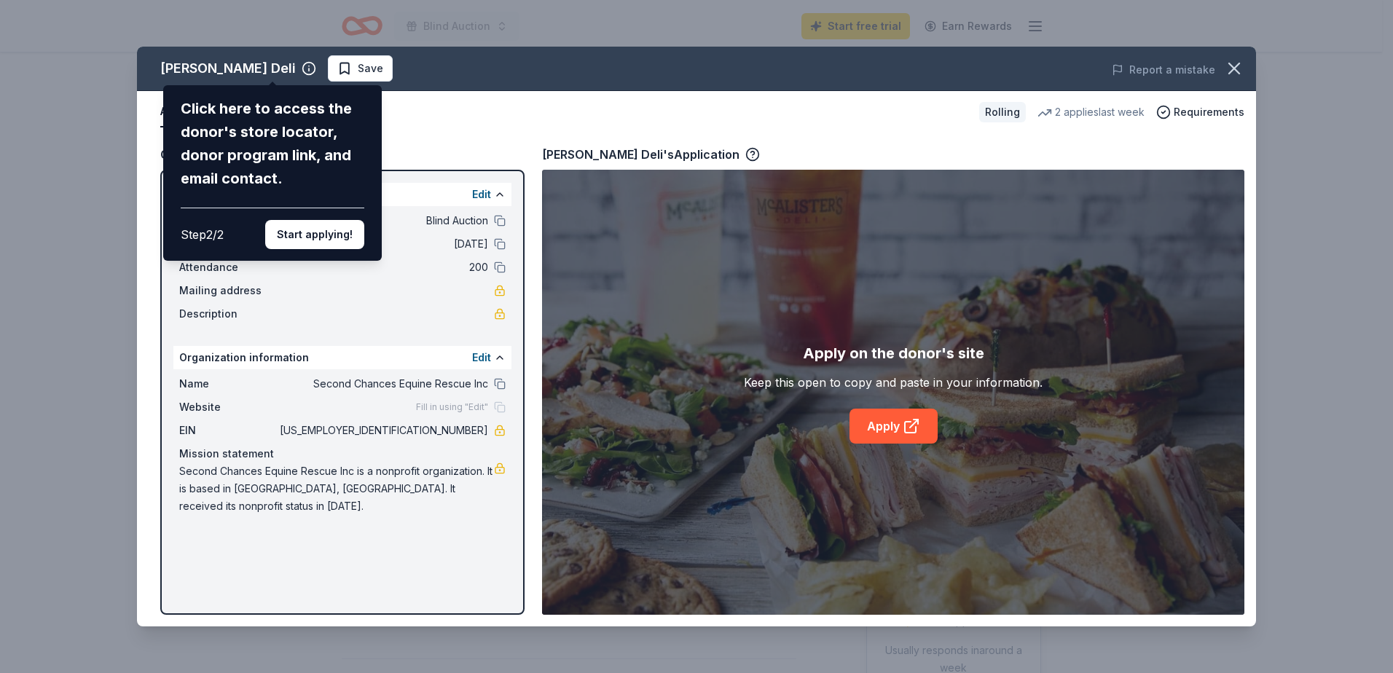
click at [323, 242] on button "Start applying!" at bounding box center [314, 234] width 99 height 29
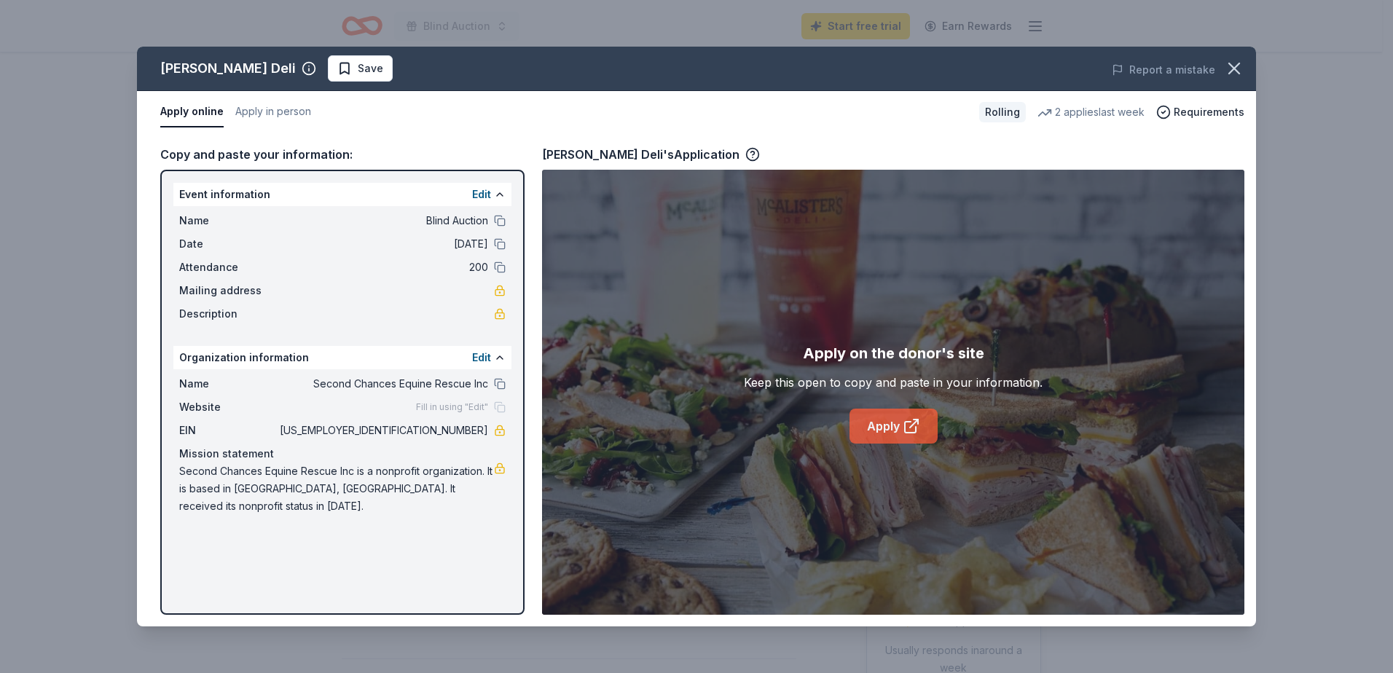
click at [874, 420] on link "Apply" at bounding box center [893, 426] width 88 height 35
click at [745, 154] on icon "button" at bounding box center [752, 154] width 15 height 15
click at [879, 433] on link "Apply" at bounding box center [893, 426] width 88 height 35
drag, startPoint x: 168, startPoint y: 188, endPoint x: 299, endPoint y: 227, distance: 136.9
click at [341, 235] on div "Event information Edit Name Blind Auction Date 11/01/25 Attendance 200 Mailing …" at bounding box center [342, 392] width 364 height 445
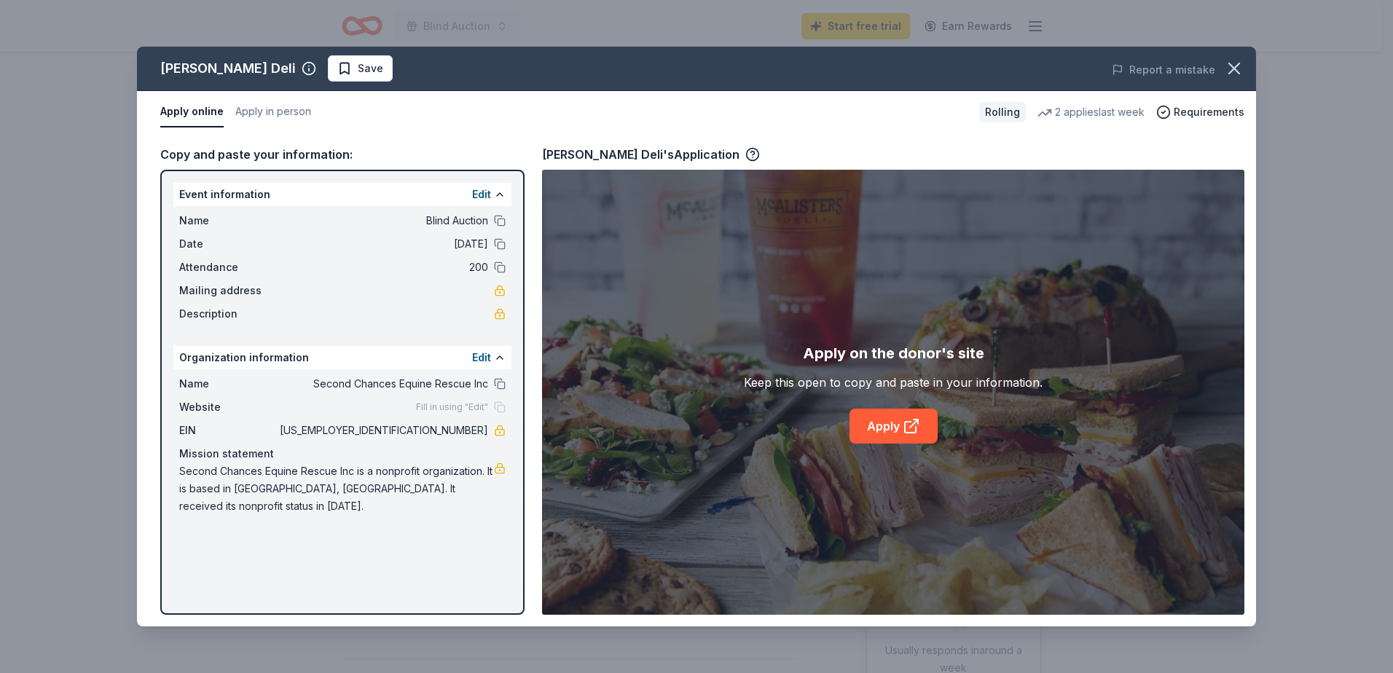
drag, startPoint x: 181, startPoint y: 196, endPoint x: 385, endPoint y: 379, distance: 274.0
click at [385, 379] on div "Event information Edit Name Blind Auction Date 11/01/25 Attendance 200 Mailing …" at bounding box center [342, 392] width 364 height 445
click at [357, 532] on div "Event information Edit Name Blind Auction Date 11/01/25 Attendance 200 Mailing …" at bounding box center [342, 392] width 364 height 445
click at [745, 157] on icon "button" at bounding box center [752, 154] width 15 height 15
drag, startPoint x: 178, startPoint y: 191, endPoint x: 468, endPoint y: 218, distance: 291.2
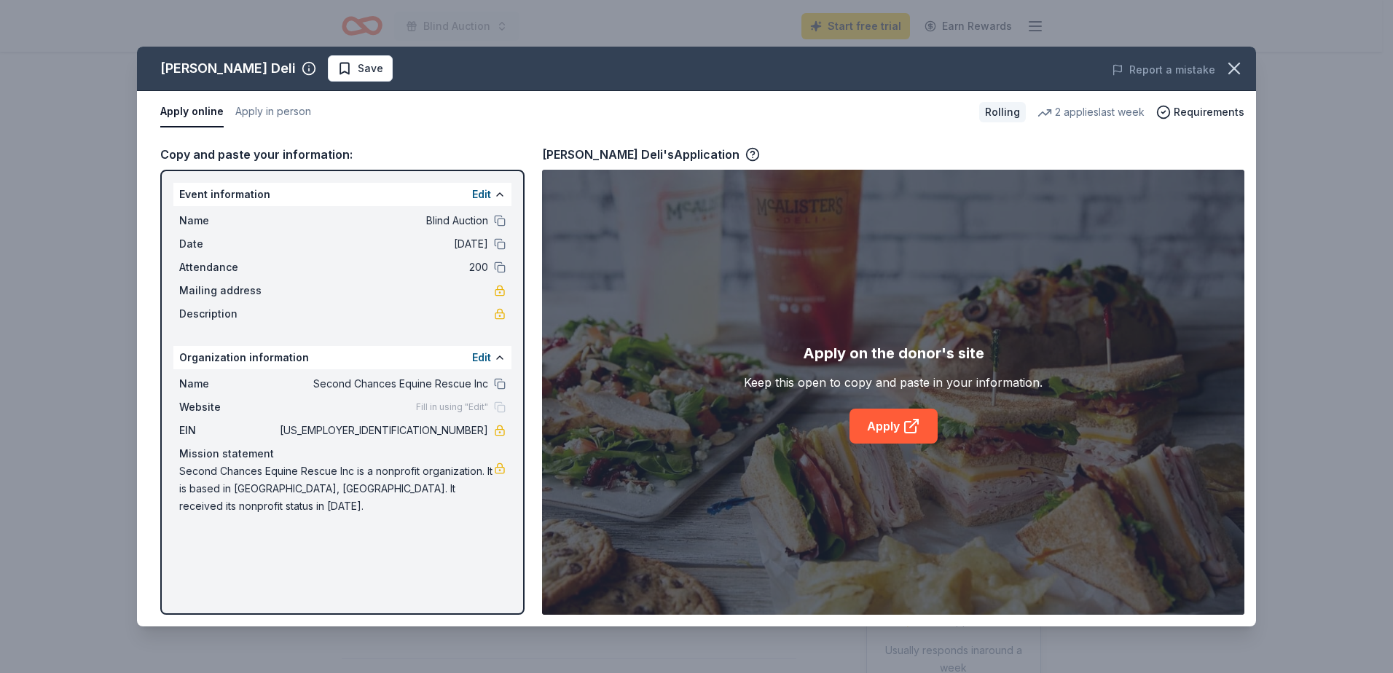
click at [468, 218] on div "Event information Edit Name Blind Auction Date 11/01/25 Attendance 200 Mailing …" at bounding box center [342, 256] width 338 height 146
click at [498, 194] on button at bounding box center [500, 195] width 12 height 12
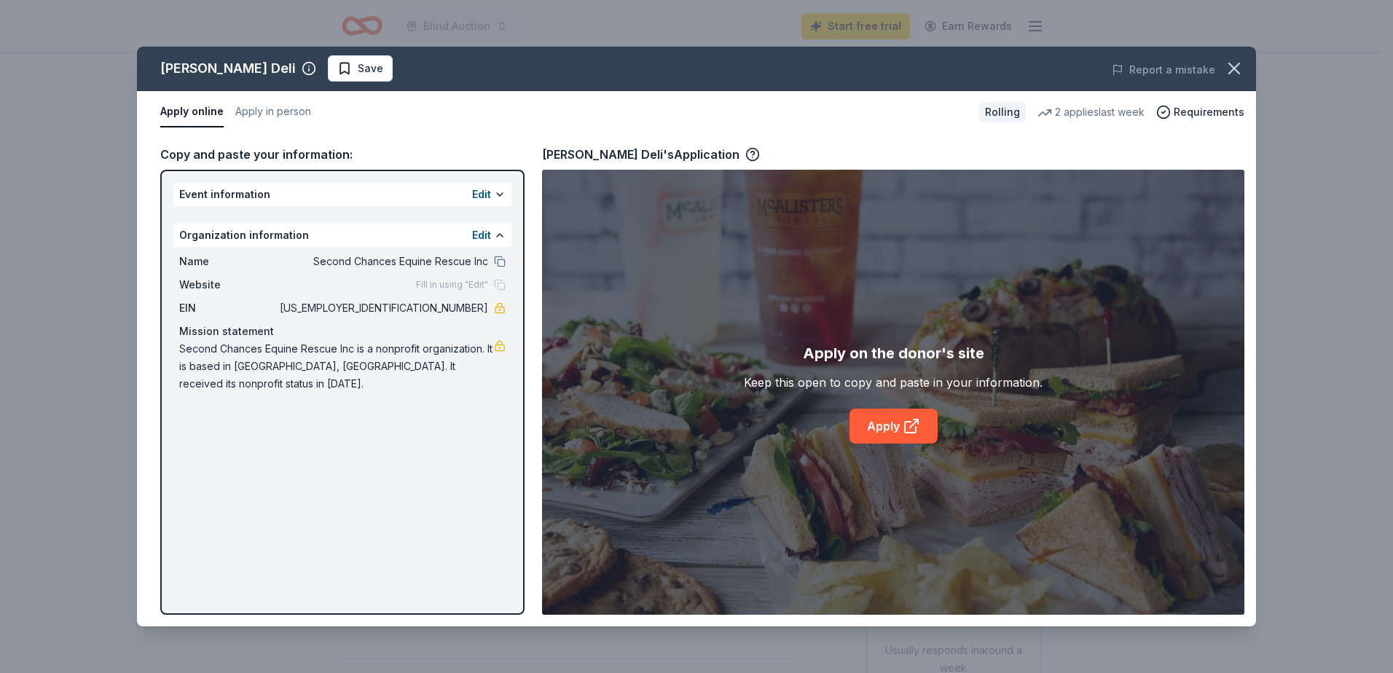
click at [506, 194] on div "Event information Edit" at bounding box center [342, 194] width 338 height 23
click at [501, 195] on button at bounding box center [500, 195] width 12 height 12
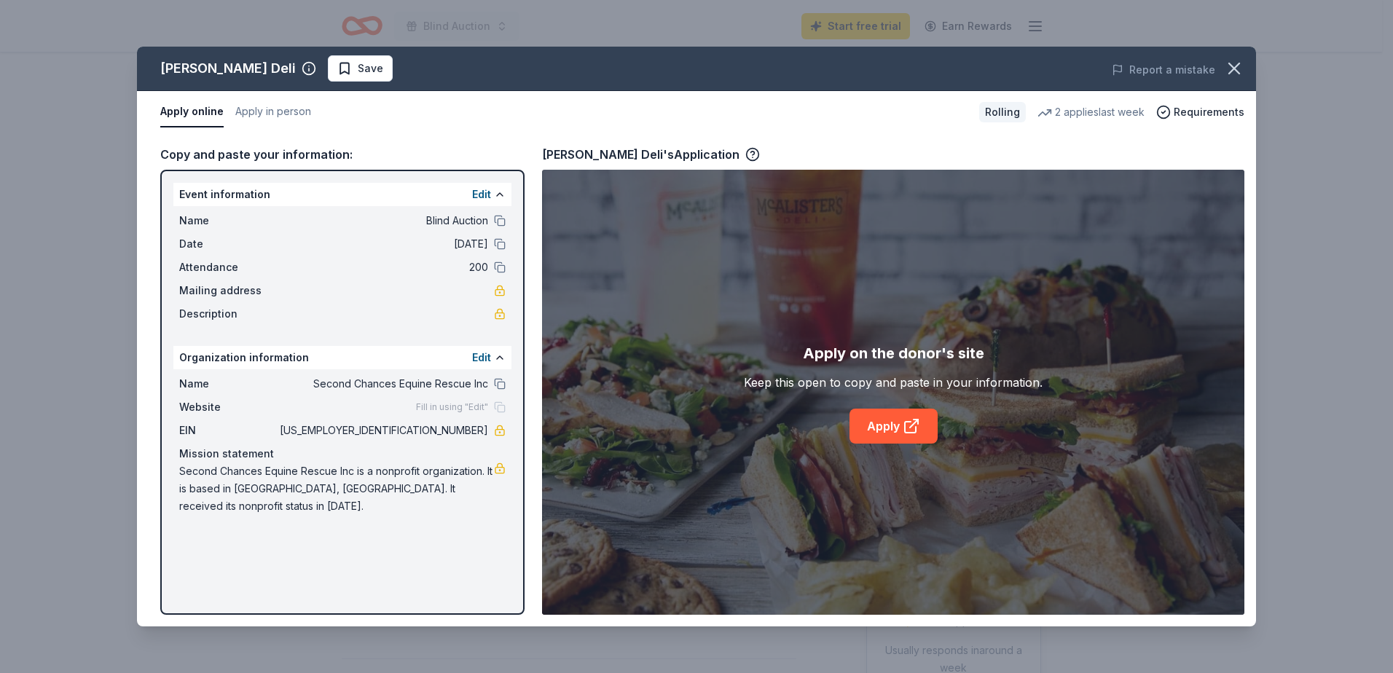
drag, startPoint x: 179, startPoint y: 220, endPoint x: 434, endPoint y: 235, distance: 255.5
click at [434, 235] on div "Name Blind Auction Date 11/01/25 Attendance 200 Mailing address Description" at bounding box center [342, 267] width 338 height 122
click at [1171, 117] on icon "button" at bounding box center [1163, 112] width 15 height 15
click at [919, 120] on div "Apply online Apply in person" at bounding box center [563, 112] width 807 height 31
drag, startPoint x: 423, startPoint y: 221, endPoint x: 491, endPoint y: 221, distance: 67.8
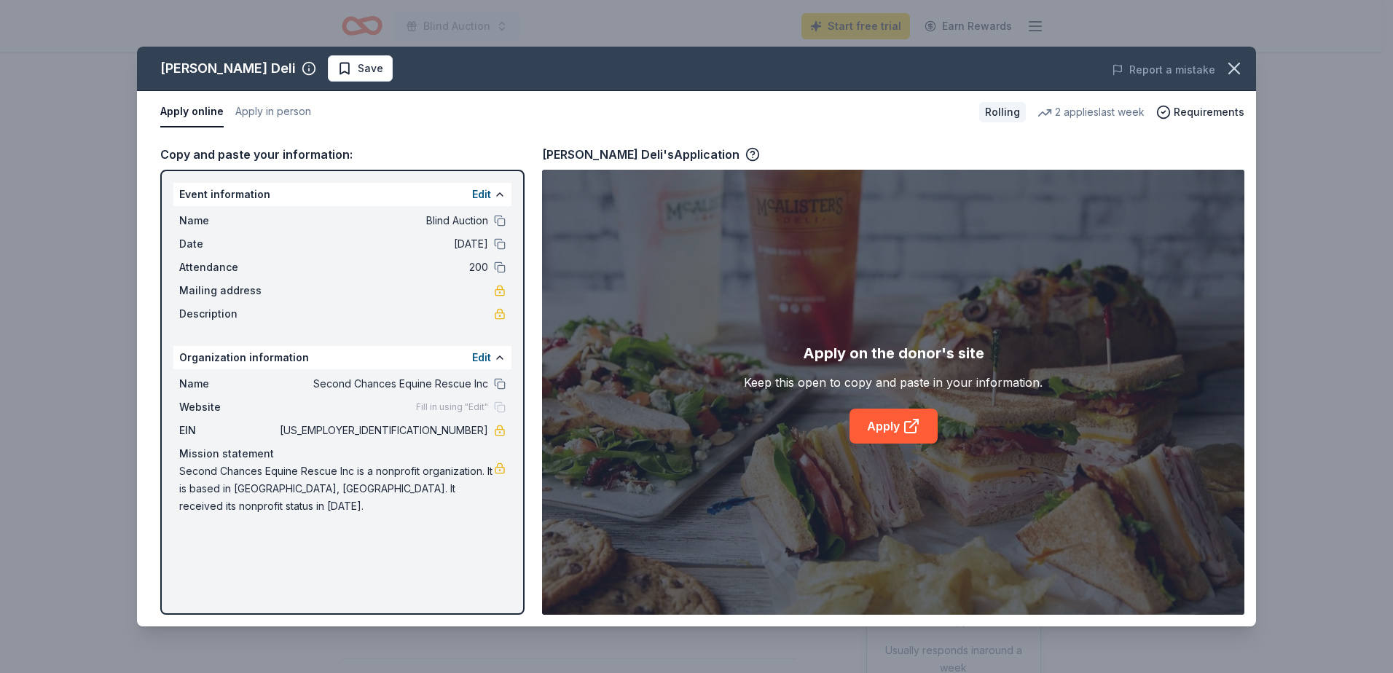
click at [491, 221] on div "Name Blind Auction" at bounding box center [342, 220] width 326 height 17
click at [496, 221] on button at bounding box center [500, 221] width 12 height 12
click at [499, 266] on button at bounding box center [500, 268] width 12 height 12
click at [497, 382] on button at bounding box center [500, 384] width 12 height 12
click at [1229, 69] on icon "button" at bounding box center [1234, 68] width 20 height 20
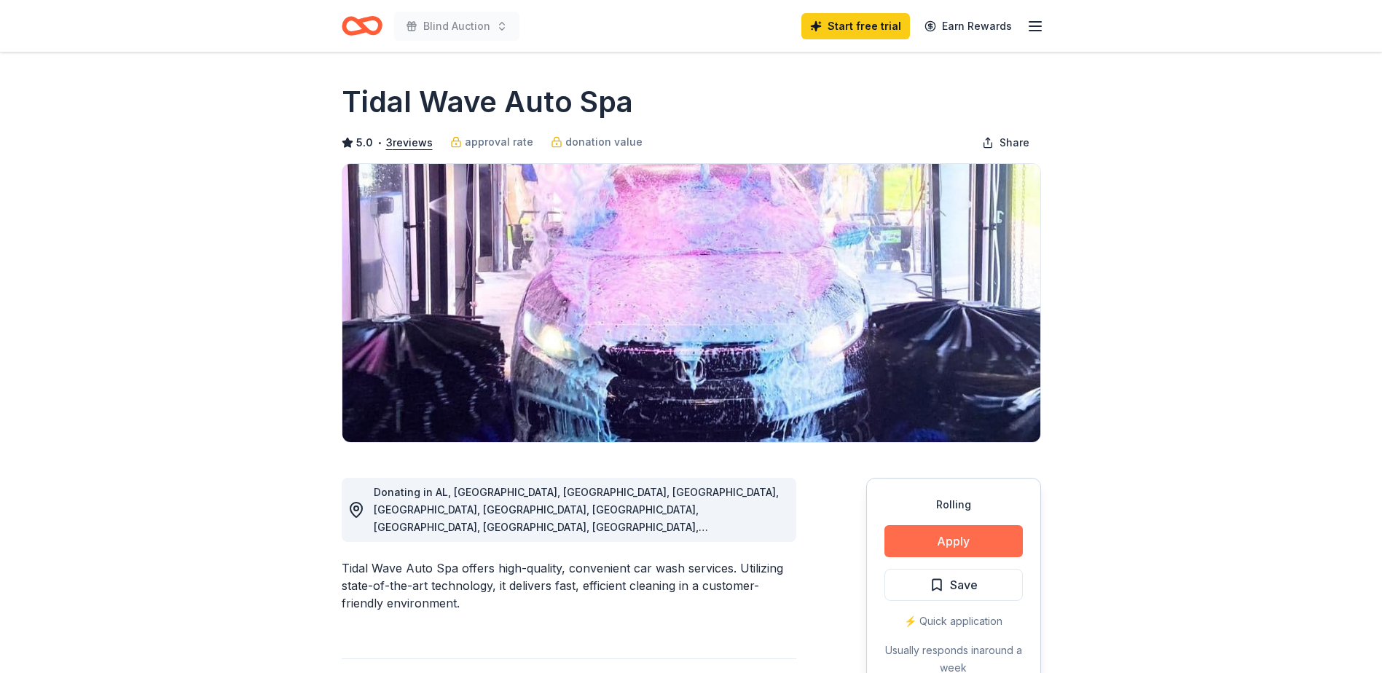
click at [980, 544] on button "Apply" at bounding box center [953, 541] width 138 height 32
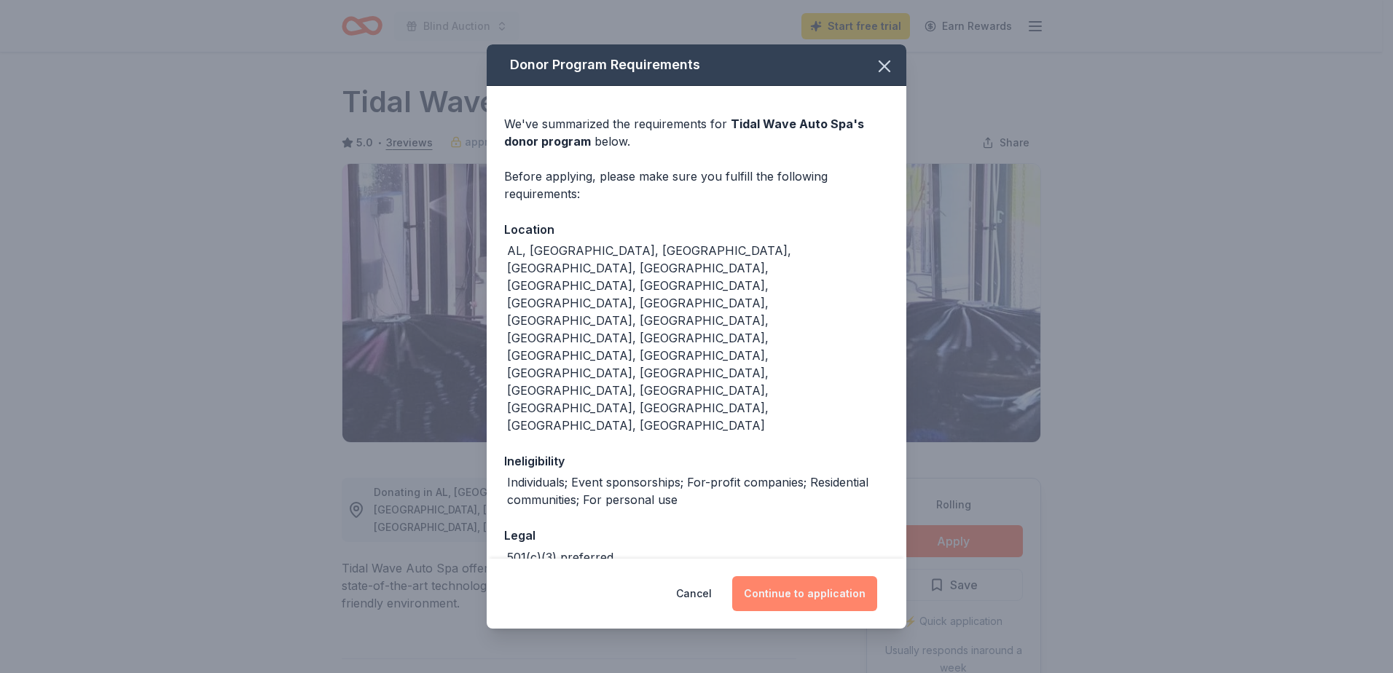
click at [801, 576] on button "Continue to application" at bounding box center [804, 593] width 145 height 35
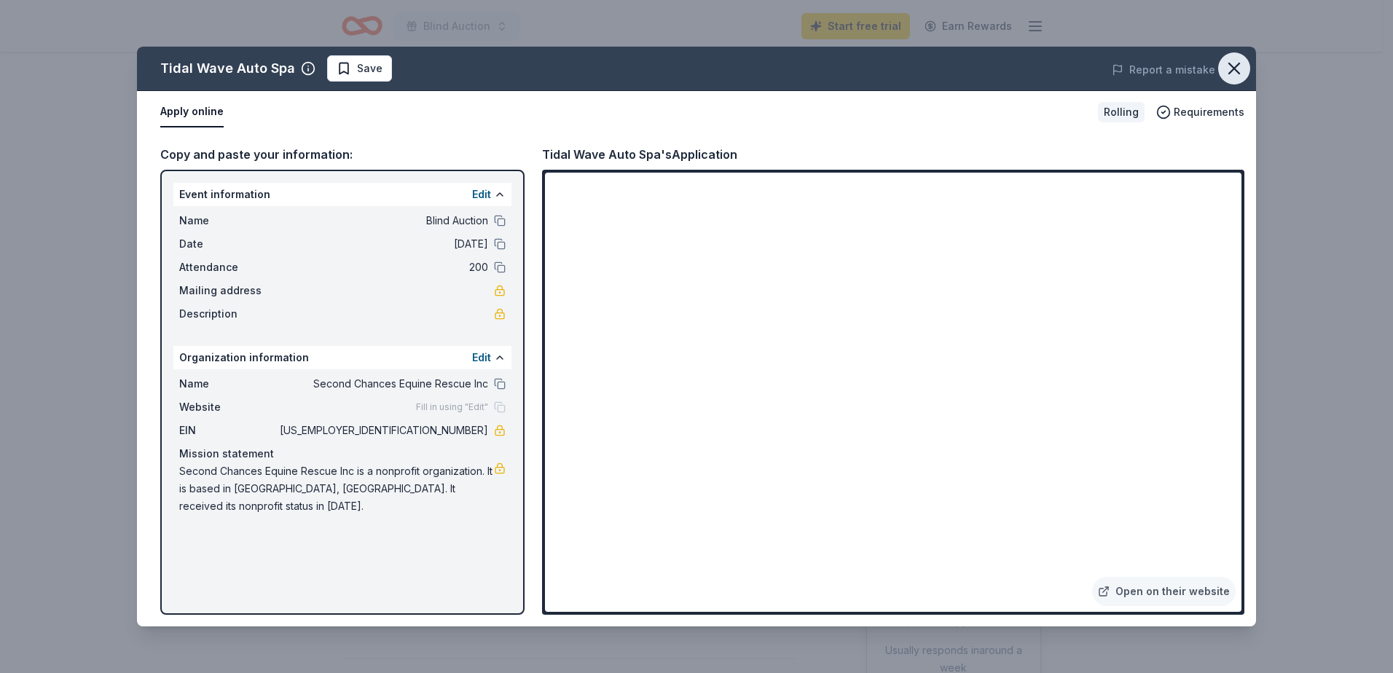
click at [1238, 68] on icon "button" at bounding box center [1234, 68] width 20 height 20
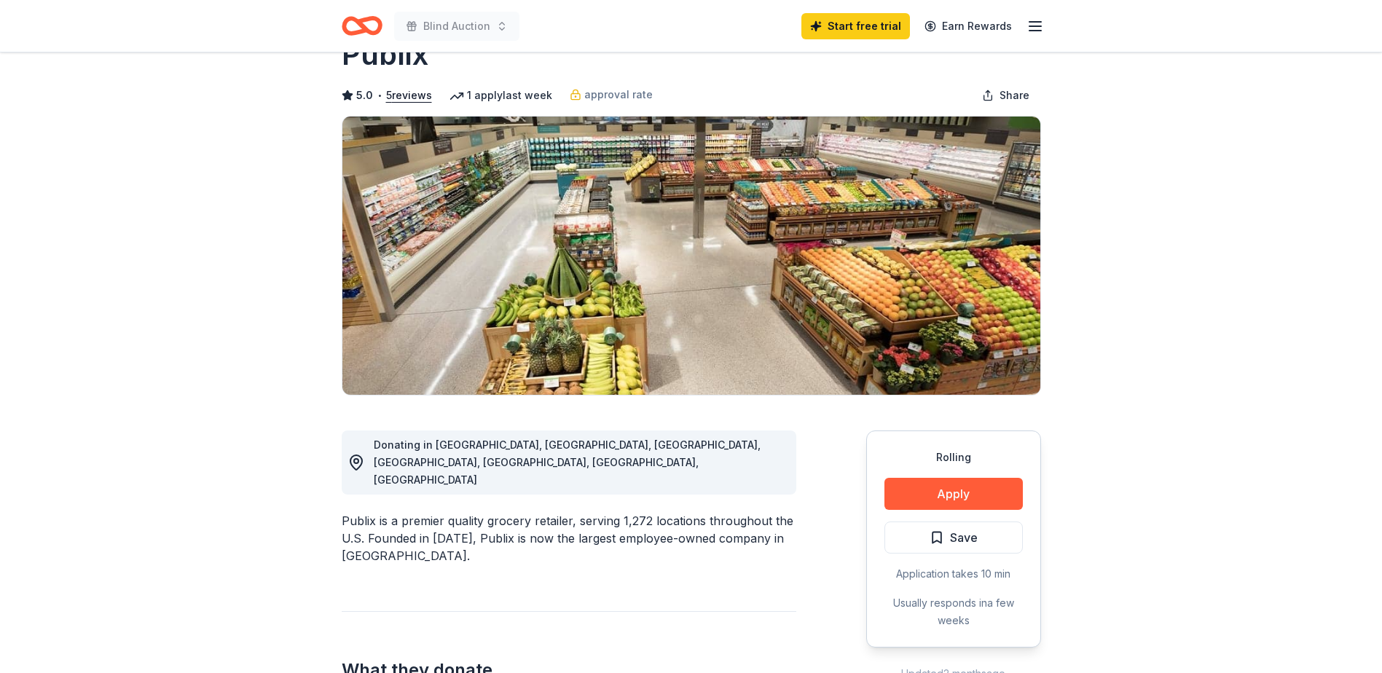
scroll to position [73, 0]
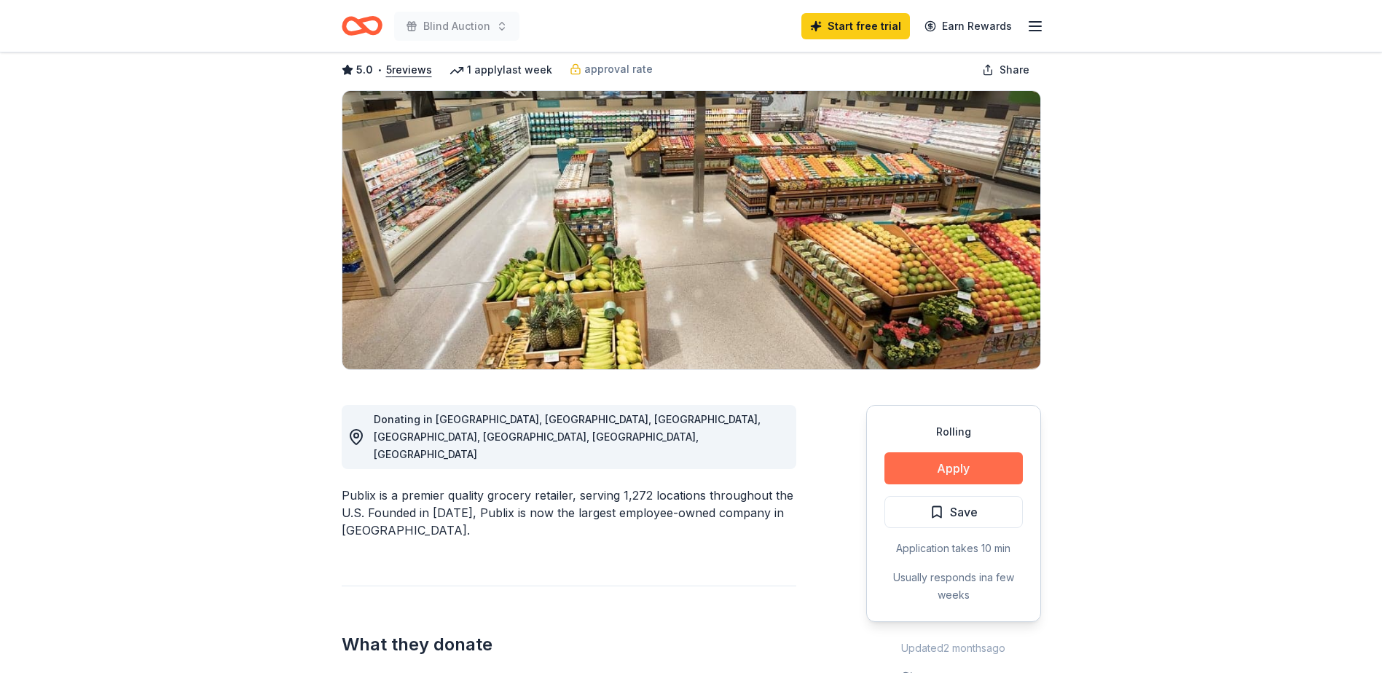
click at [963, 474] on button "Apply" at bounding box center [953, 468] width 138 height 32
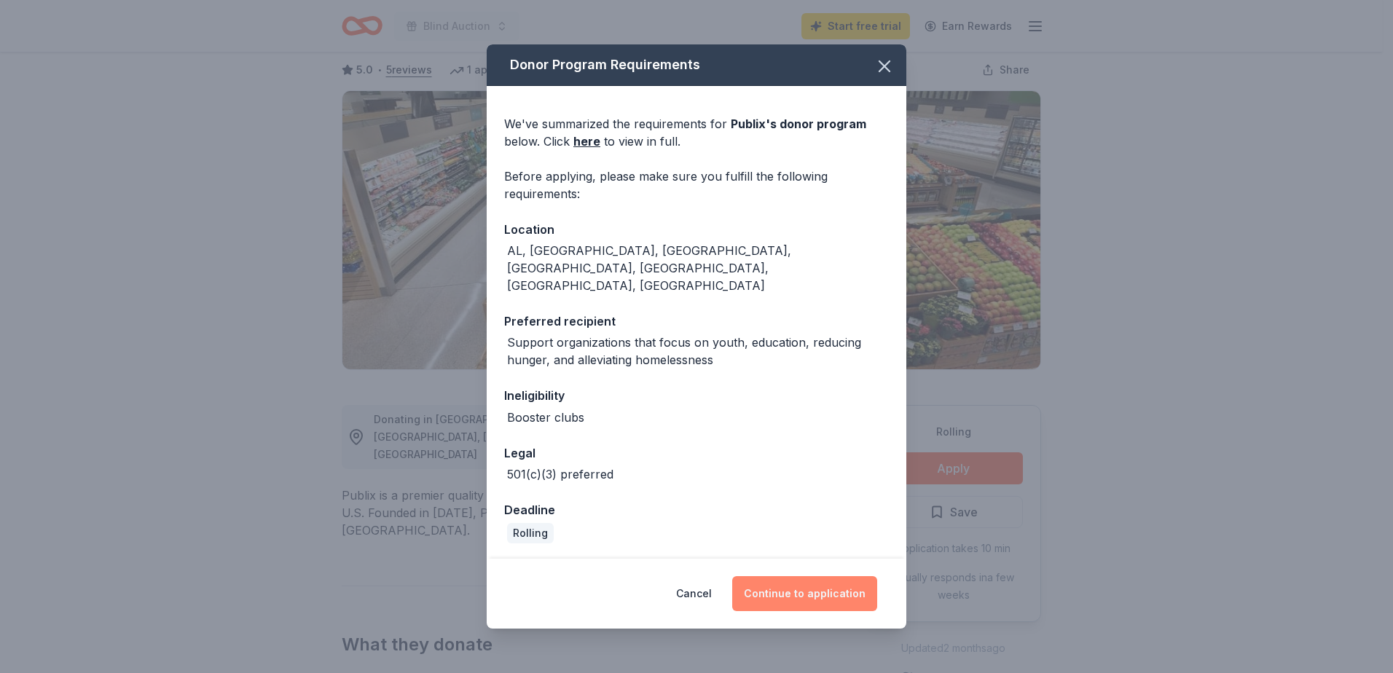
click at [817, 576] on button "Continue to application" at bounding box center [804, 593] width 145 height 35
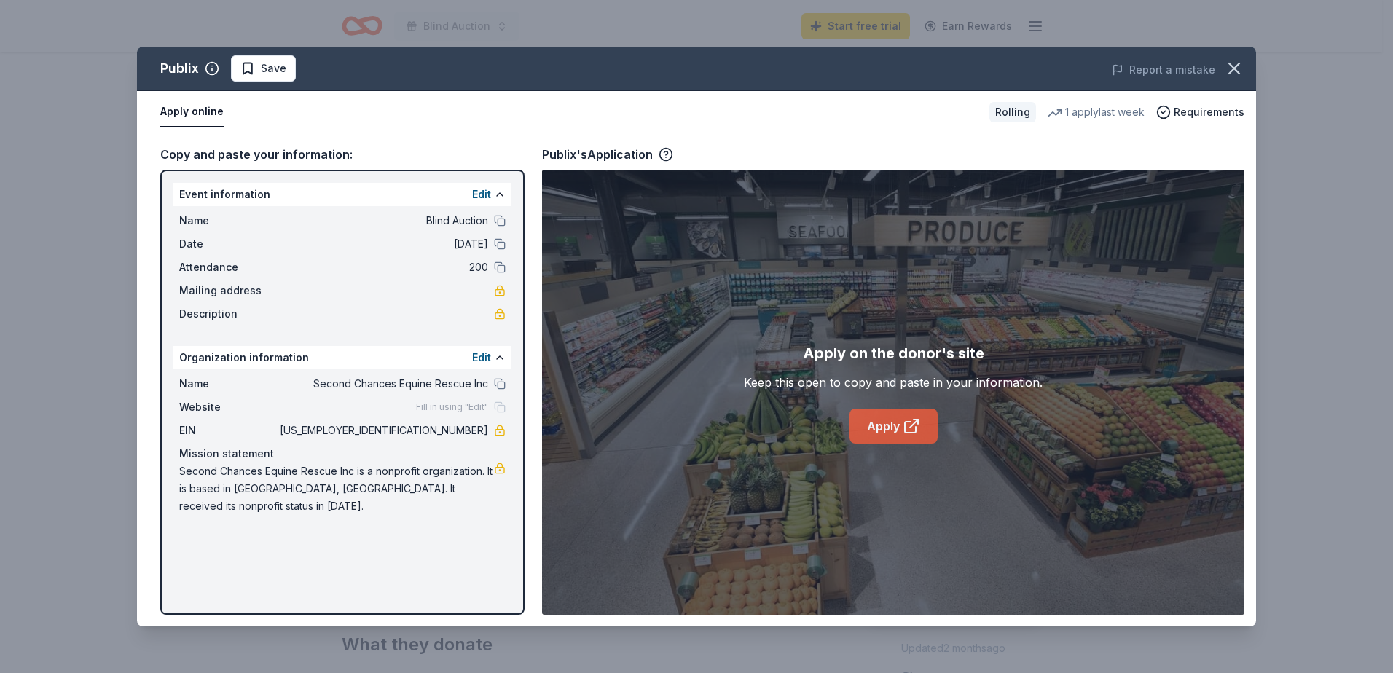
click at [875, 423] on link "Apply" at bounding box center [893, 426] width 88 height 35
drag, startPoint x: 191, startPoint y: 471, endPoint x: 375, endPoint y: 485, distance: 184.9
click at [375, 483] on span "Second Chances Equine Rescue Inc is a nonprofit organization. It is based in [G…" at bounding box center [336, 489] width 315 height 52
click at [1230, 66] on icon "button" at bounding box center [1234, 68] width 20 height 20
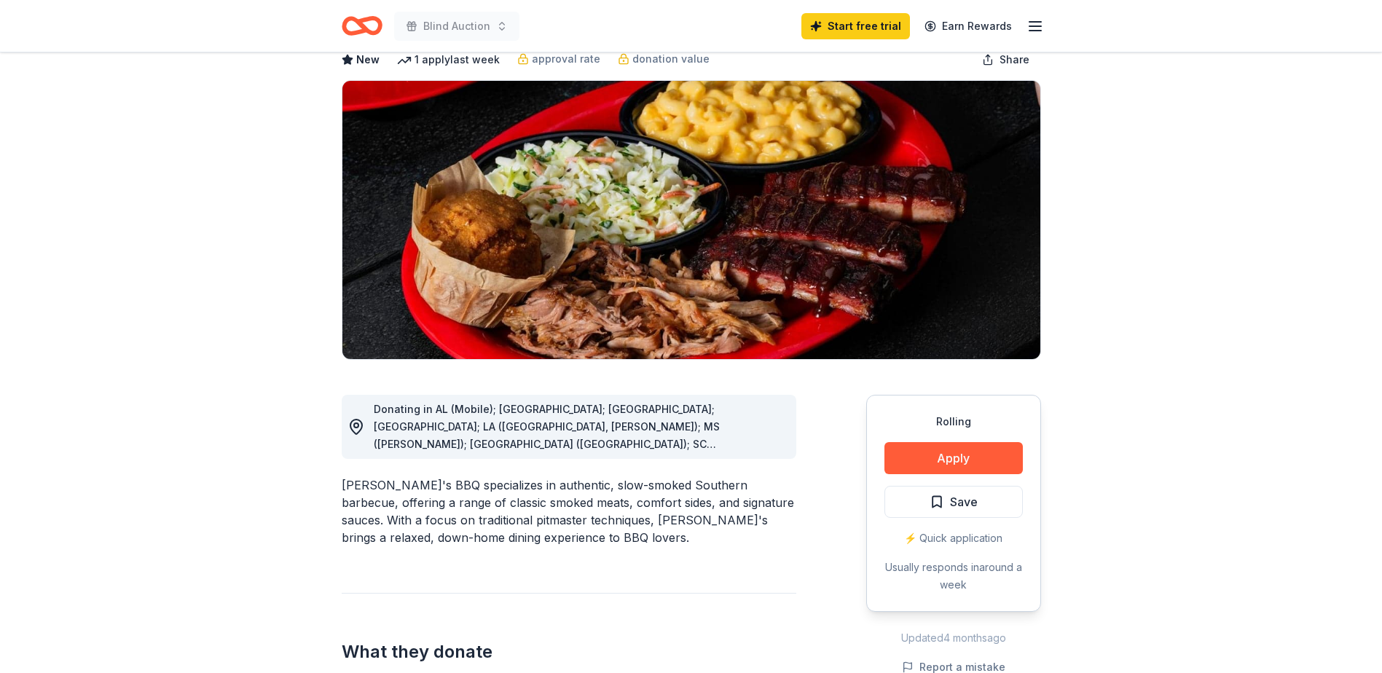
scroll to position [146, 0]
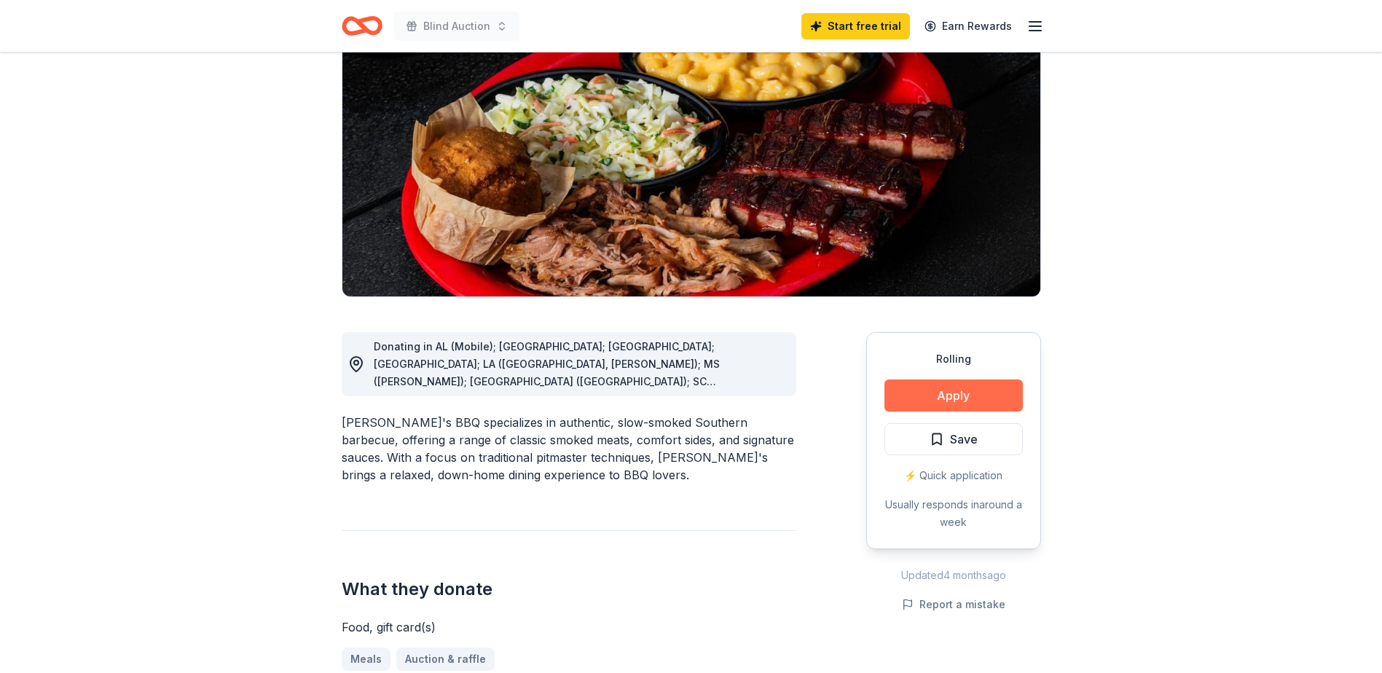
click at [935, 398] on button "Apply" at bounding box center [953, 396] width 138 height 32
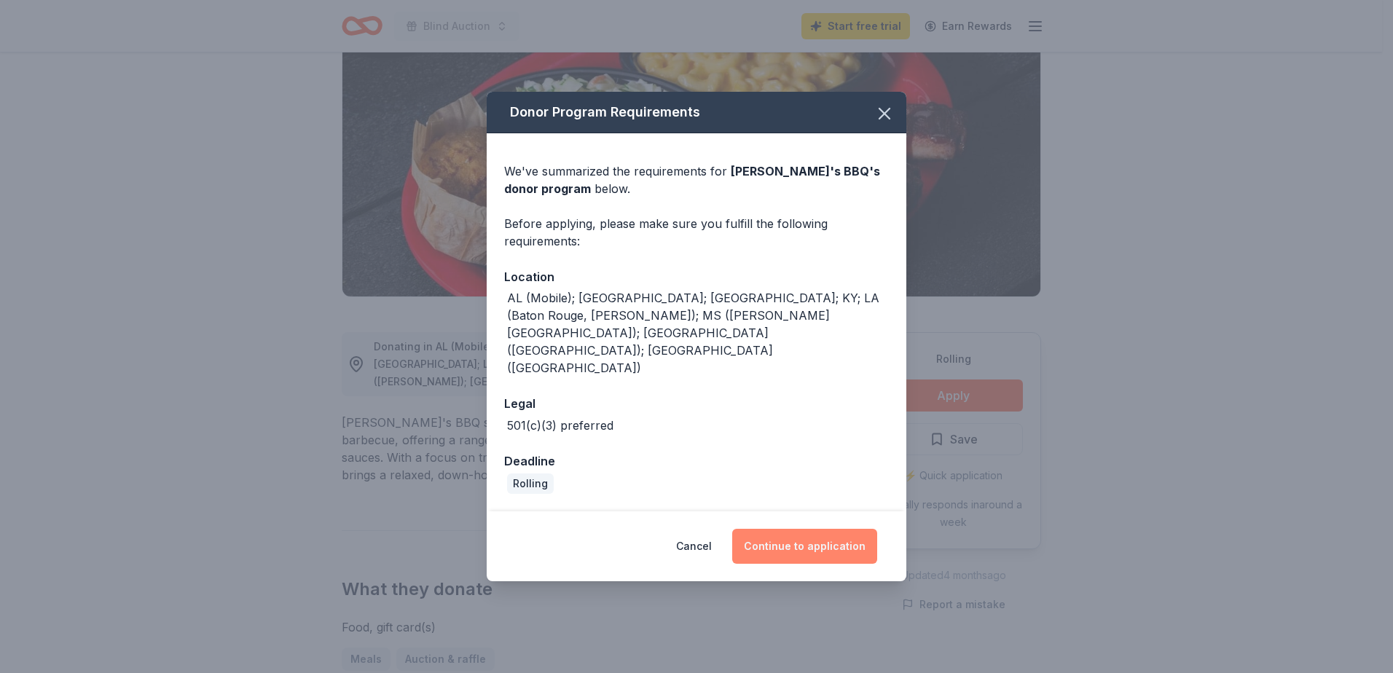
click at [788, 529] on button "Continue to application" at bounding box center [804, 546] width 145 height 35
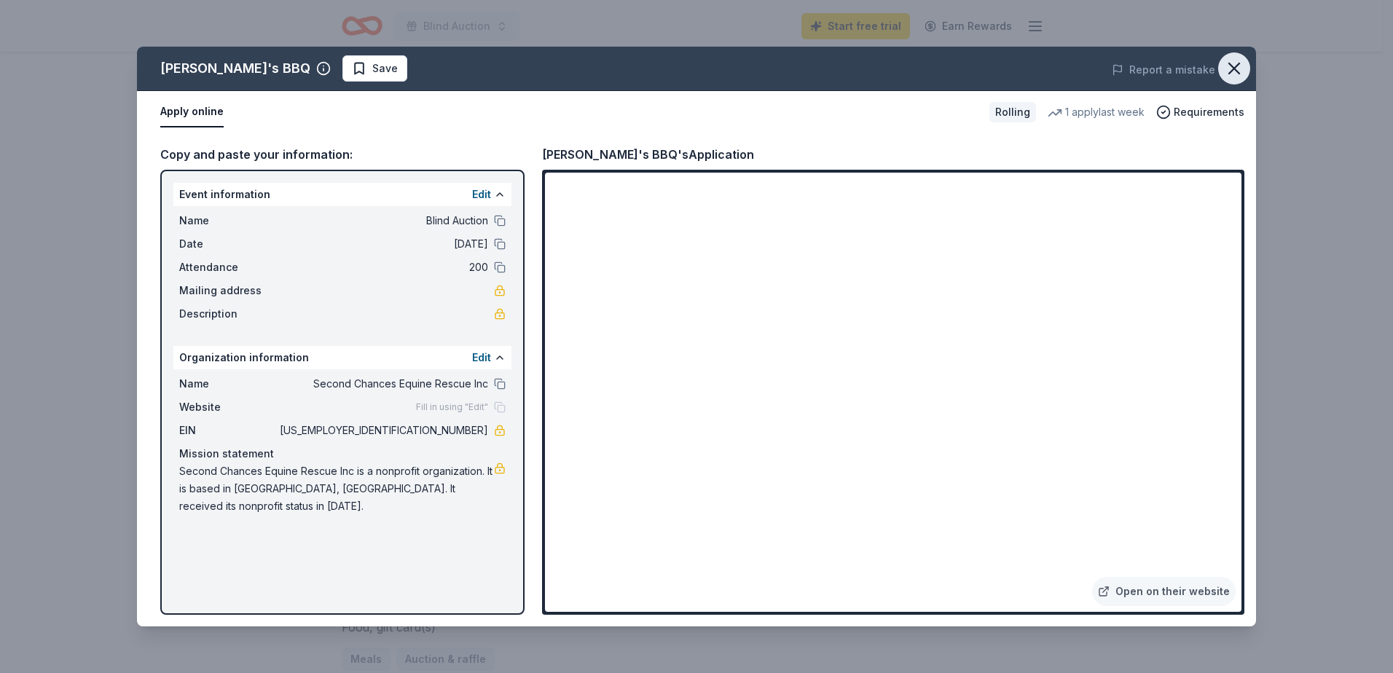
click at [1240, 65] on icon "button" at bounding box center [1234, 68] width 20 height 20
